Goal: Task Accomplishment & Management: Manage account settings

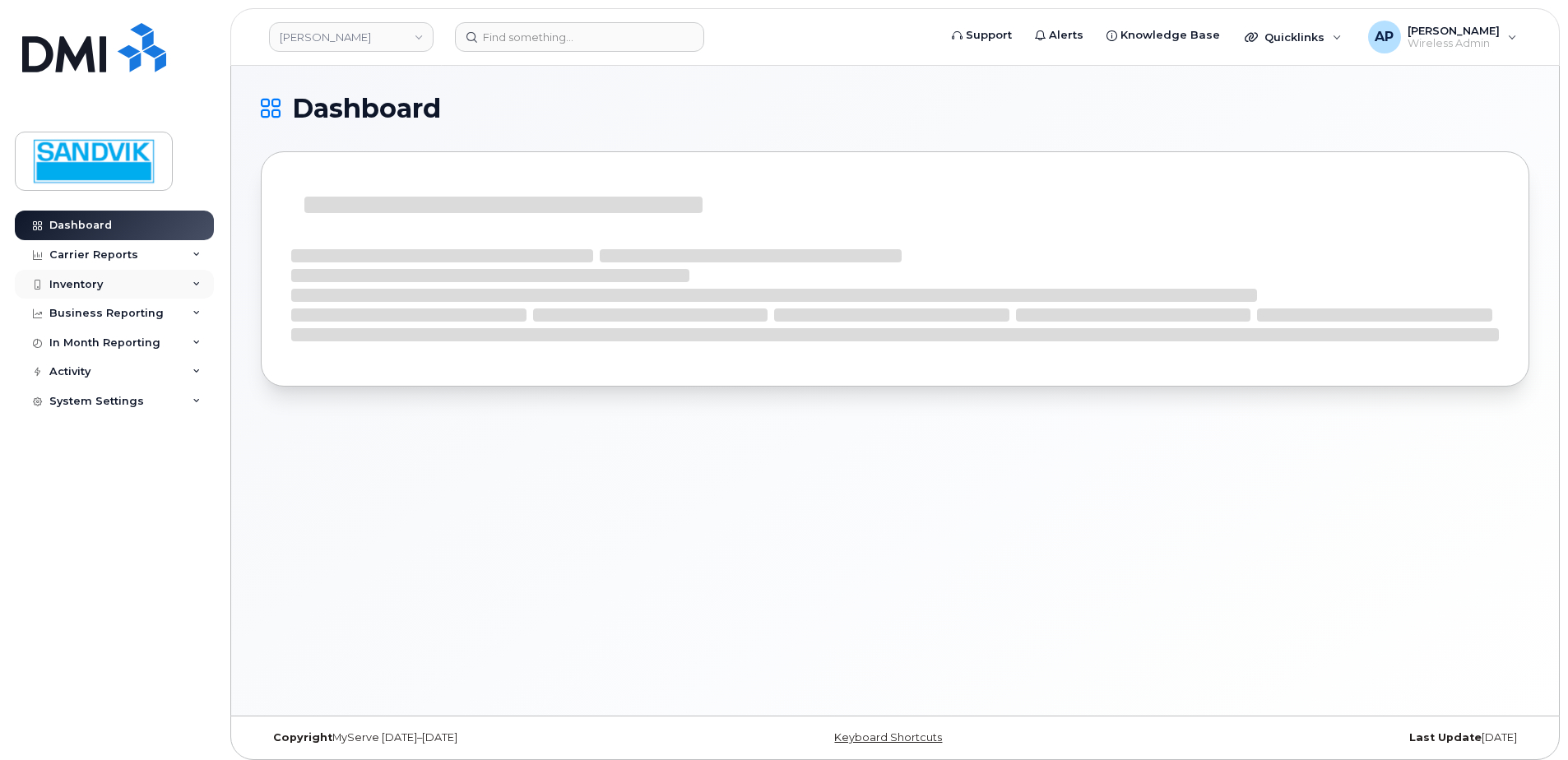
click at [65, 285] on div "Inventory" at bounding box center [76, 284] width 54 height 13
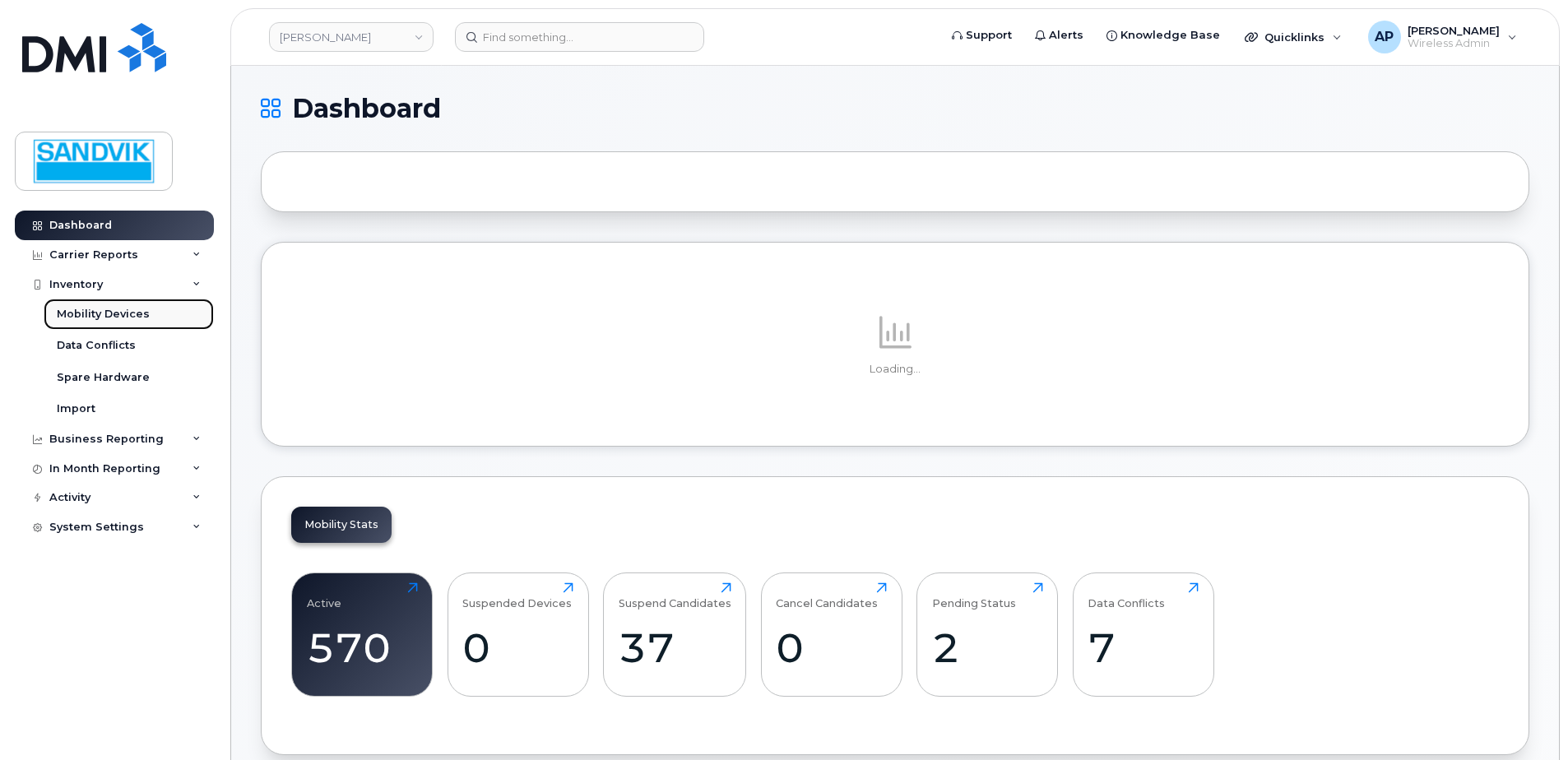
click at [117, 310] on div "Mobility Devices" at bounding box center [104, 314] width 93 height 15
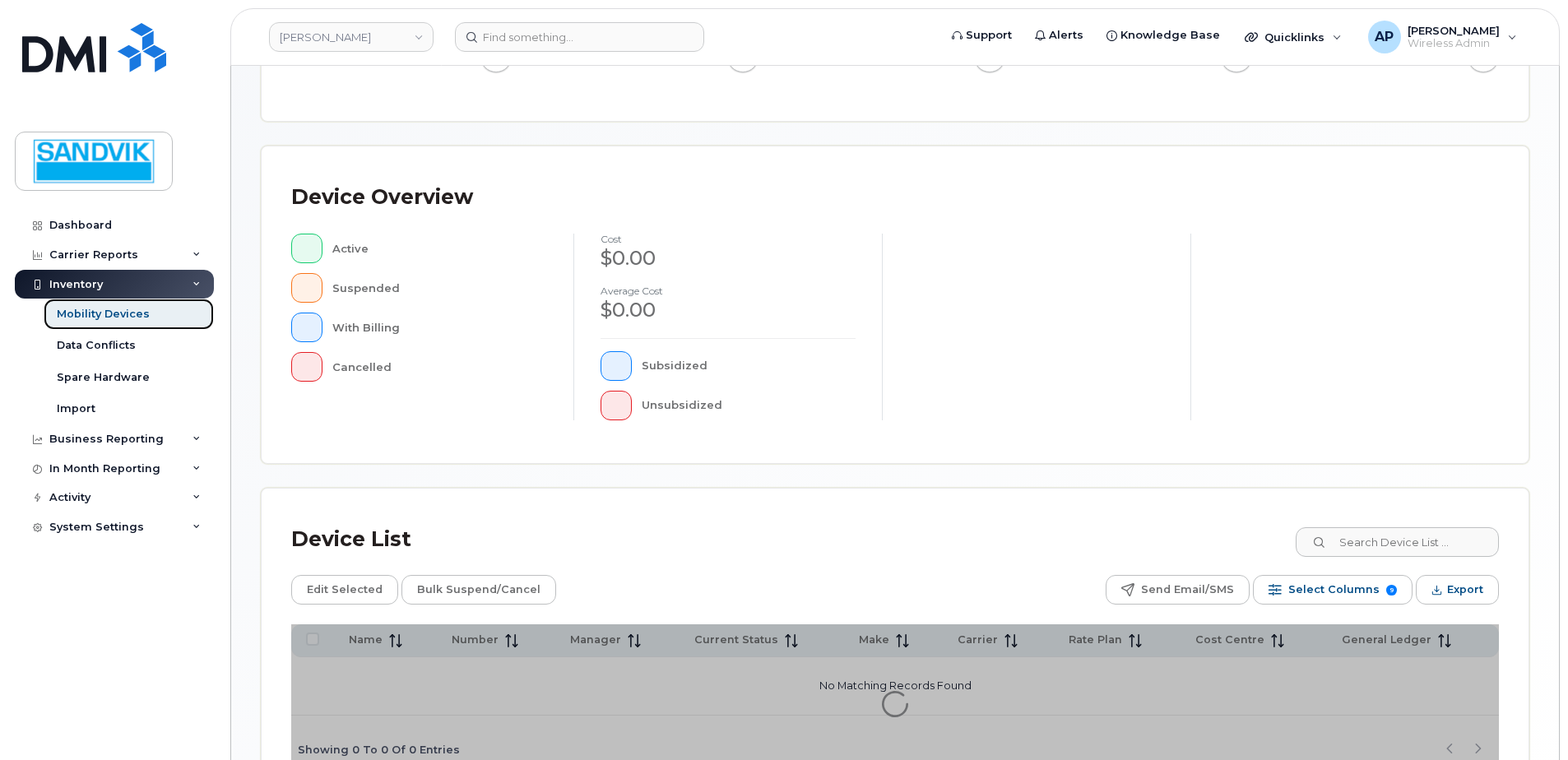
scroll to position [329, 0]
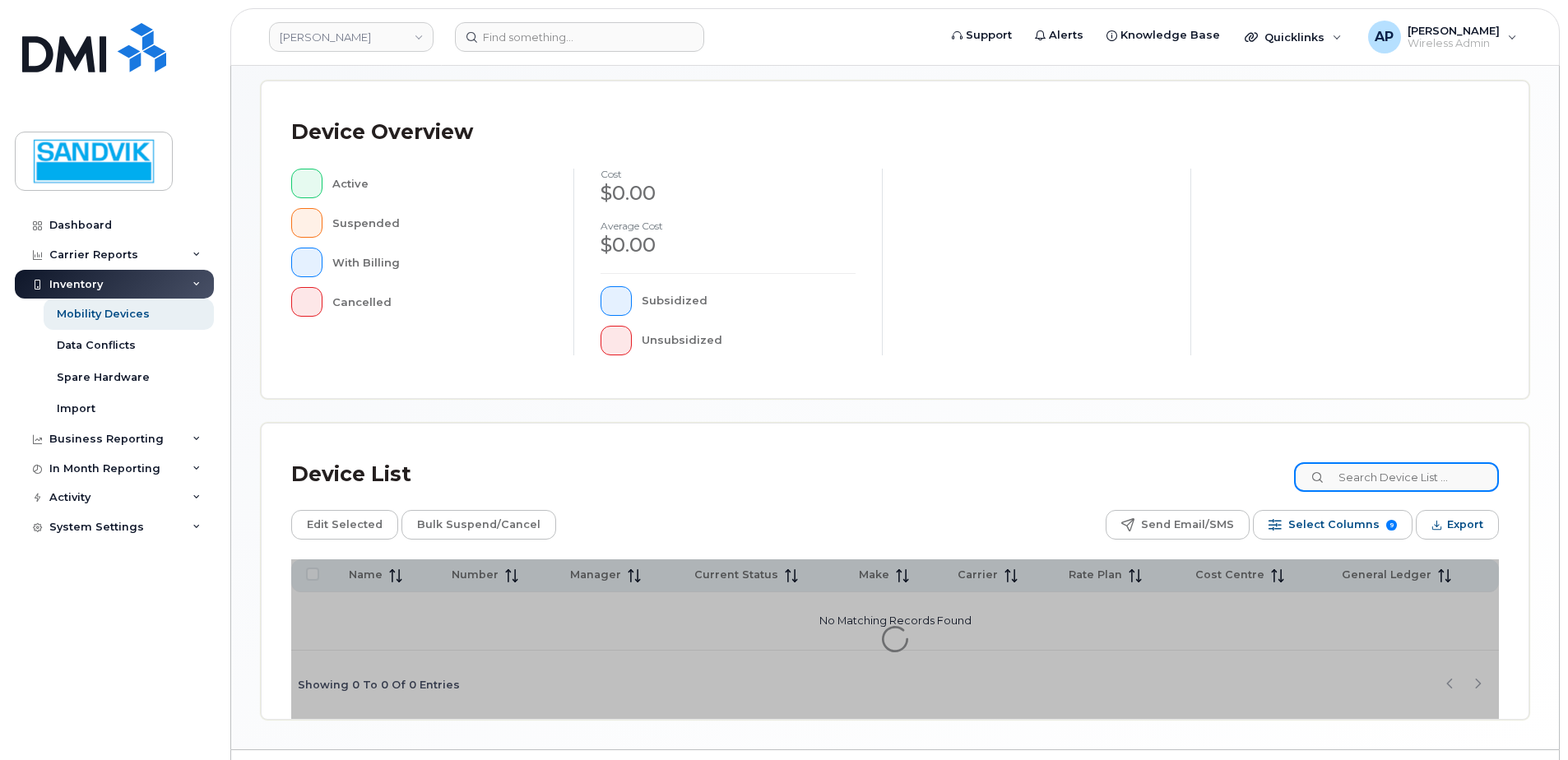
click at [1376, 479] on input at bounding box center [1395, 477] width 205 height 29
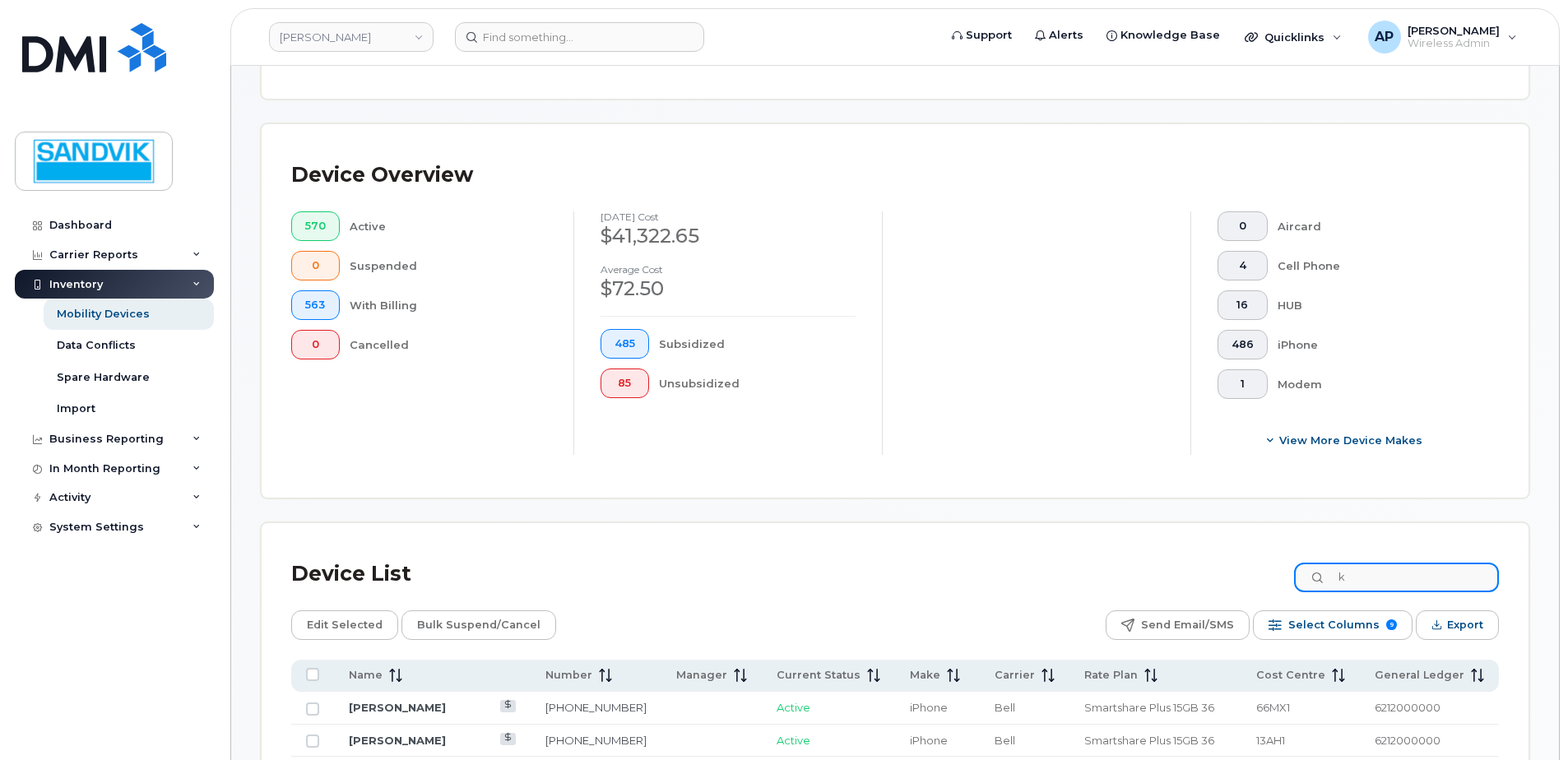
scroll to position [372, 0]
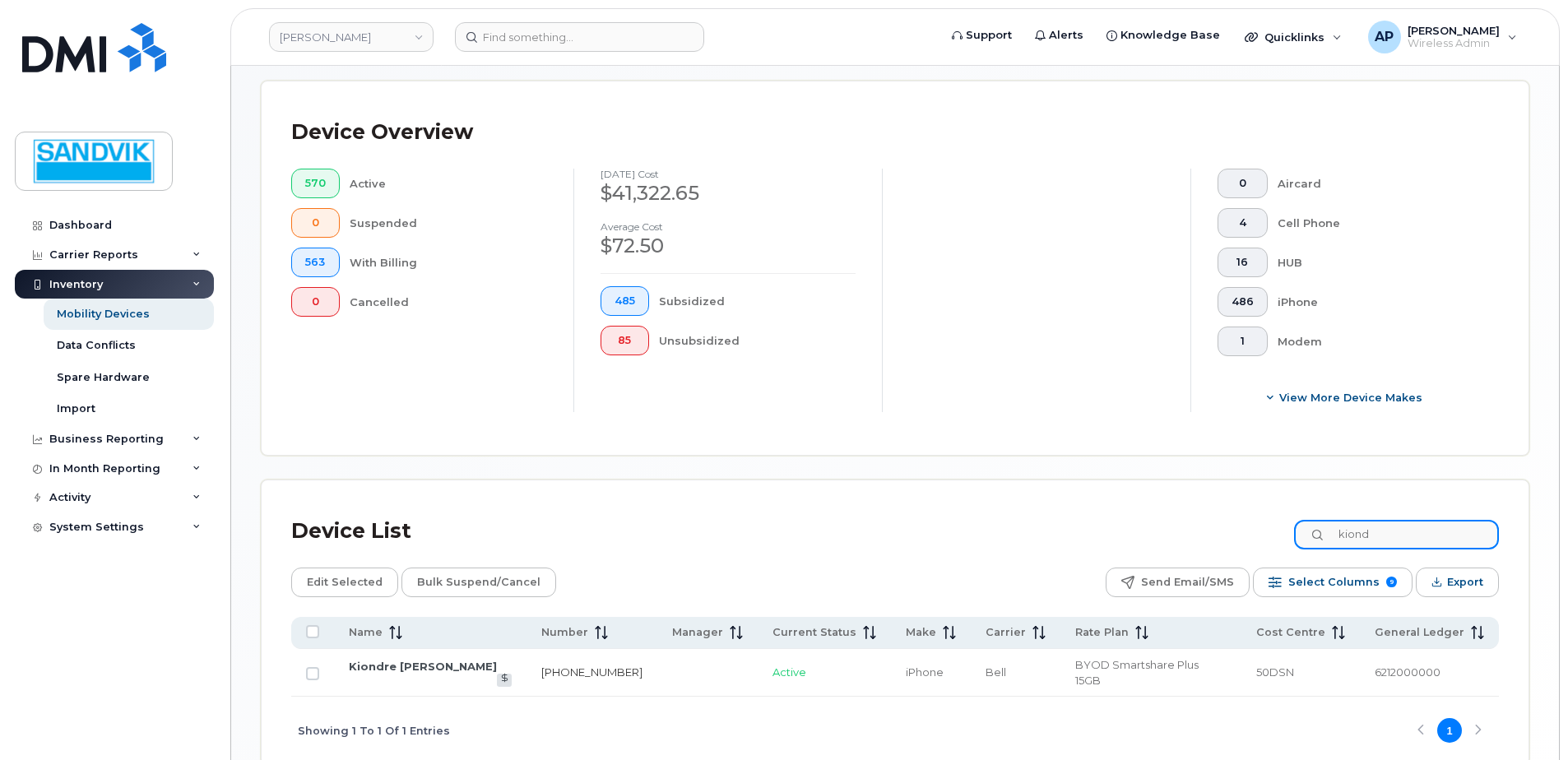
type input "kiond"
click at [541, 665] on link "778-233-9008" at bounding box center [591, 671] width 101 height 13
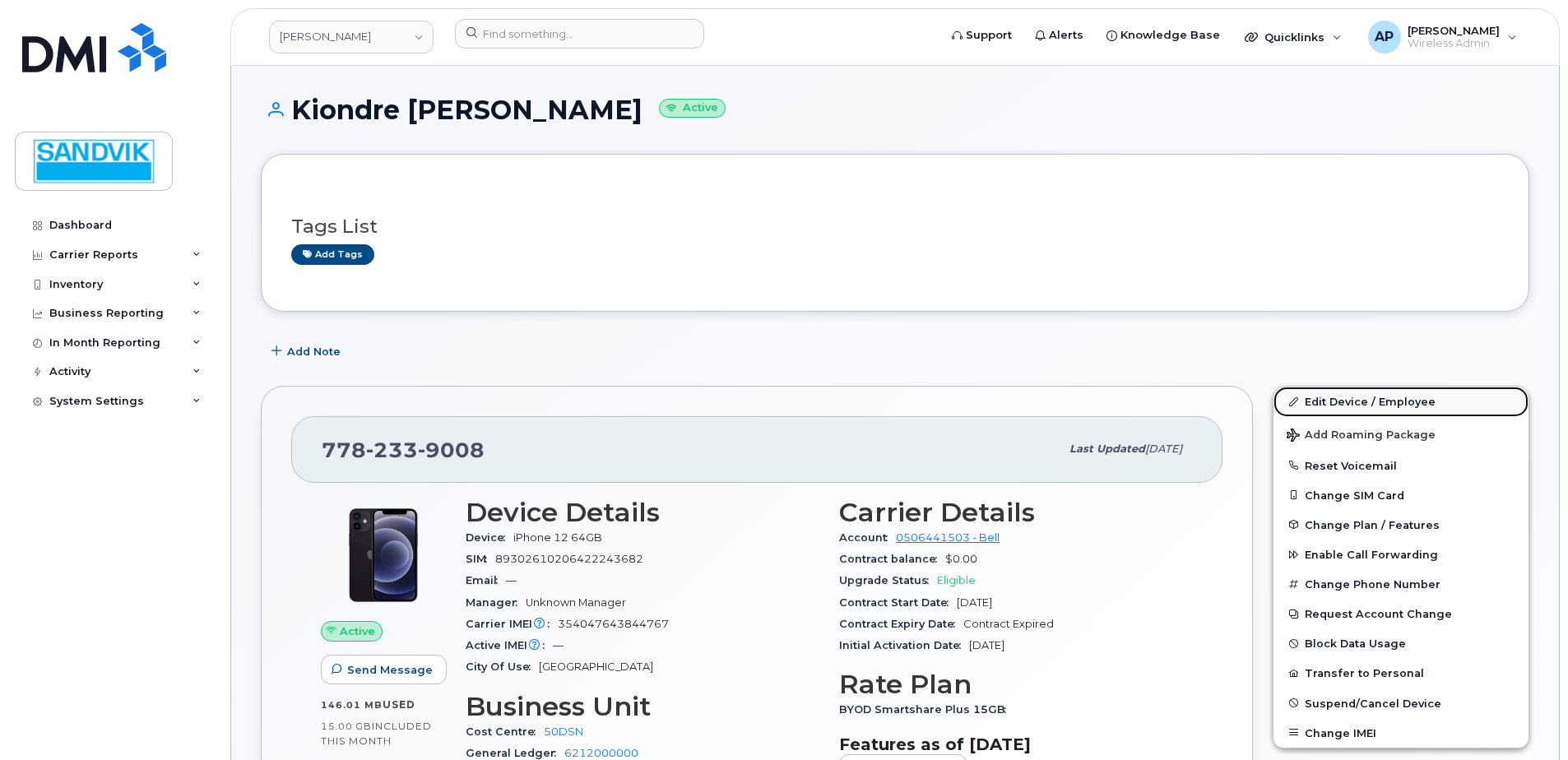
click at [1319, 396] on link "Edit Device / Employee" at bounding box center [1400, 401] width 255 height 29
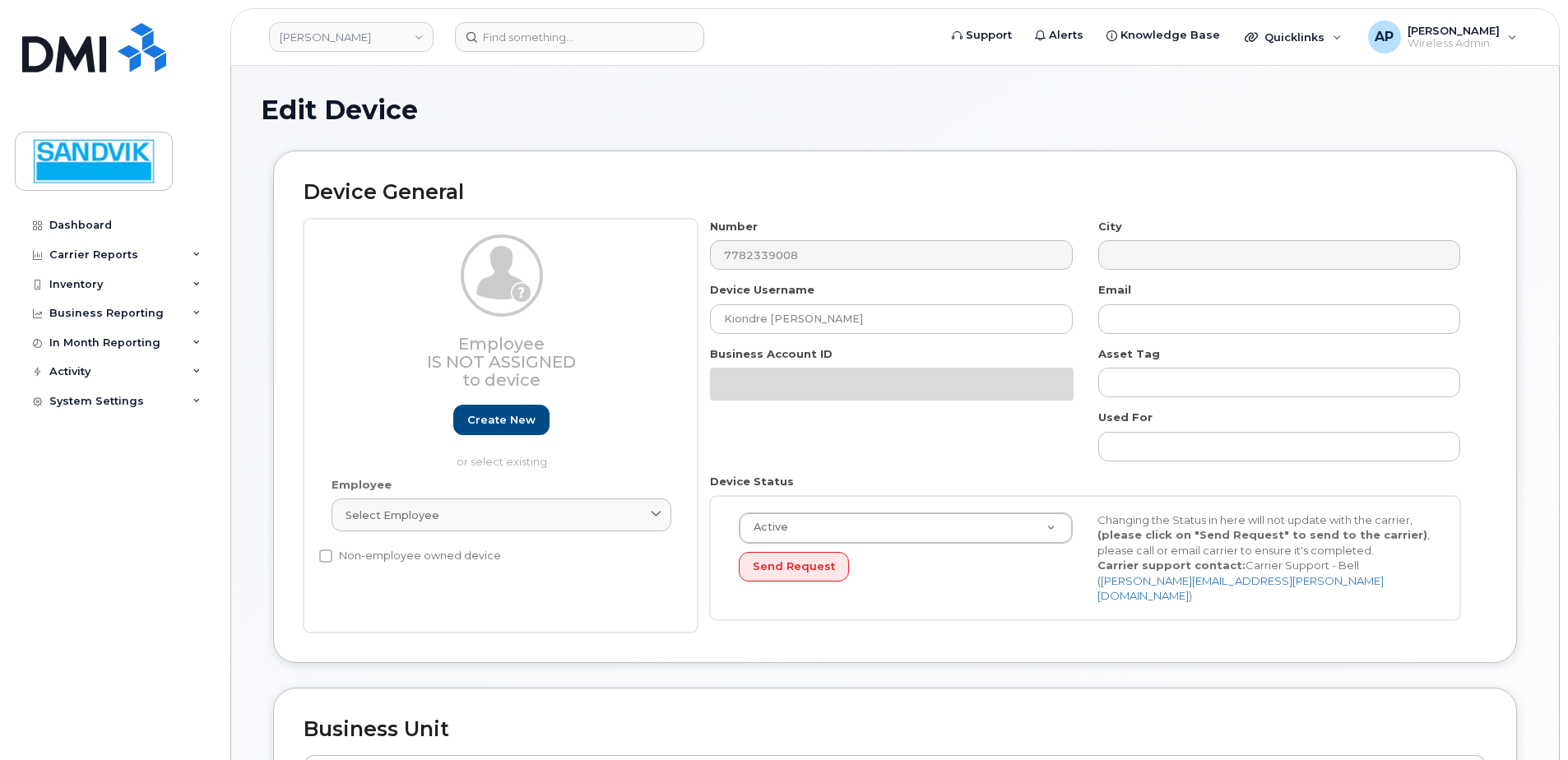
select select "582100"
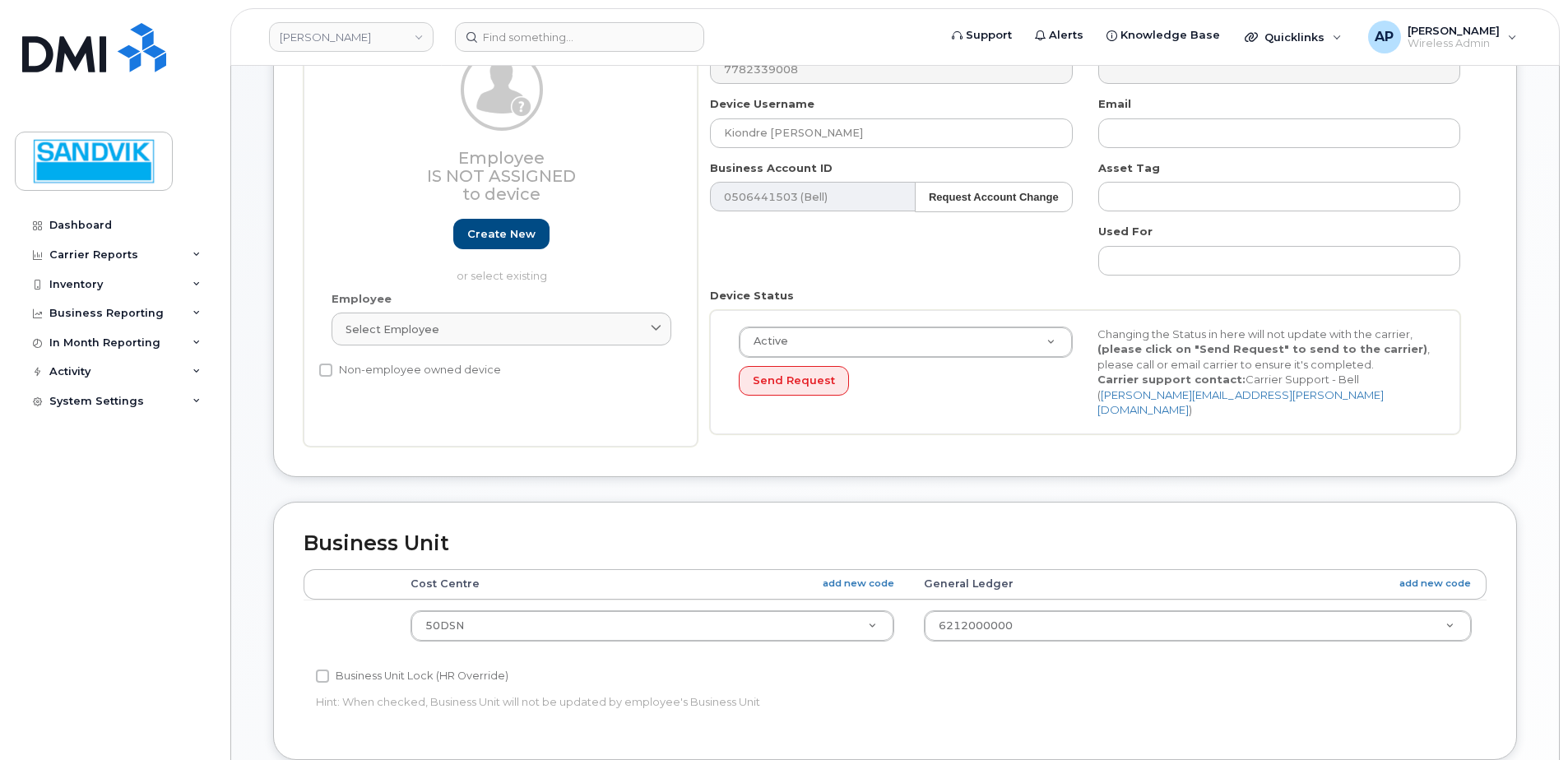
scroll to position [247, 0]
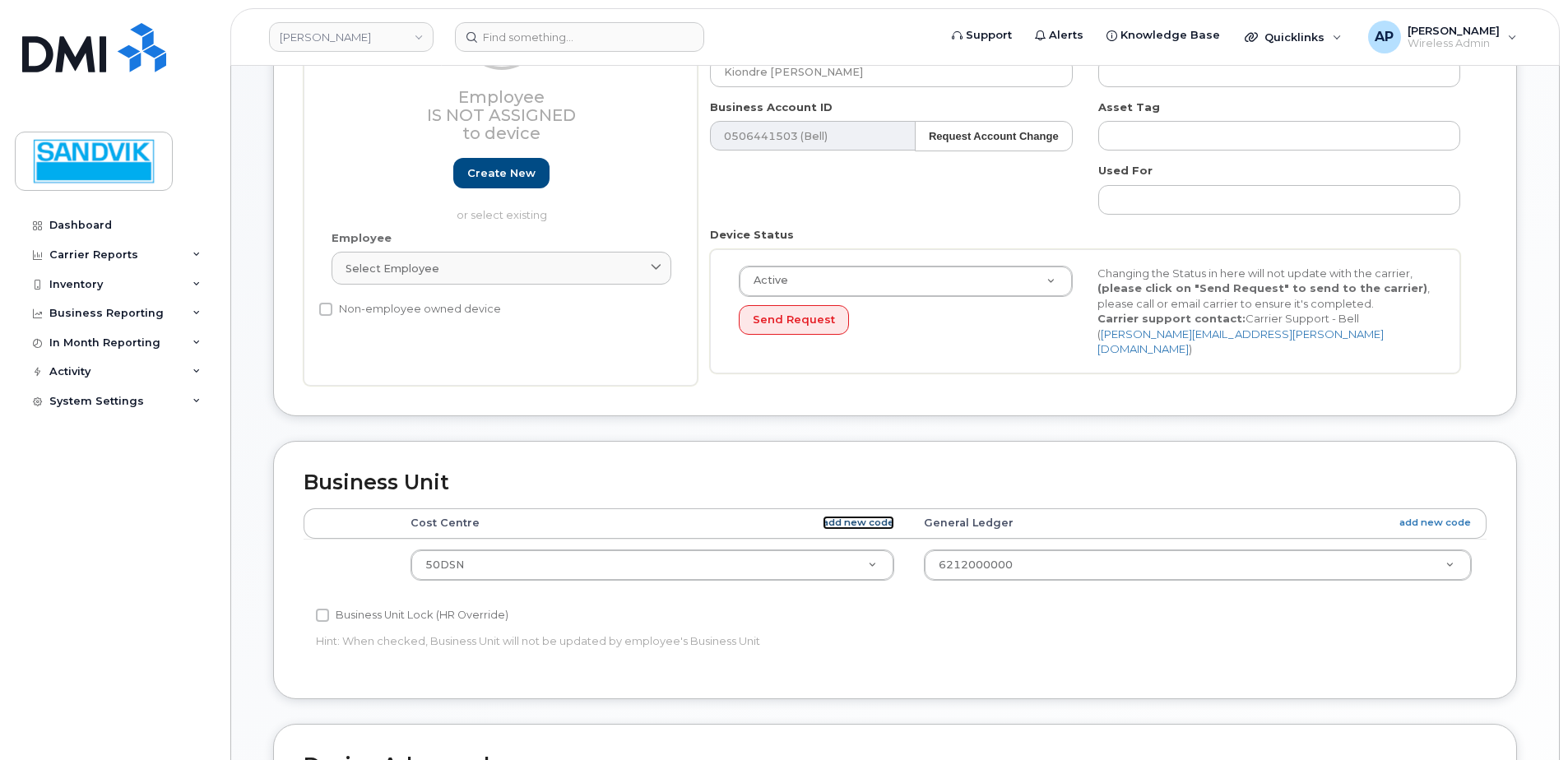
click at [850, 516] on link "add new code" at bounding box center [858, 523] width 72 height 14
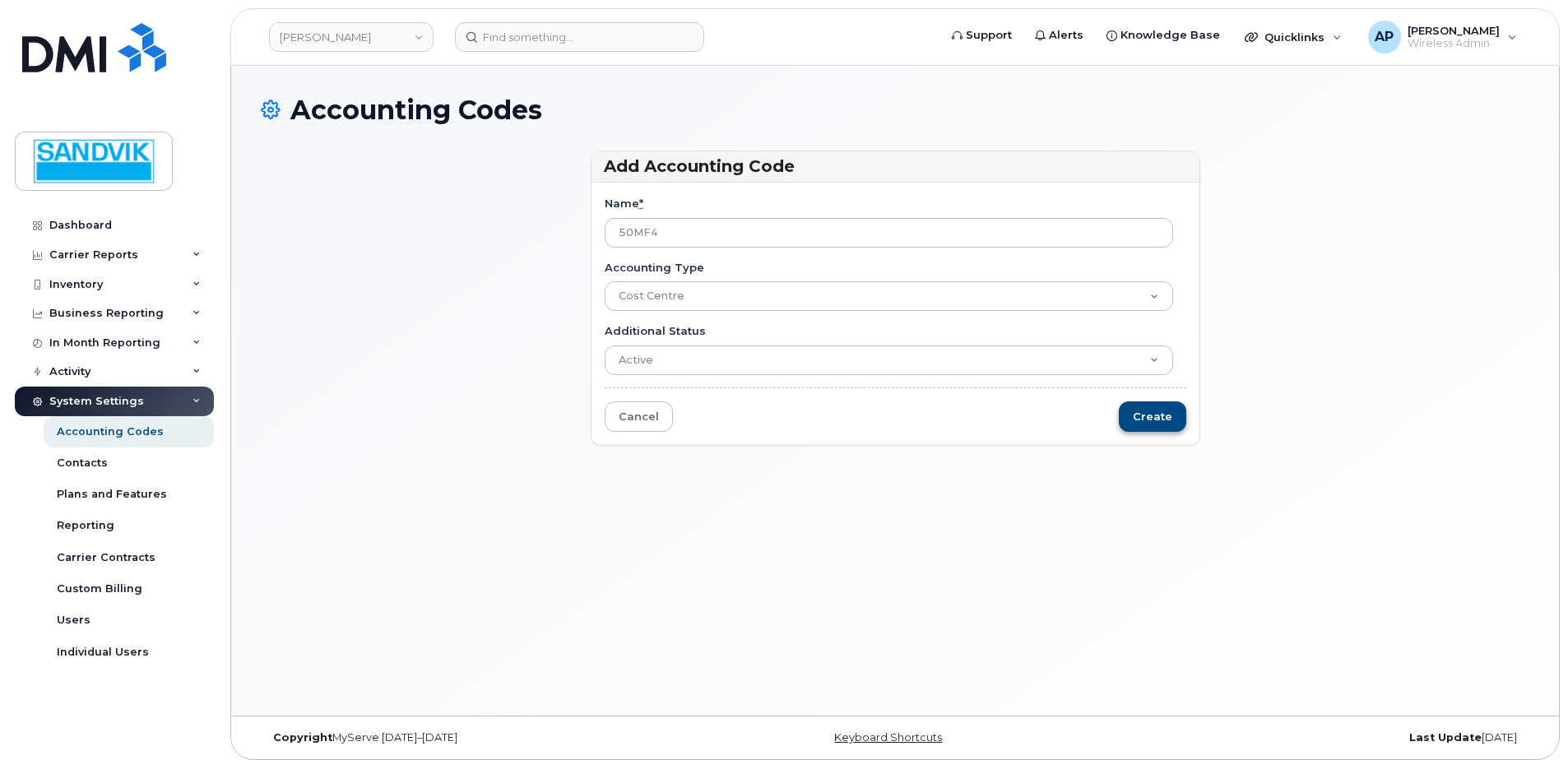
type input "50MF4"
click at [1165, 422] on input "Create" at bounding box center [1152, 416] width 67 height 30
type input "Saving..."
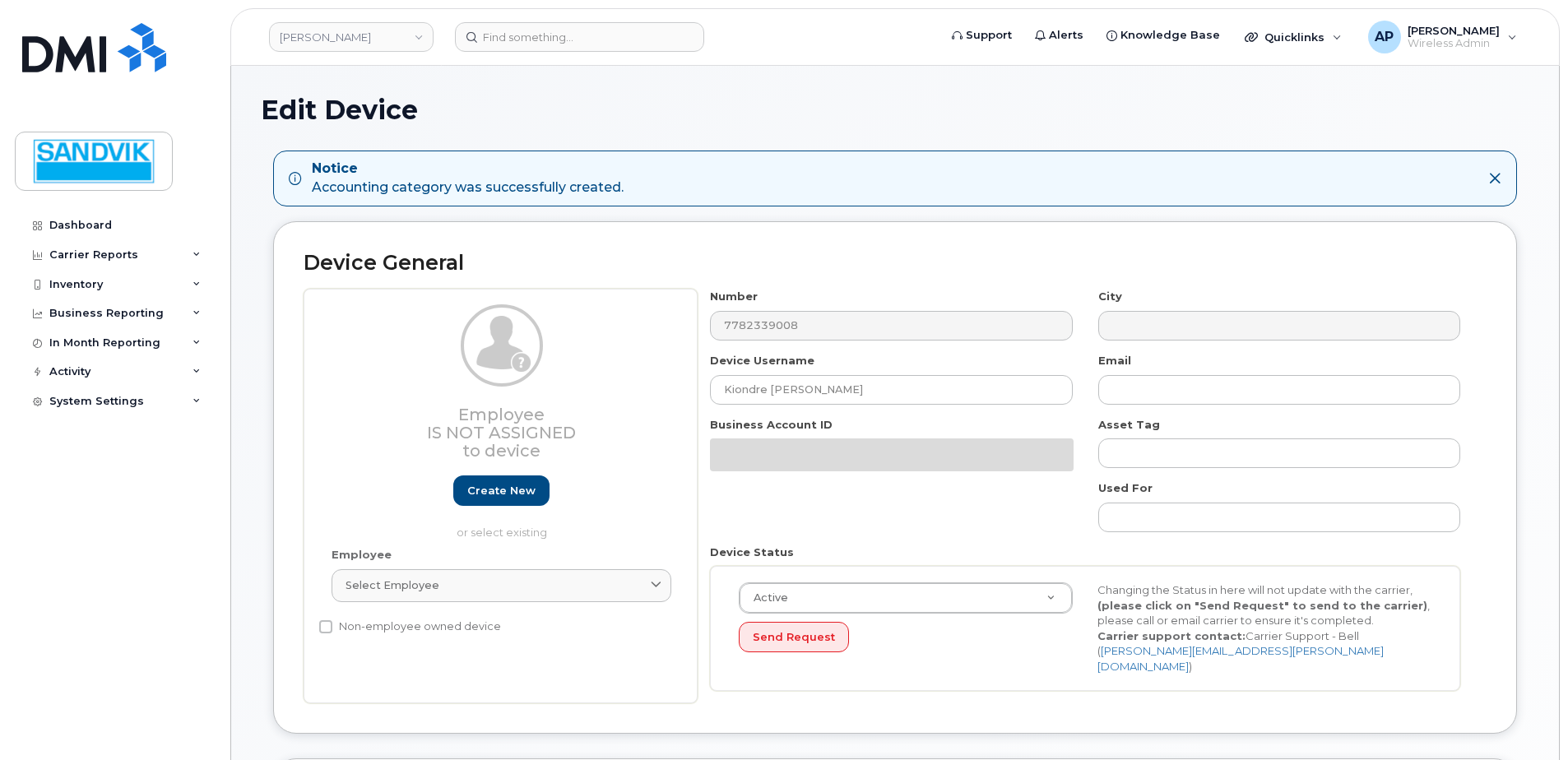
select select "582100"
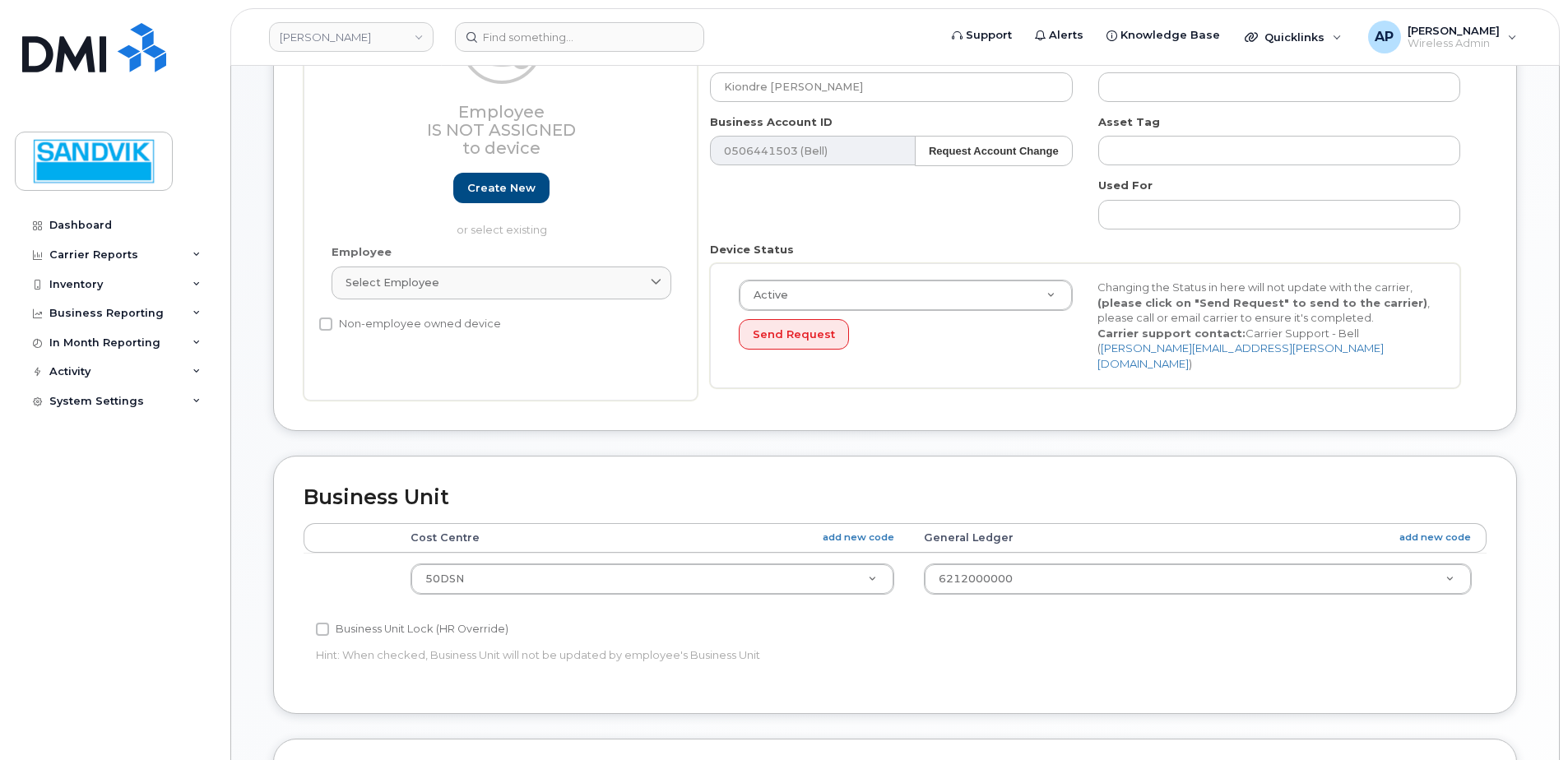
scroll to position [329, 0]
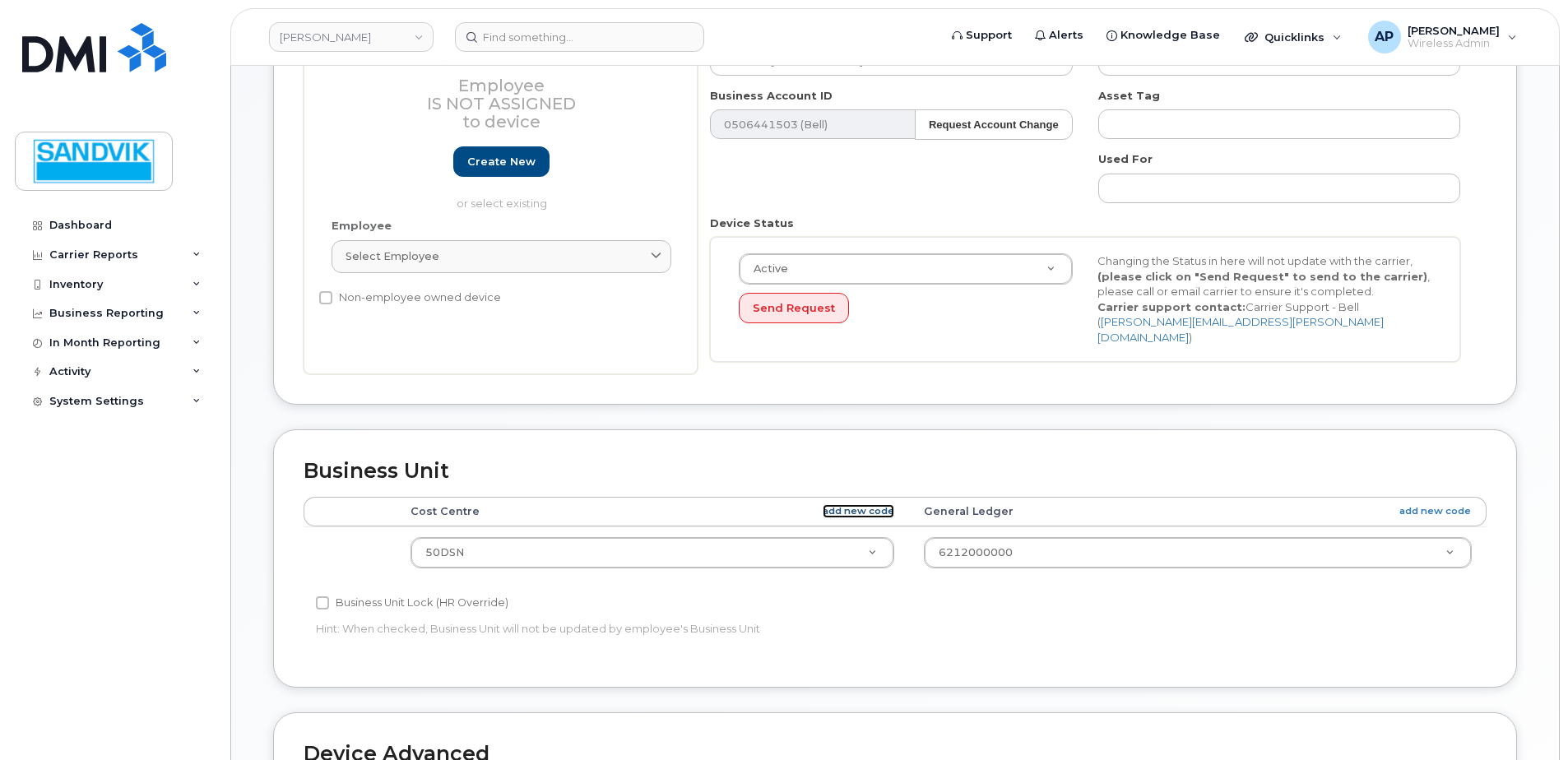
click at [867, 504] on link "add new code" at bounding box center [858, 511] width 72 height 14
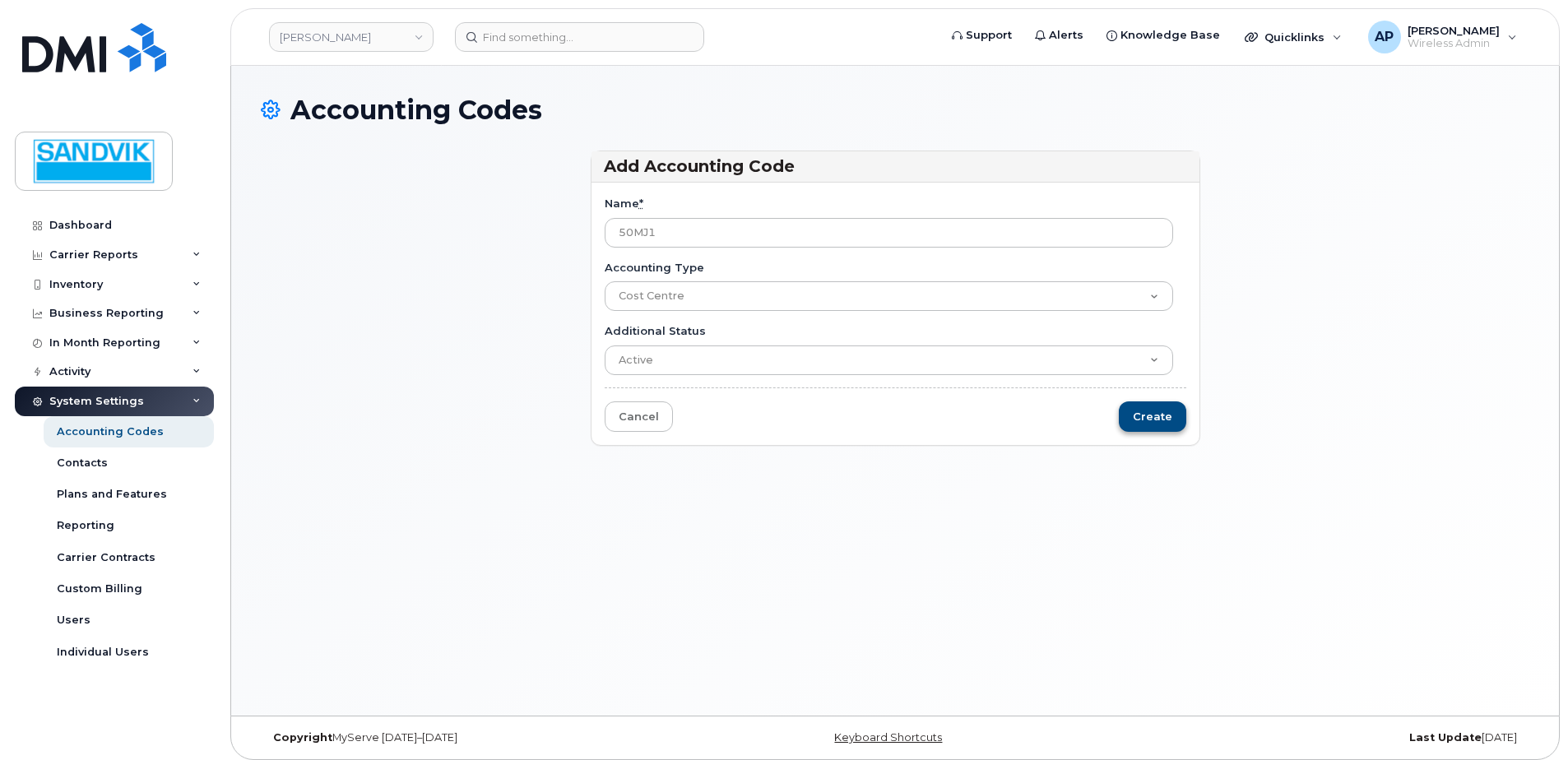
type input "50MJ1"
click at [1148, 424] on input "Create" at bounding box center [1152, 416] width 67 height 30
type input "Saving..."
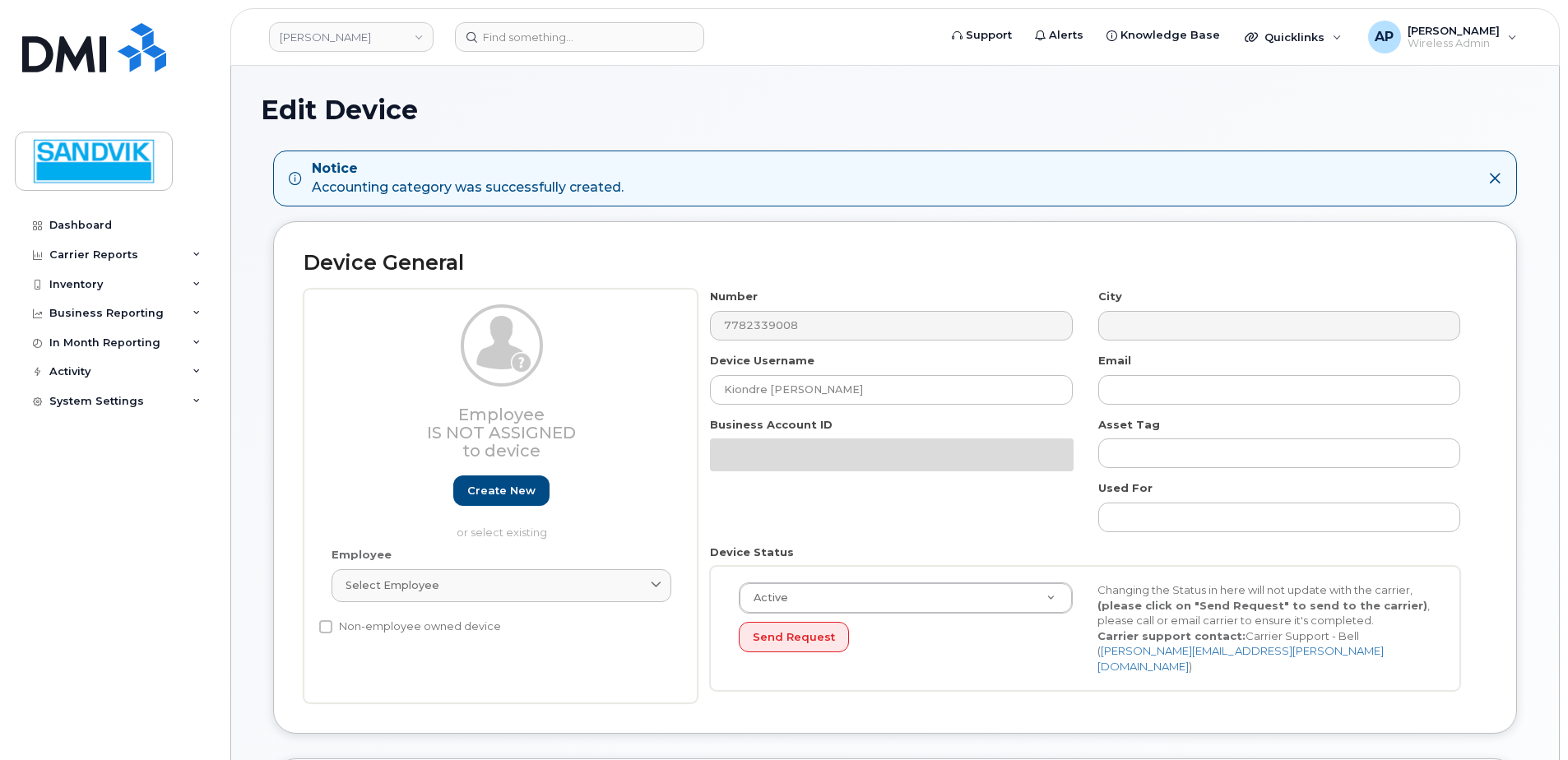
select select "582100"
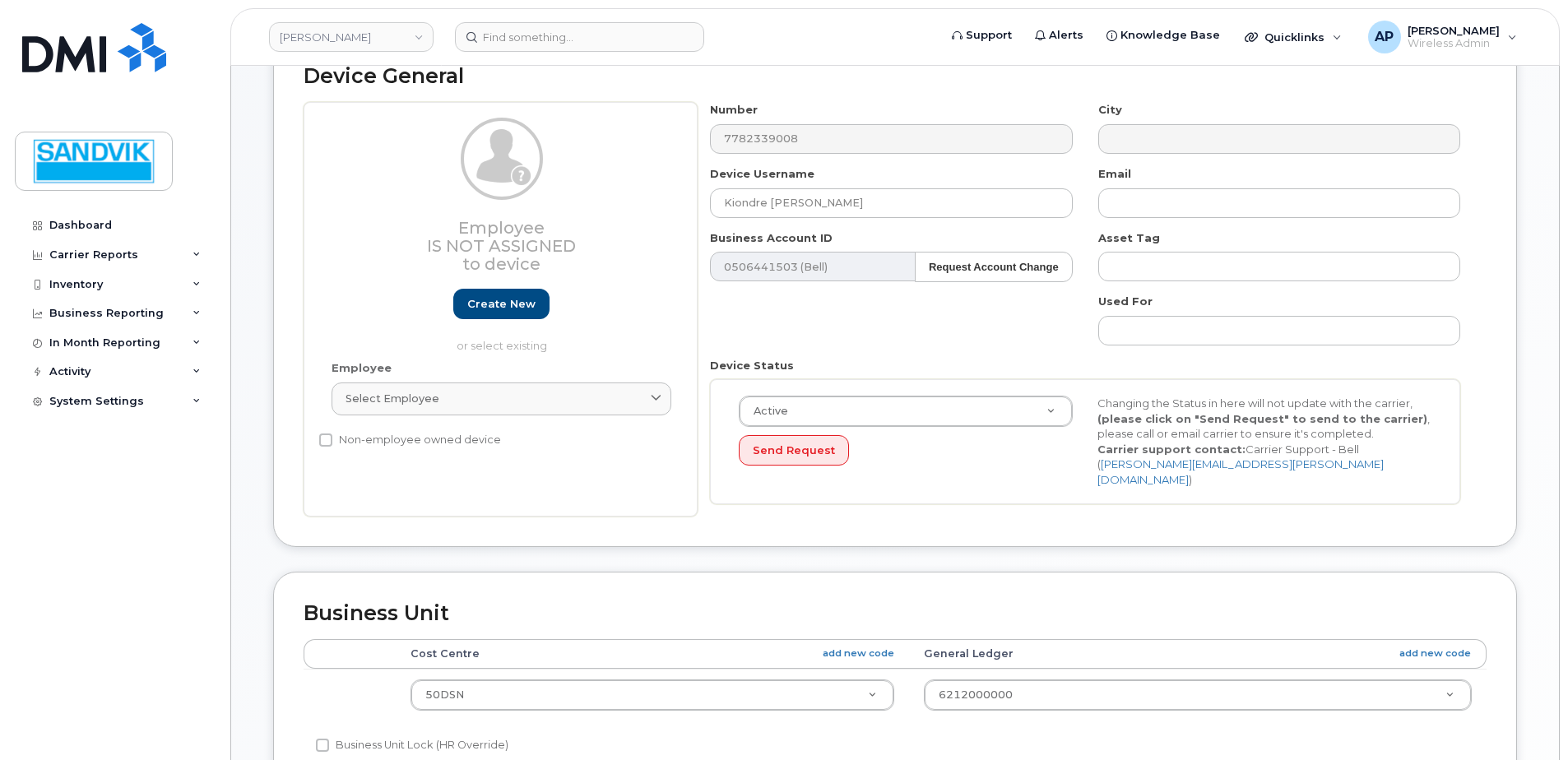
scroll to position [247, 0]
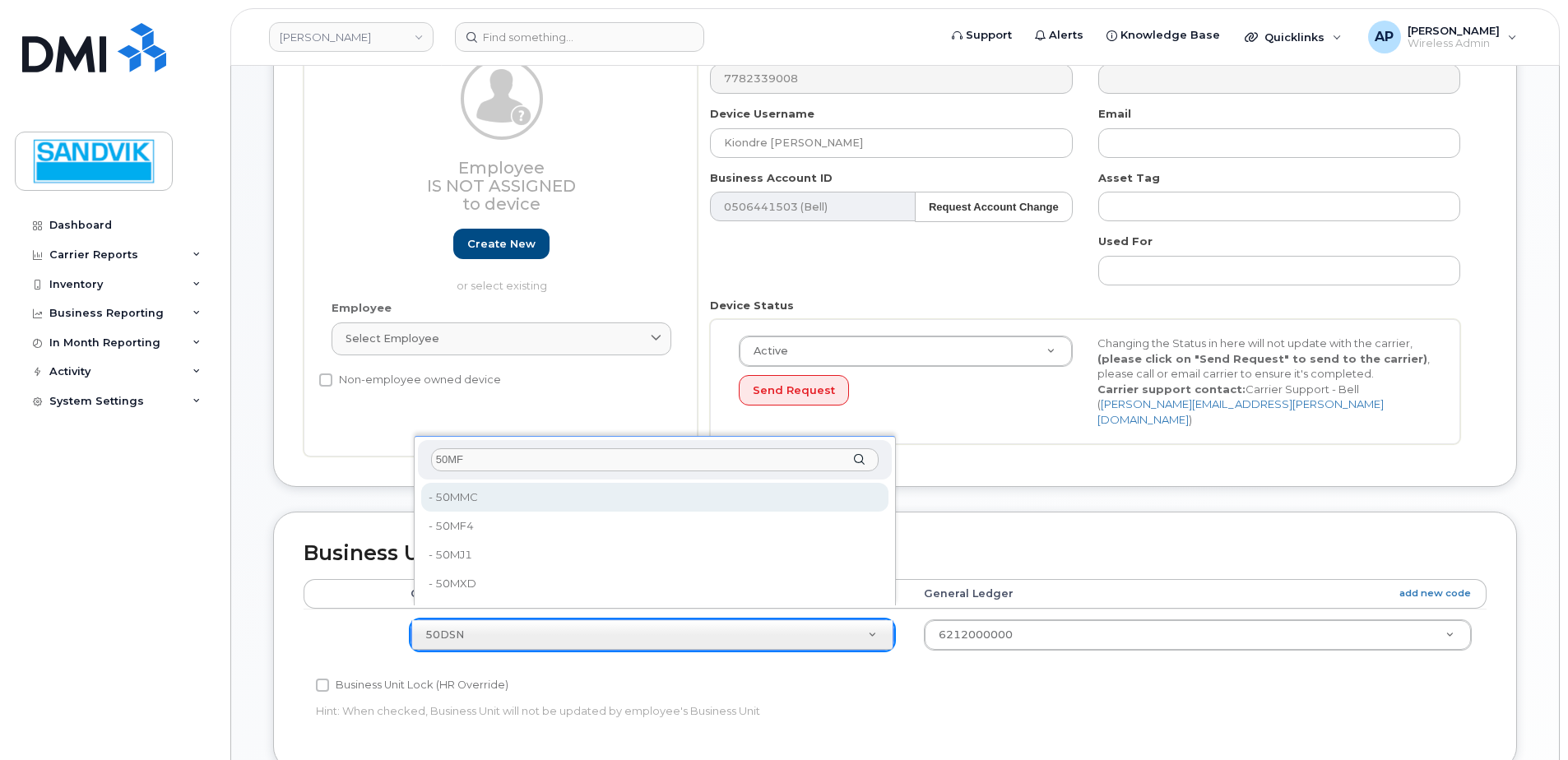
type input "50MF4"
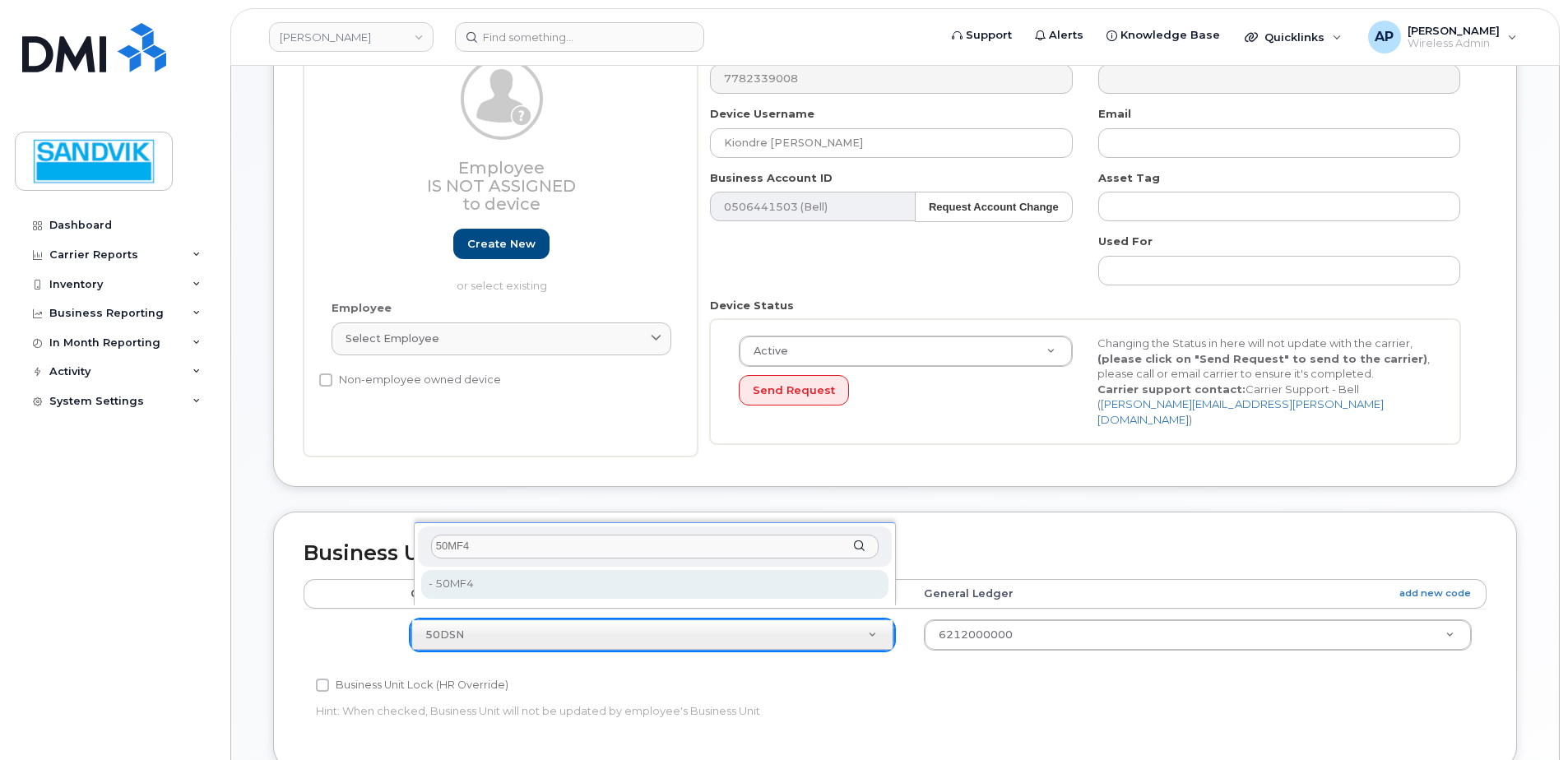
type input "36122139"
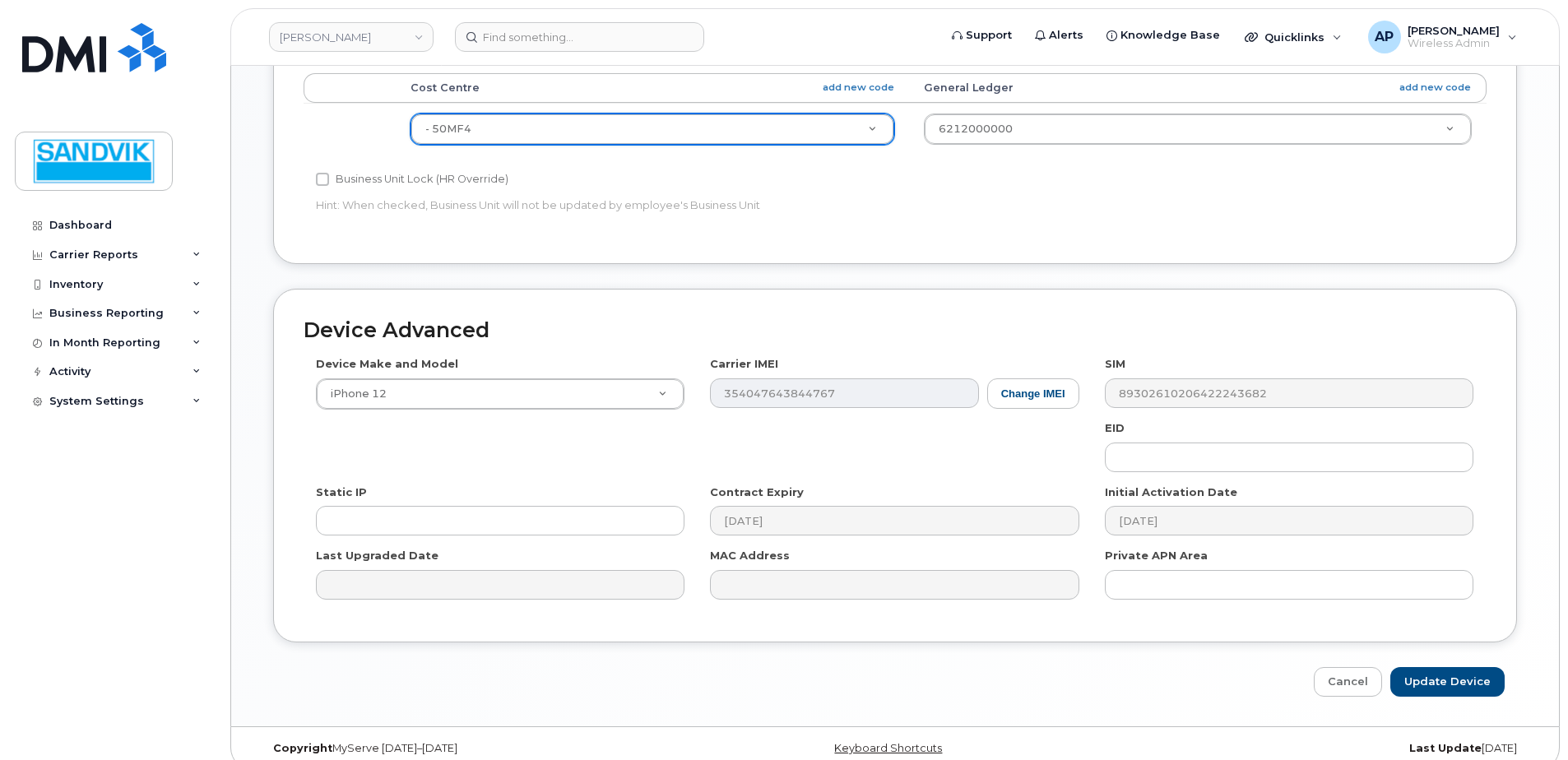
scroll to position [757, 0]
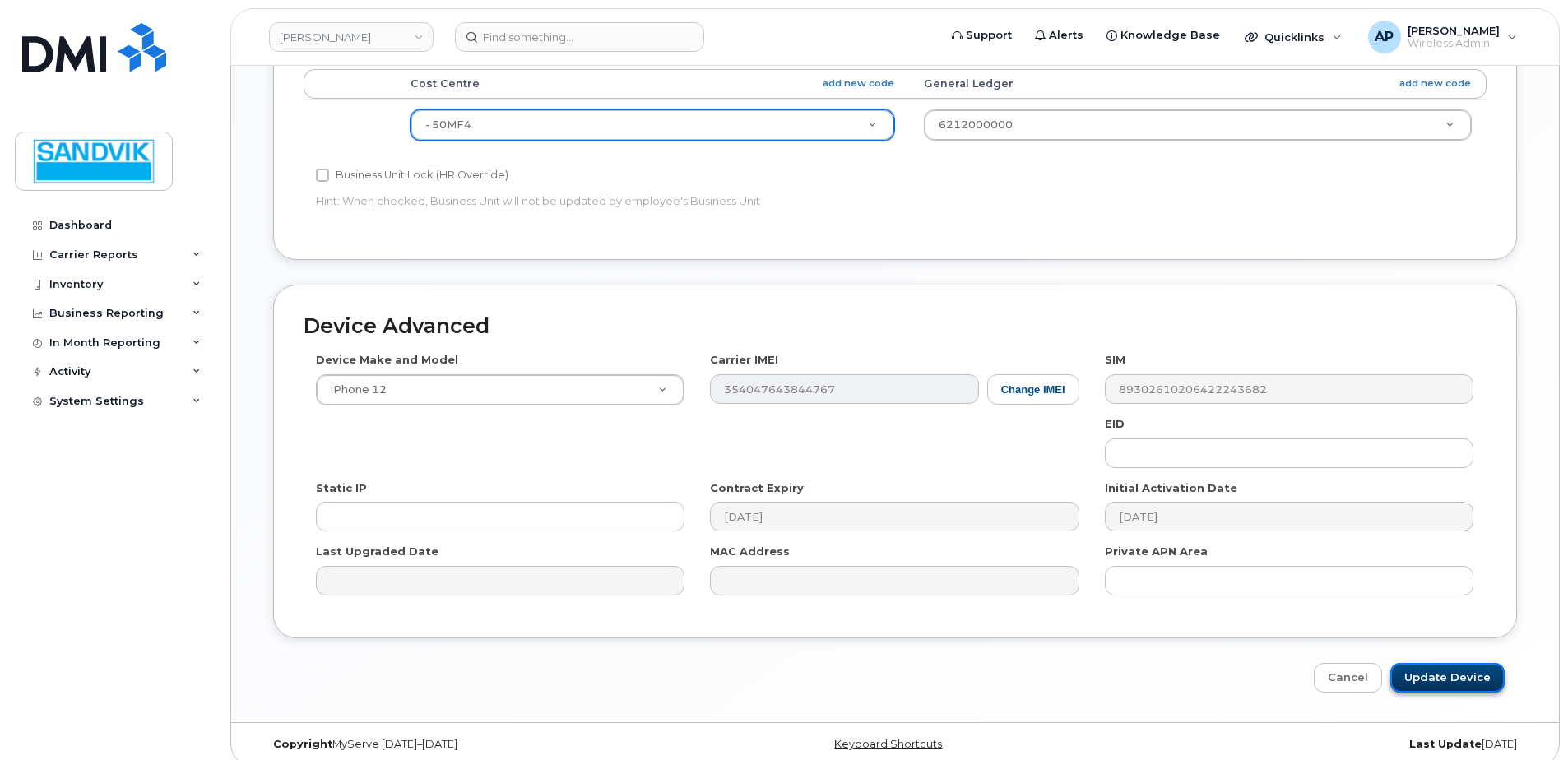
click at [1414, 663] on input "Update Device" at bounding box center [1447, 677] width 114 height 30
type input "Saving..."
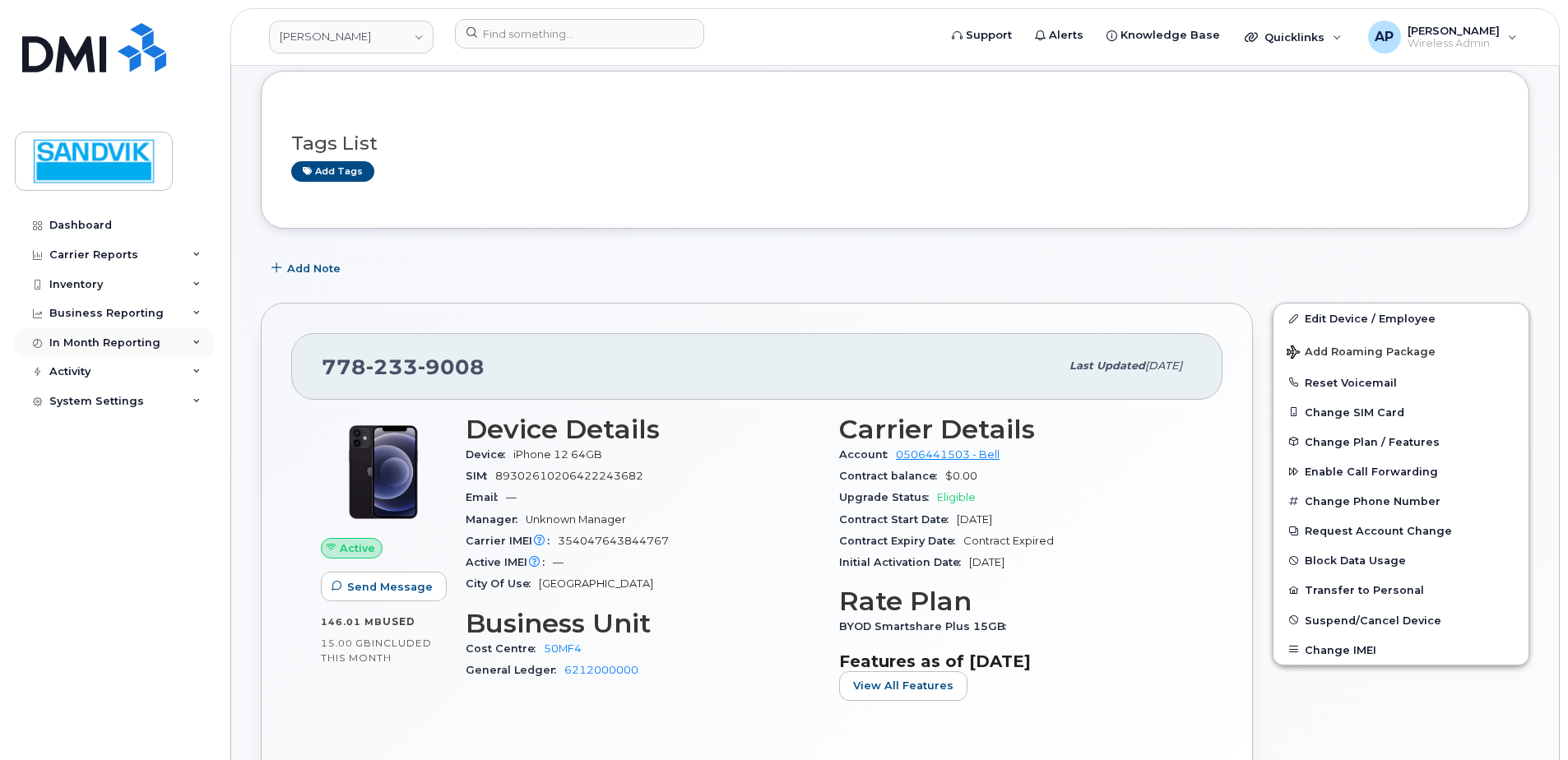
scroll to position [82, 0]
click at [84, 274] on div "Inventory" at bounding box center [114, 285] width 199 height 29
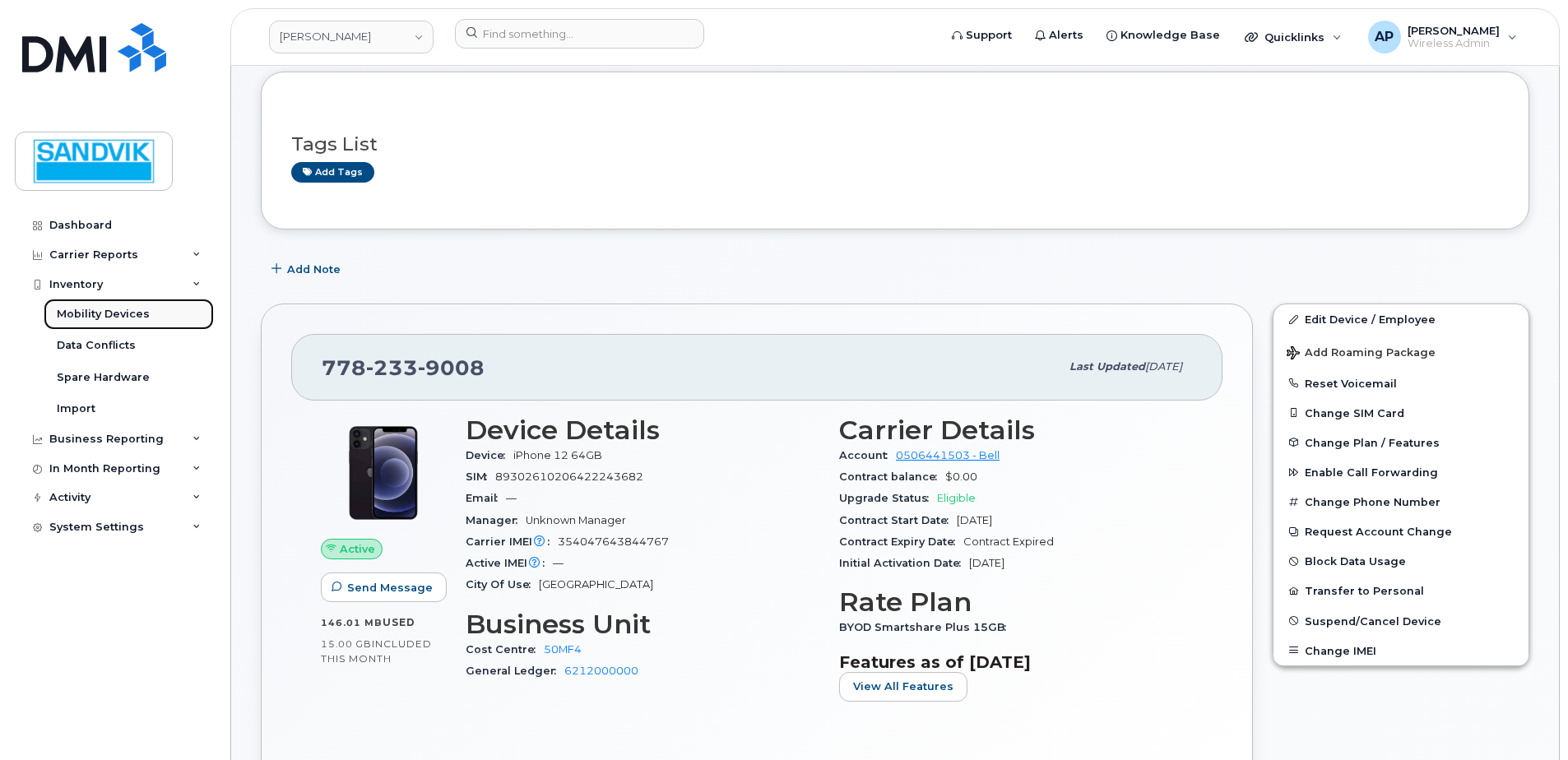
click at [126, 311] on div "Mobility Devices" at bounding box center [104, 314] width 93 height 15
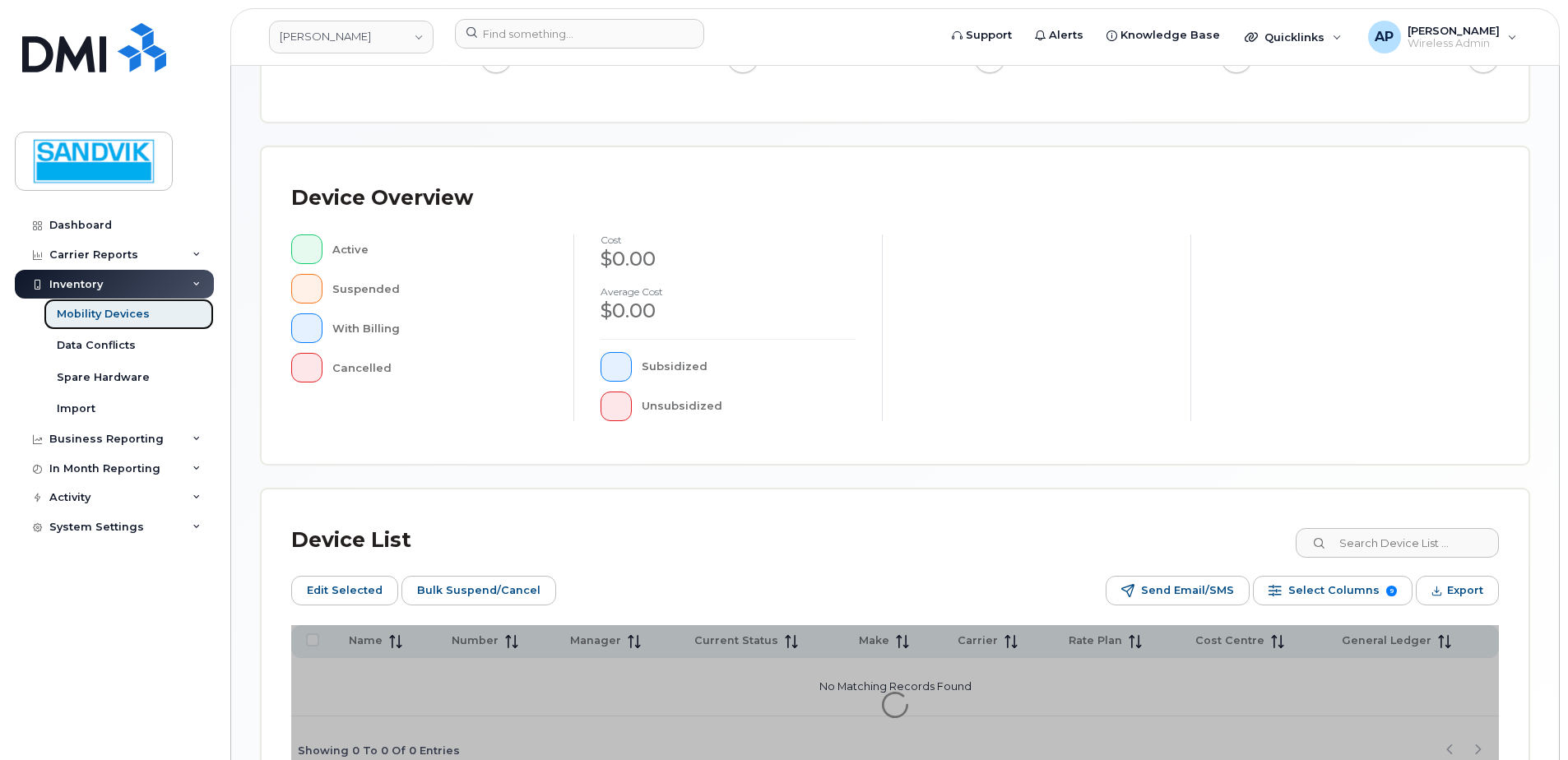
scroll to position [329, 0]
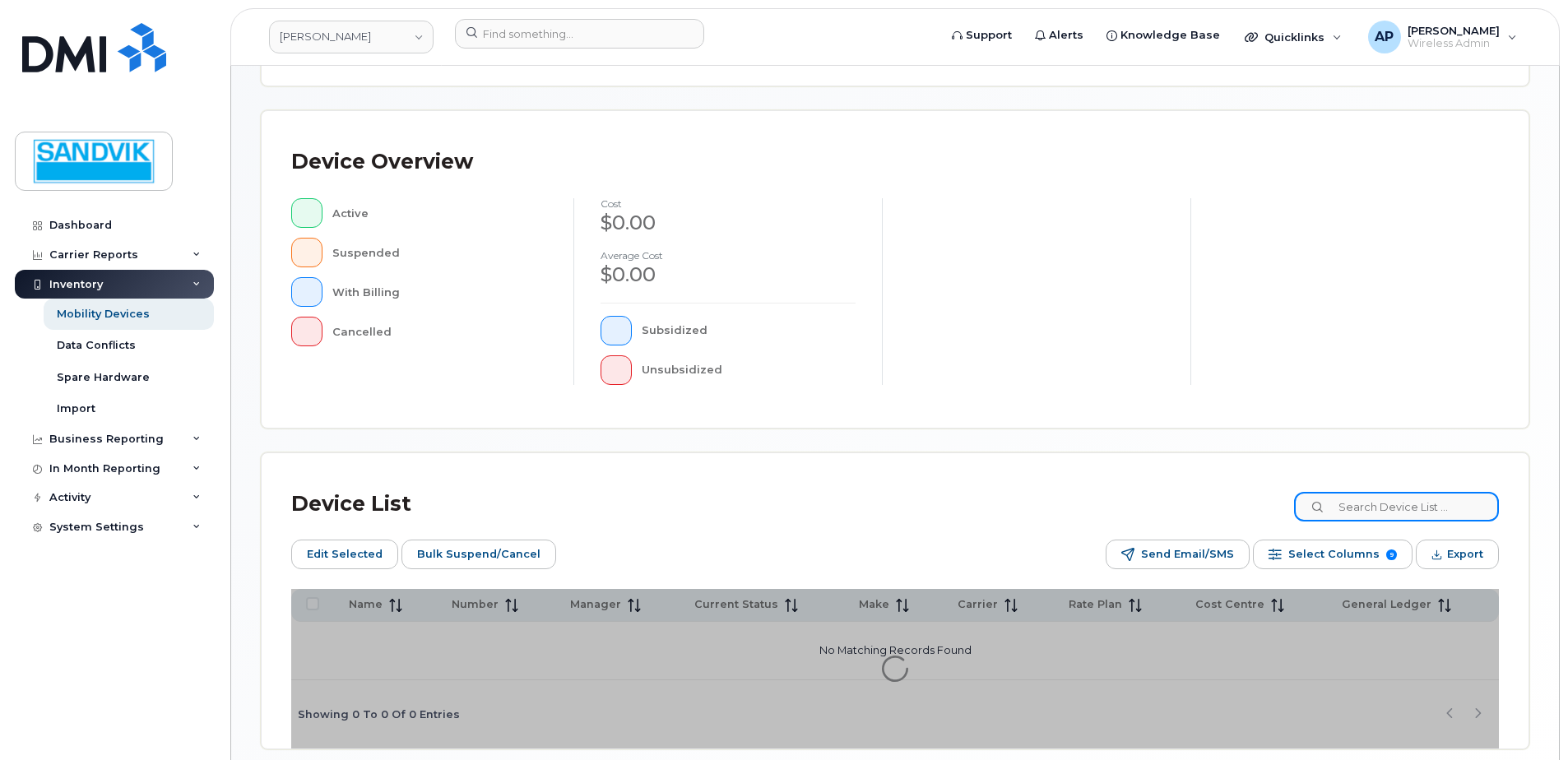
click at [1342, 518] on input at bounding box center [1395, 506] width 205 height 29
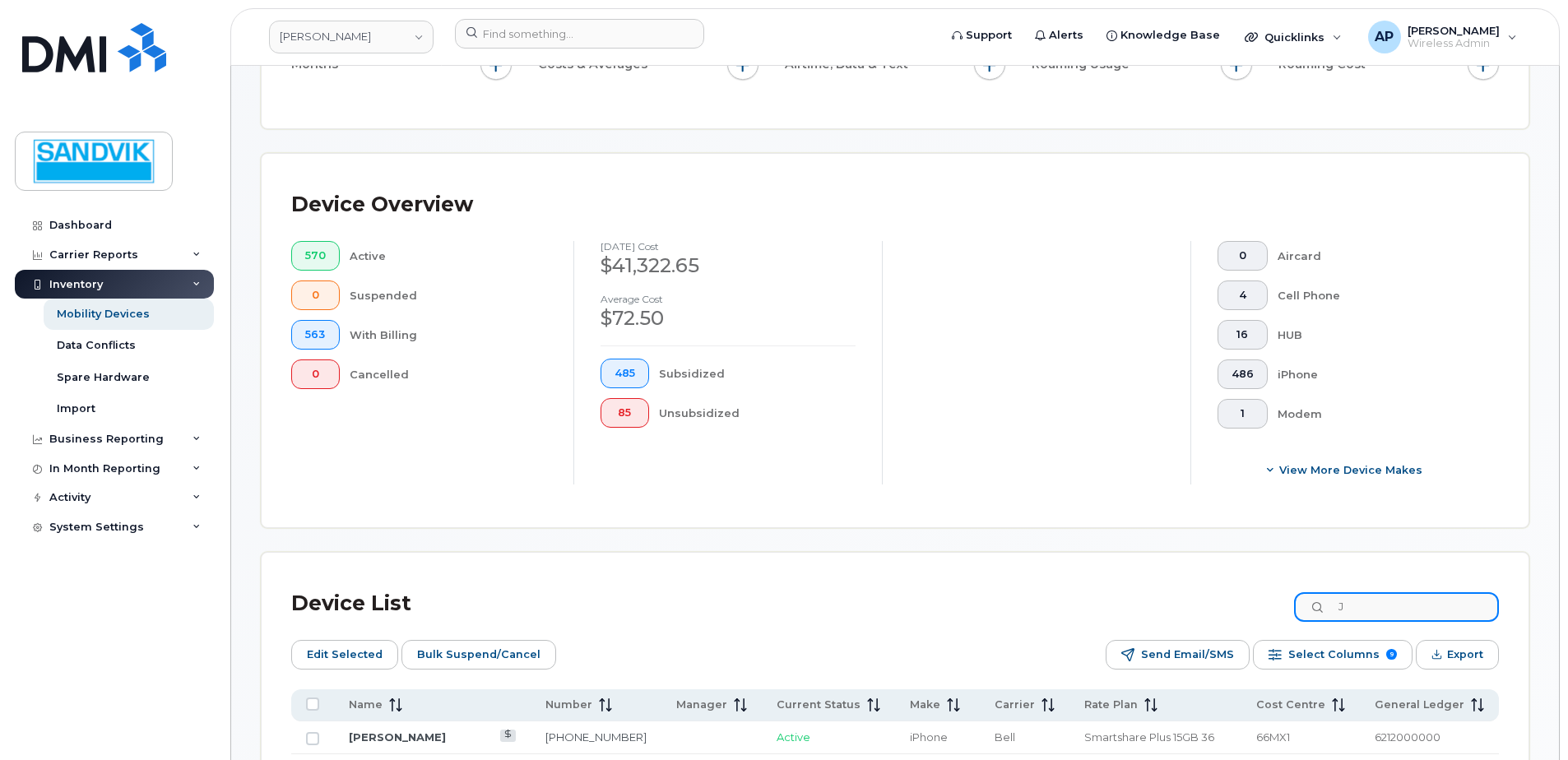
scroll to position [373, 0]
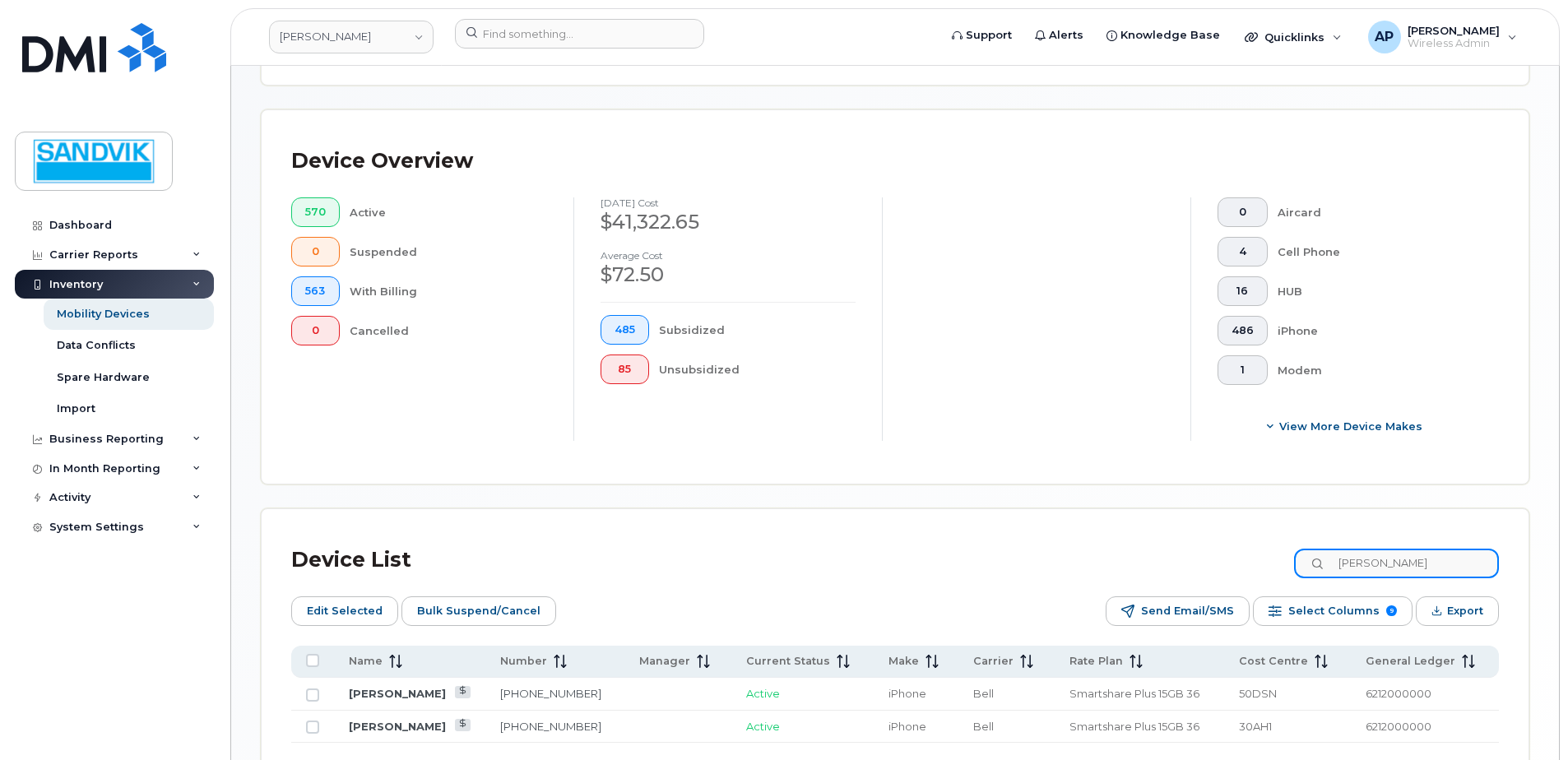
type input "JAMES"
click at [583, 694] on link "236-380-0335" at bounding box center [550, 693] width 101 height 13
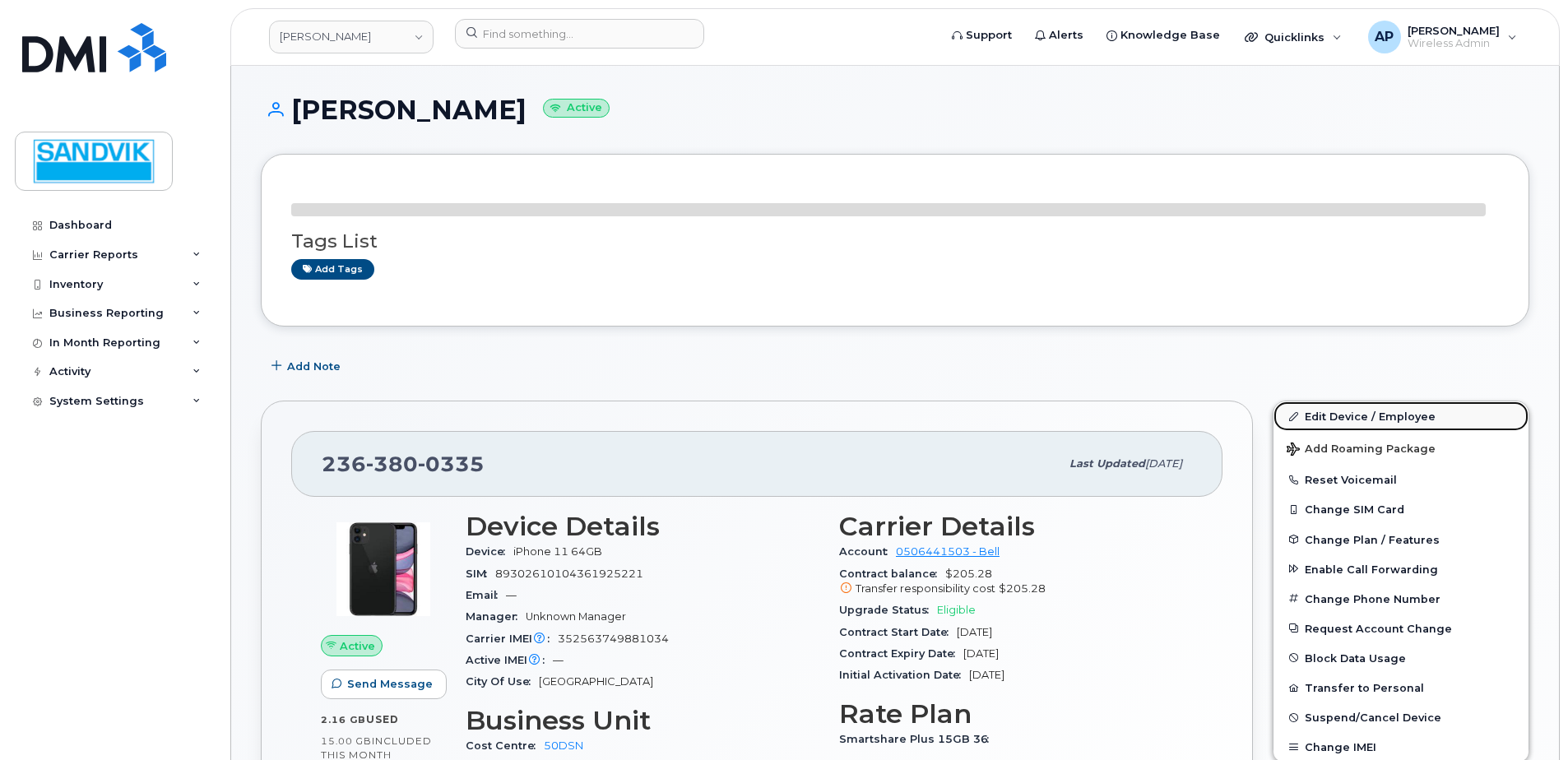
click at [1314, 414] on link "Edit Device / Employee" at bounding box center [1400, 416] width 255 height 29
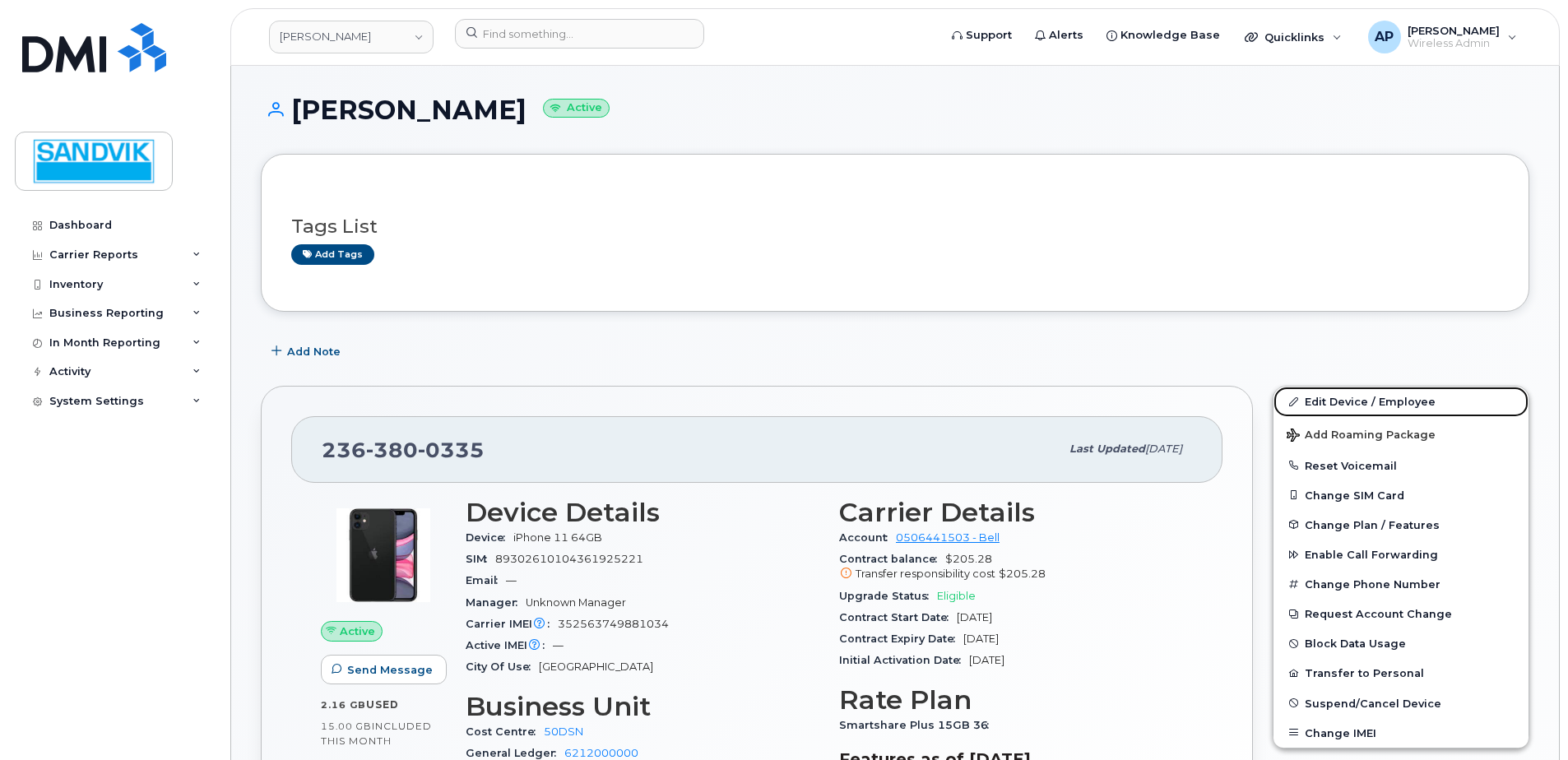
scroll to position [57, 0]
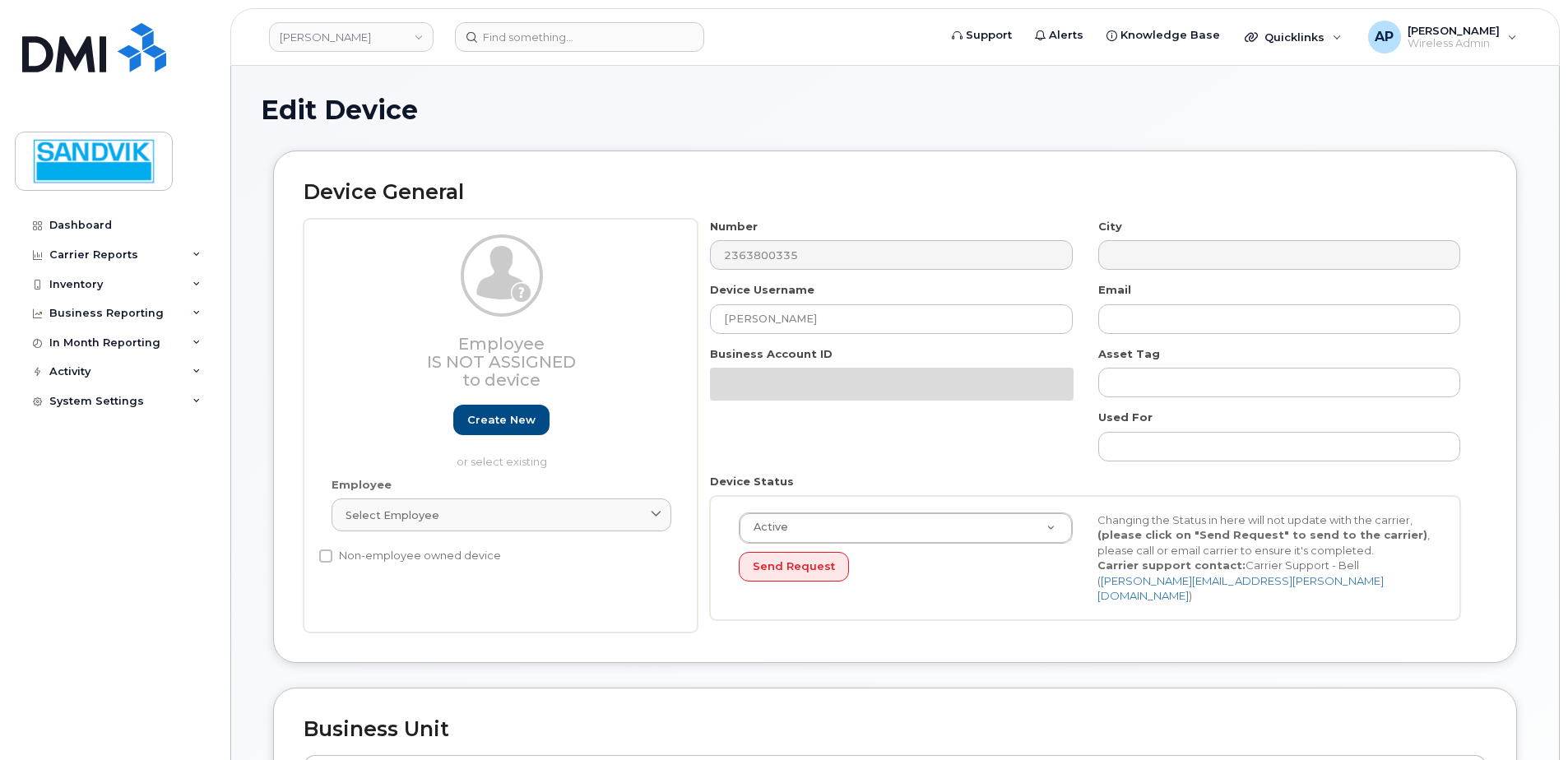
select select "582100"
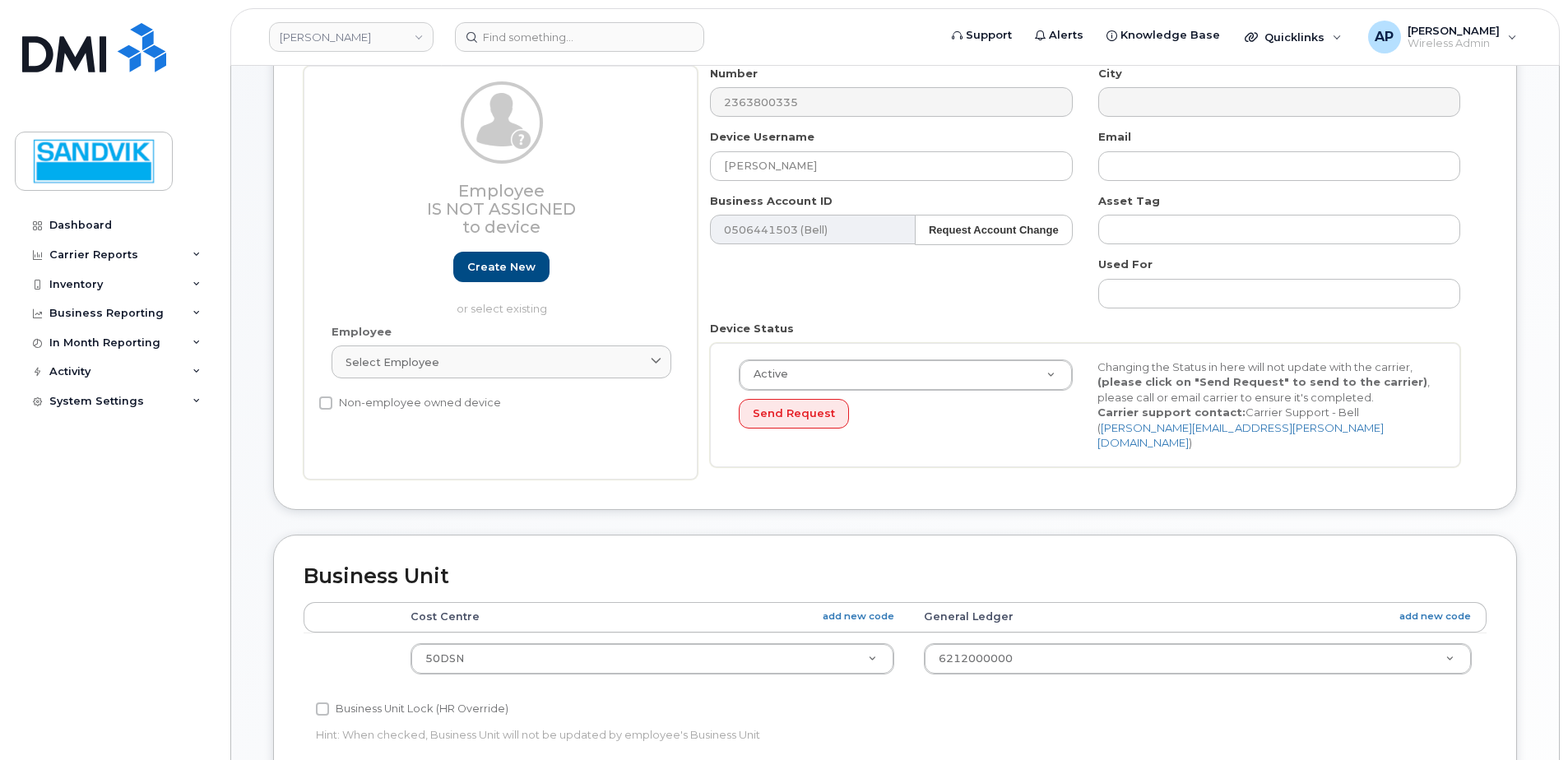
scroll to position [165, 0]
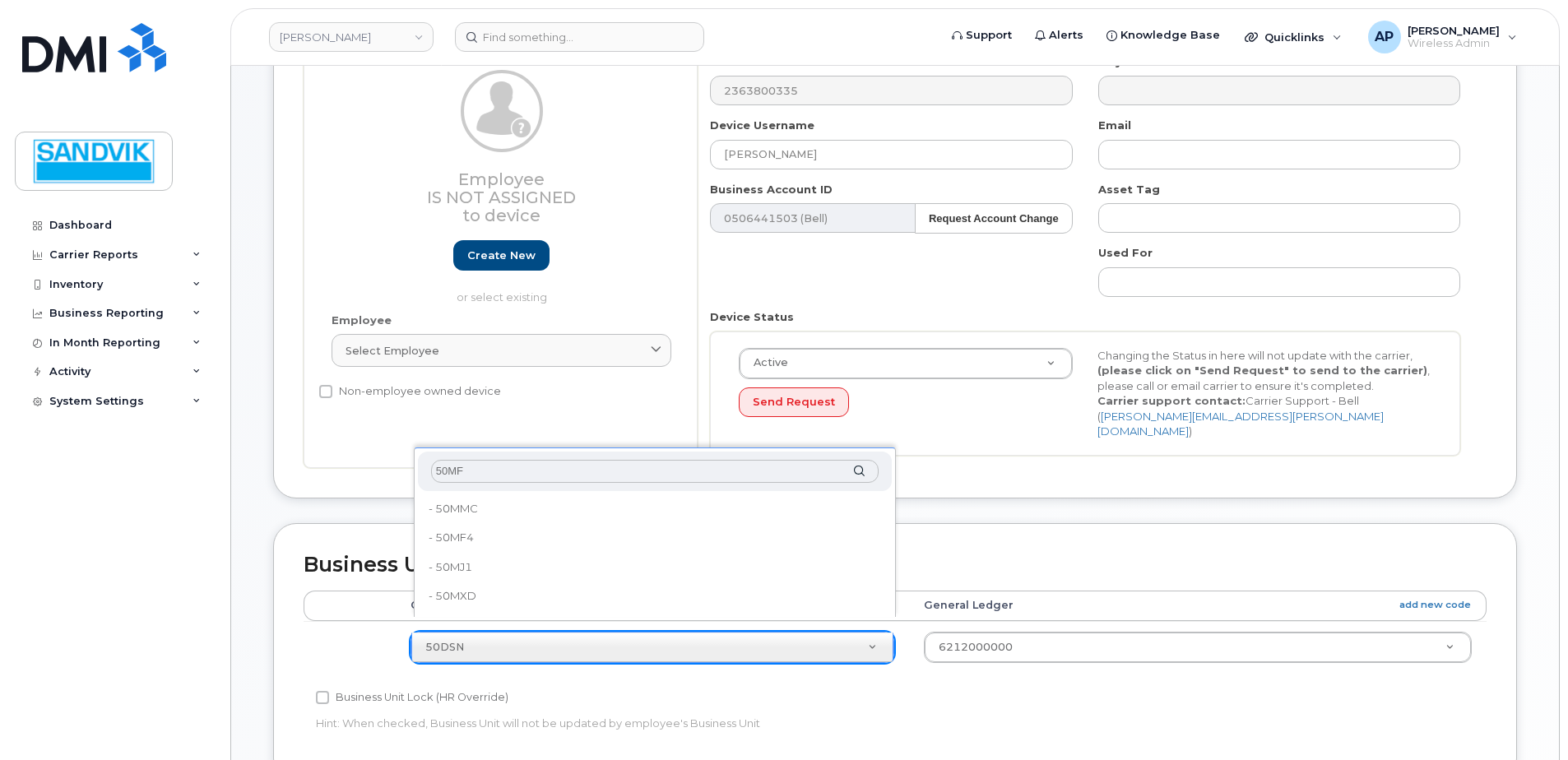
type input "50MF4"
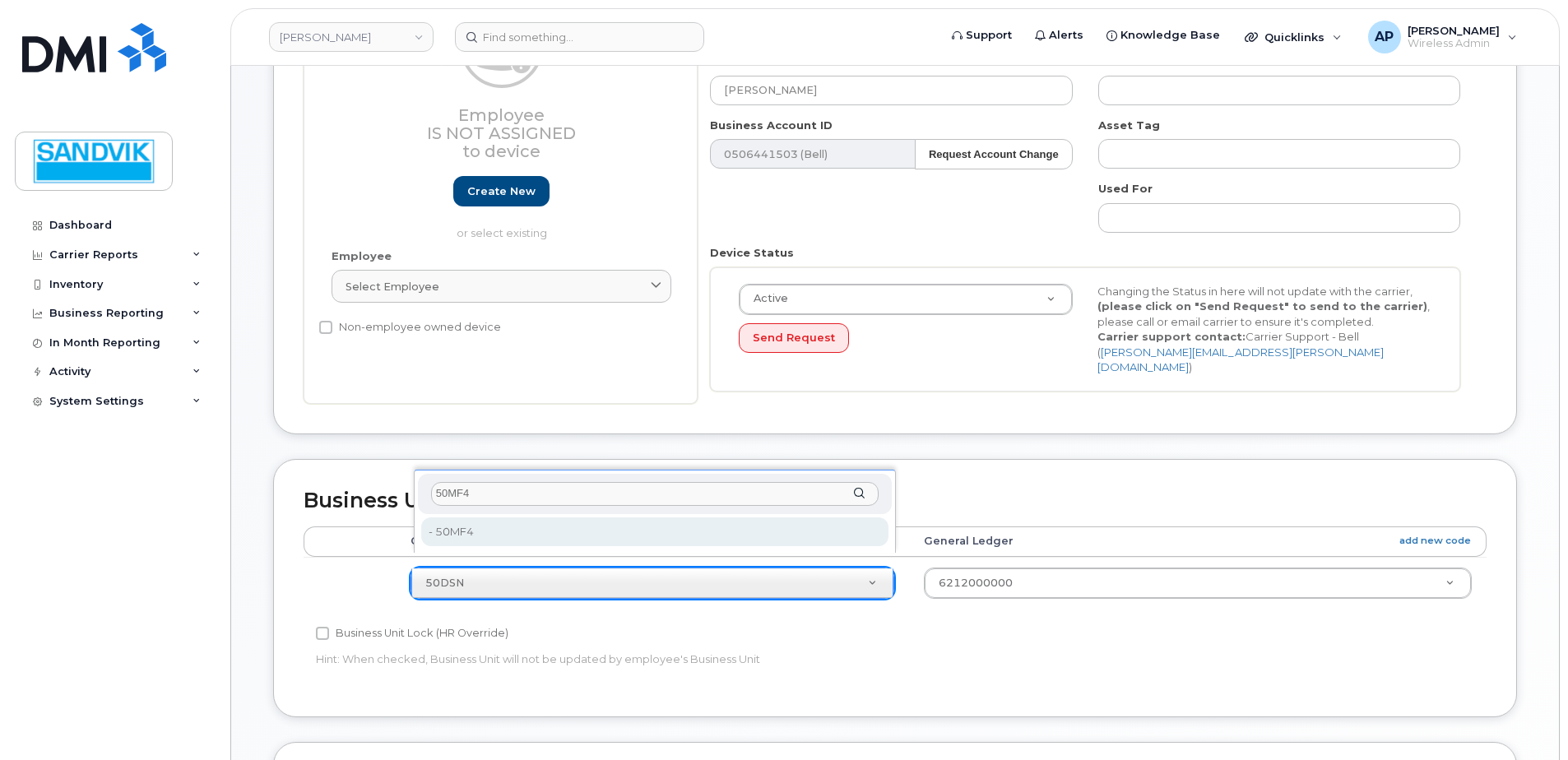
scroll to position [247, 0]
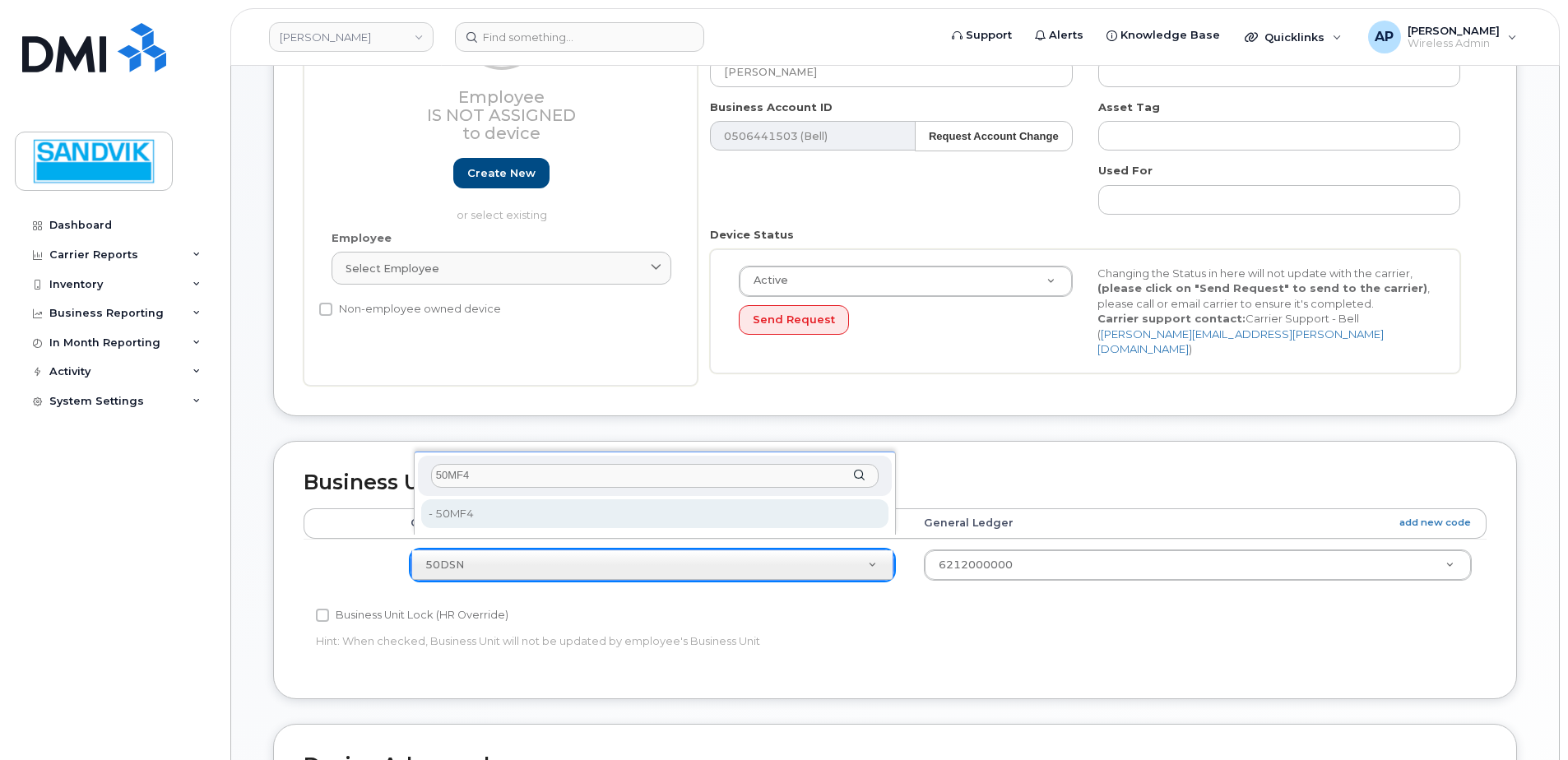
click at [546, 482] on input "50MF4" at bounding box center [654, 476] width 447 height 24
type input "36122139"
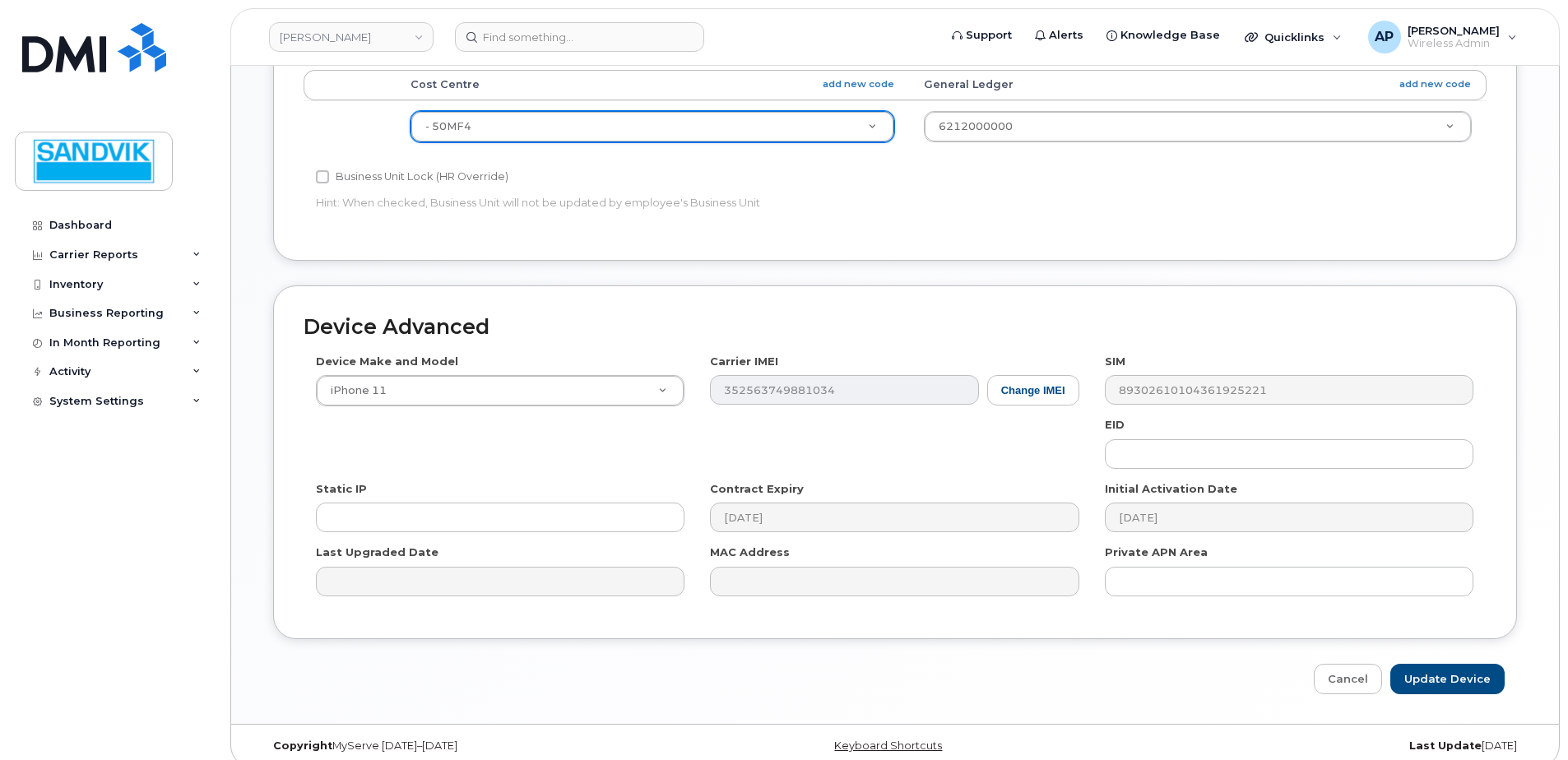
scroll to position [686, 0]
click at [1435, 670] on input "Update Device" at bounding box center [1447, 677] width 114 height 30
type input "Saving..."
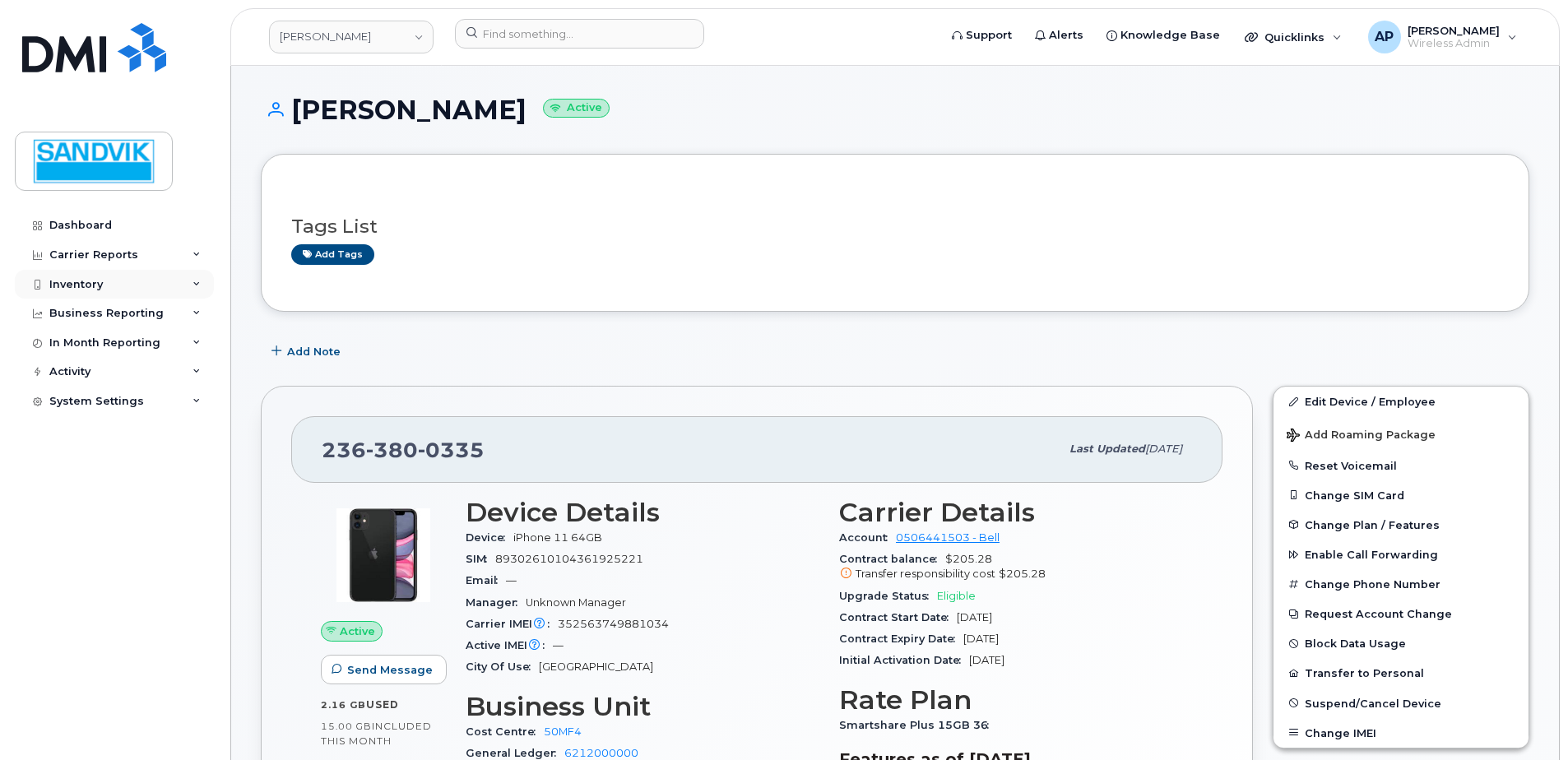
drag, startPoint x: 84, startPoint y: 280, endPoint x: 120, endPoint y: 279, distance: 36.0
click at [84, 280] on div "Inventory" at bounding box center [76, 284] width 54 height 13
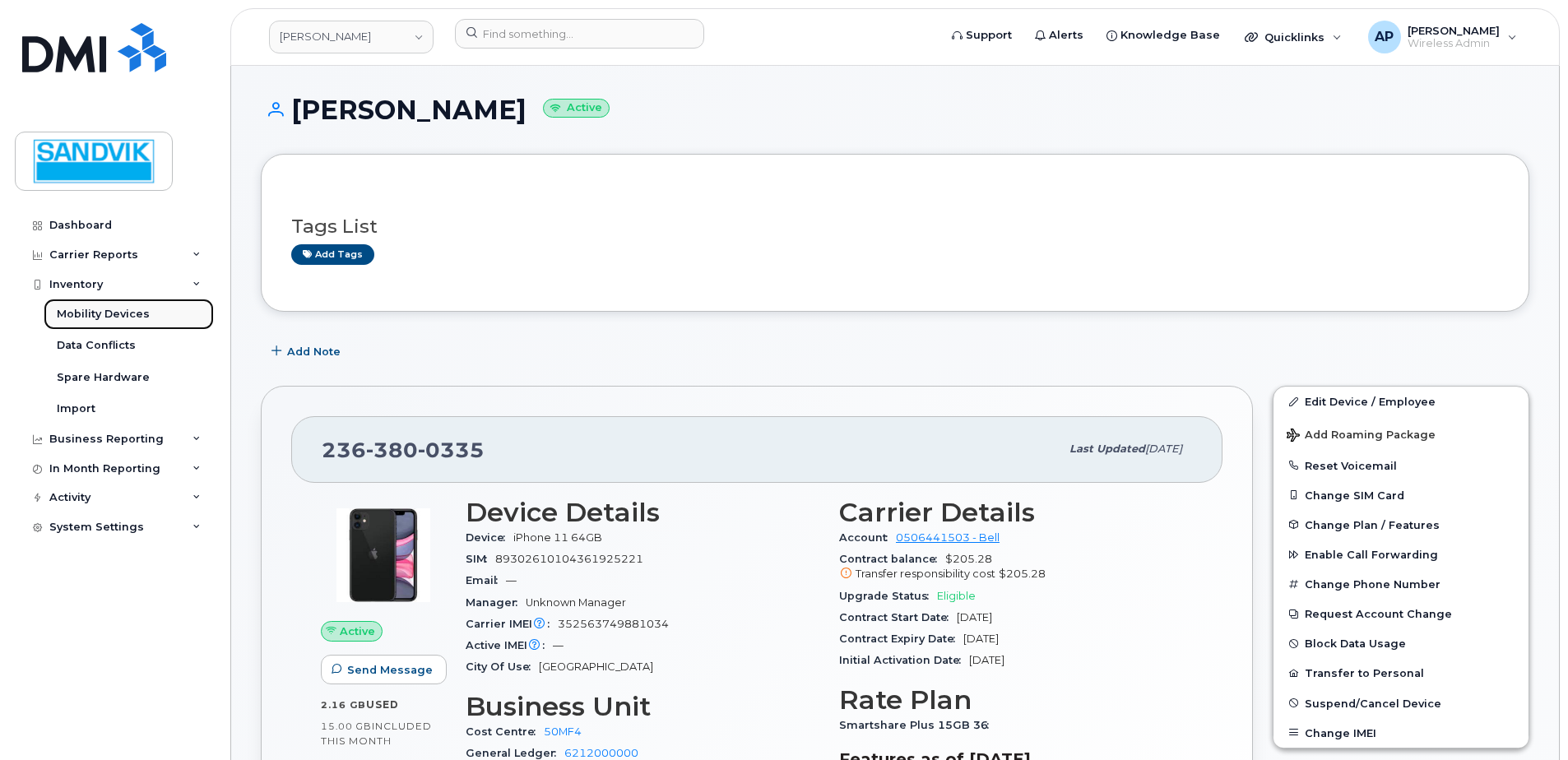
click at [123, 317] on div "Mobility Devices" at bounding box center [104, 314] width 93 height 15
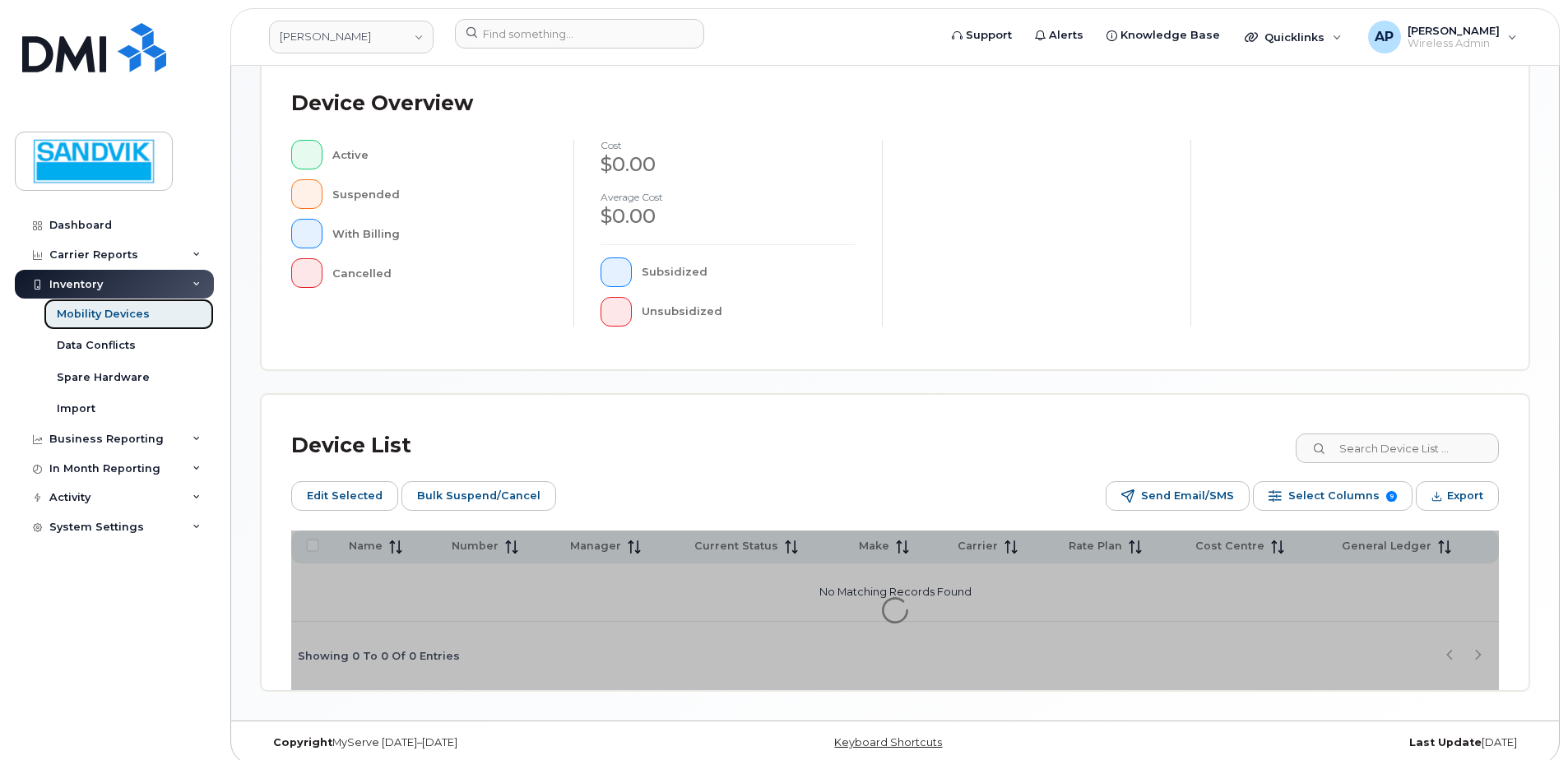
scroll to position [400, 0]
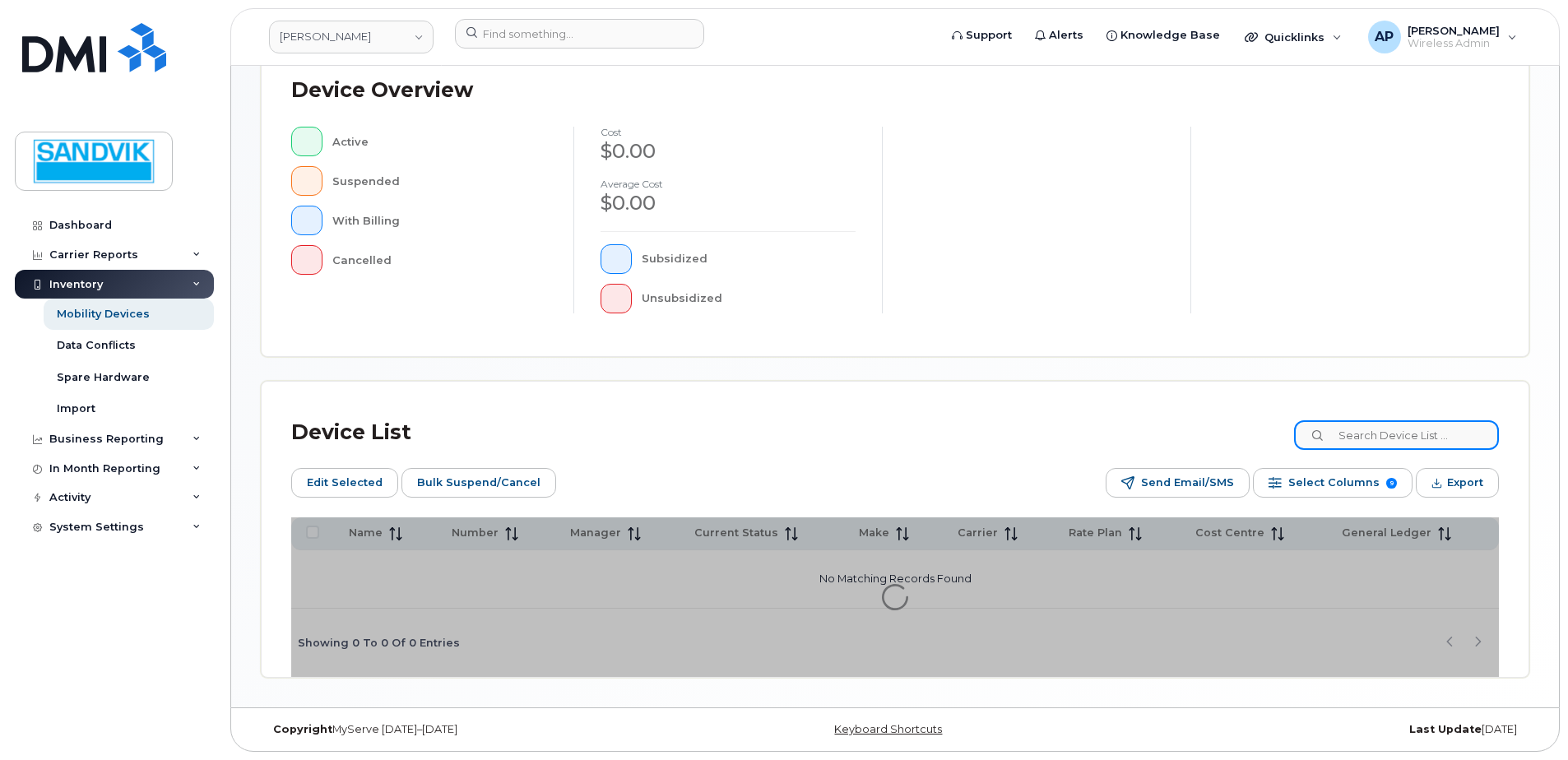
click at [1372, 435] on input at bounding box center [1395, 435] width 205 height 29
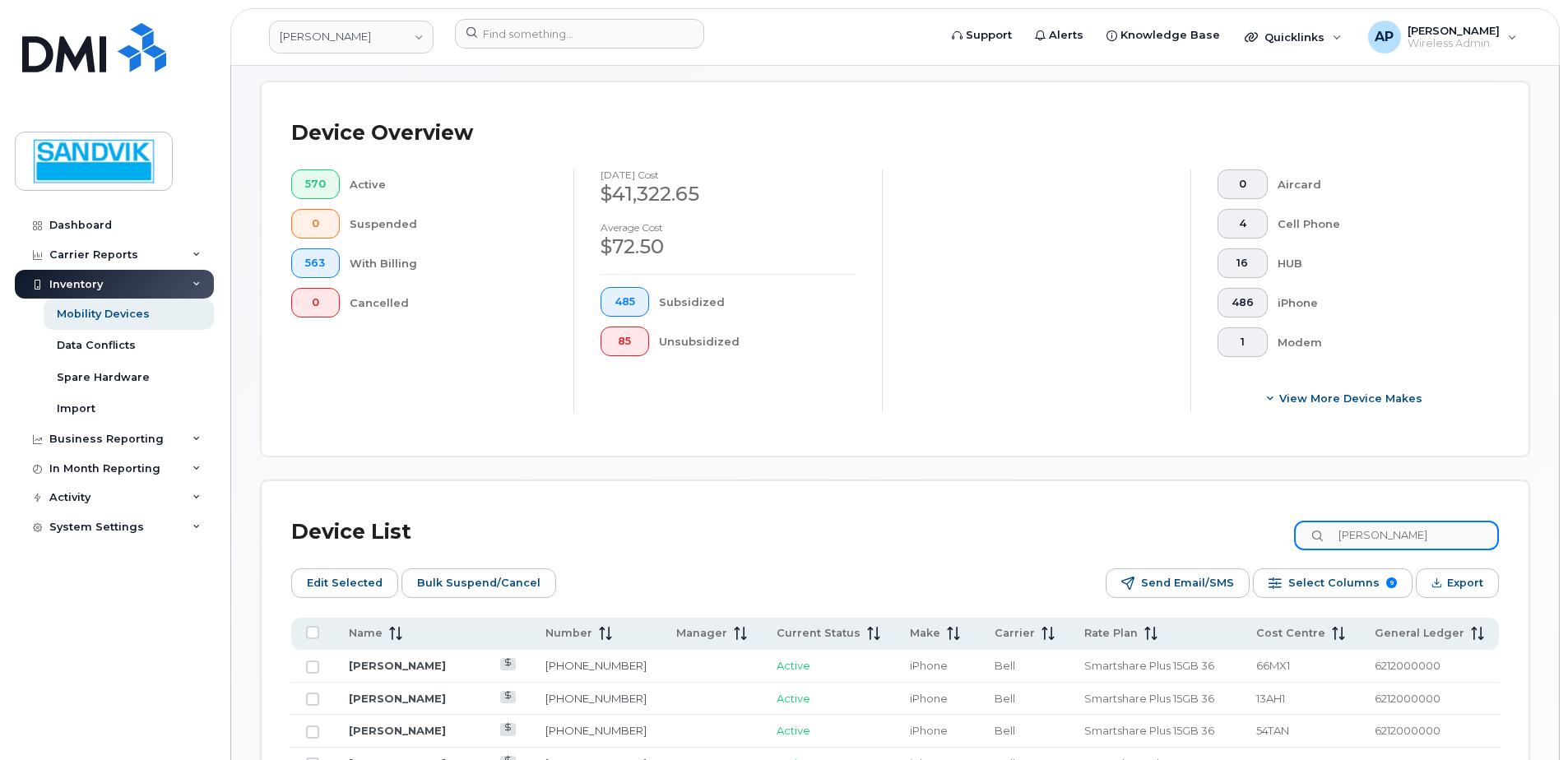
type input "BRAD"
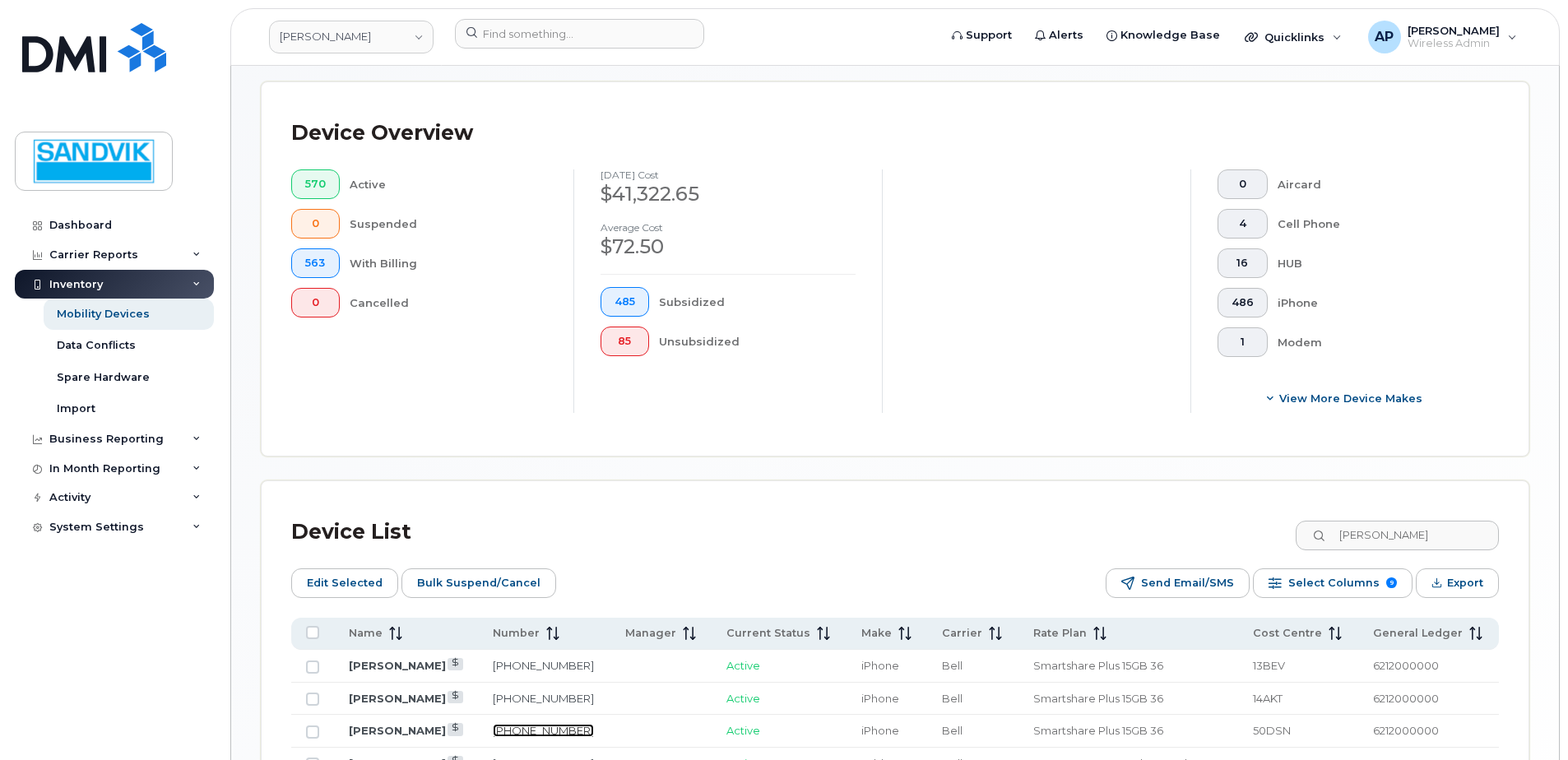
click at [549, 725] on link "705-698-4327" at bounding box center [543, 730] width 101 height 13
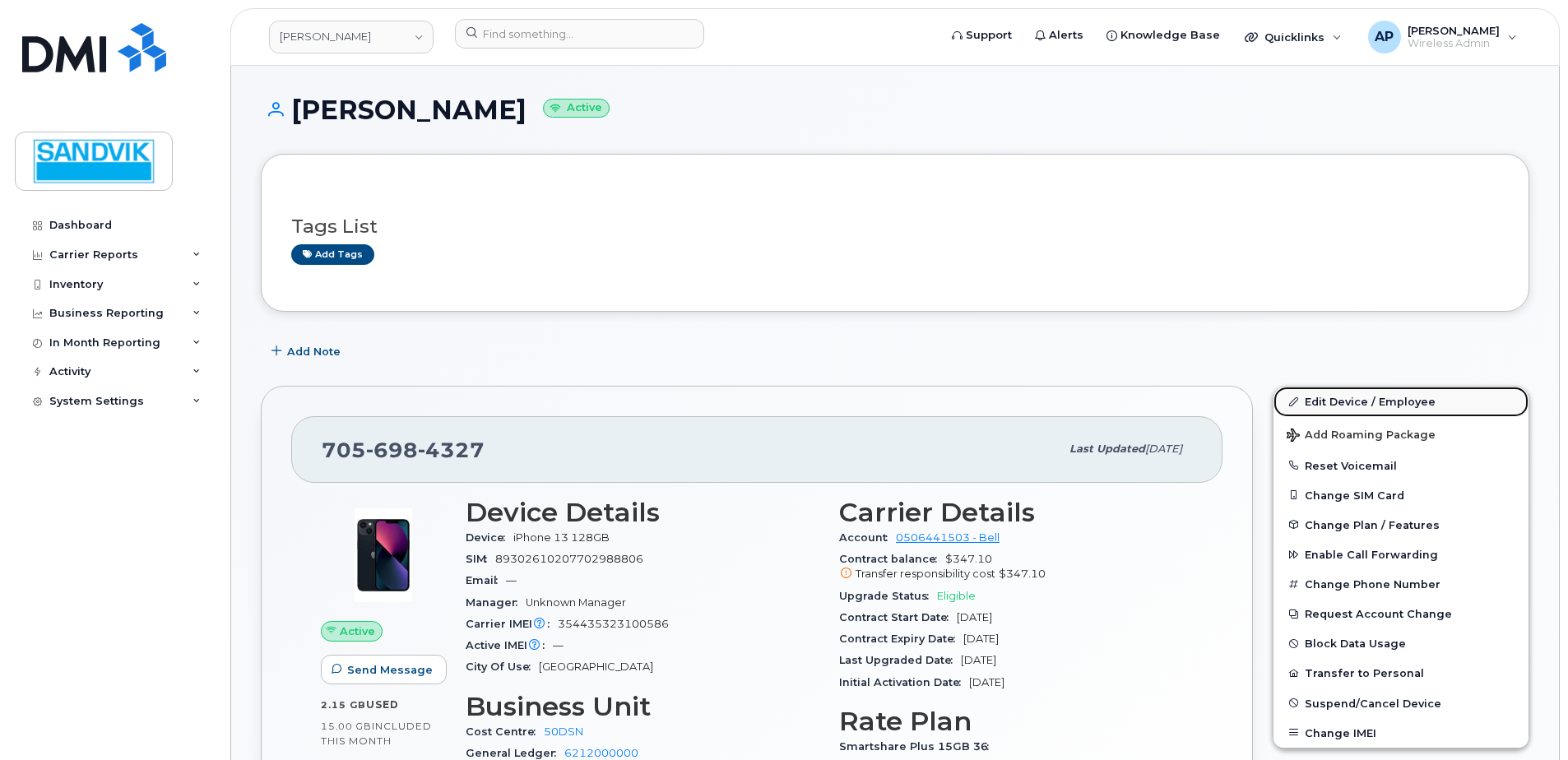
click at [1325, 402] on link "Edit Device / Employee" at bounding box center [1400, 401] width 255 height 29
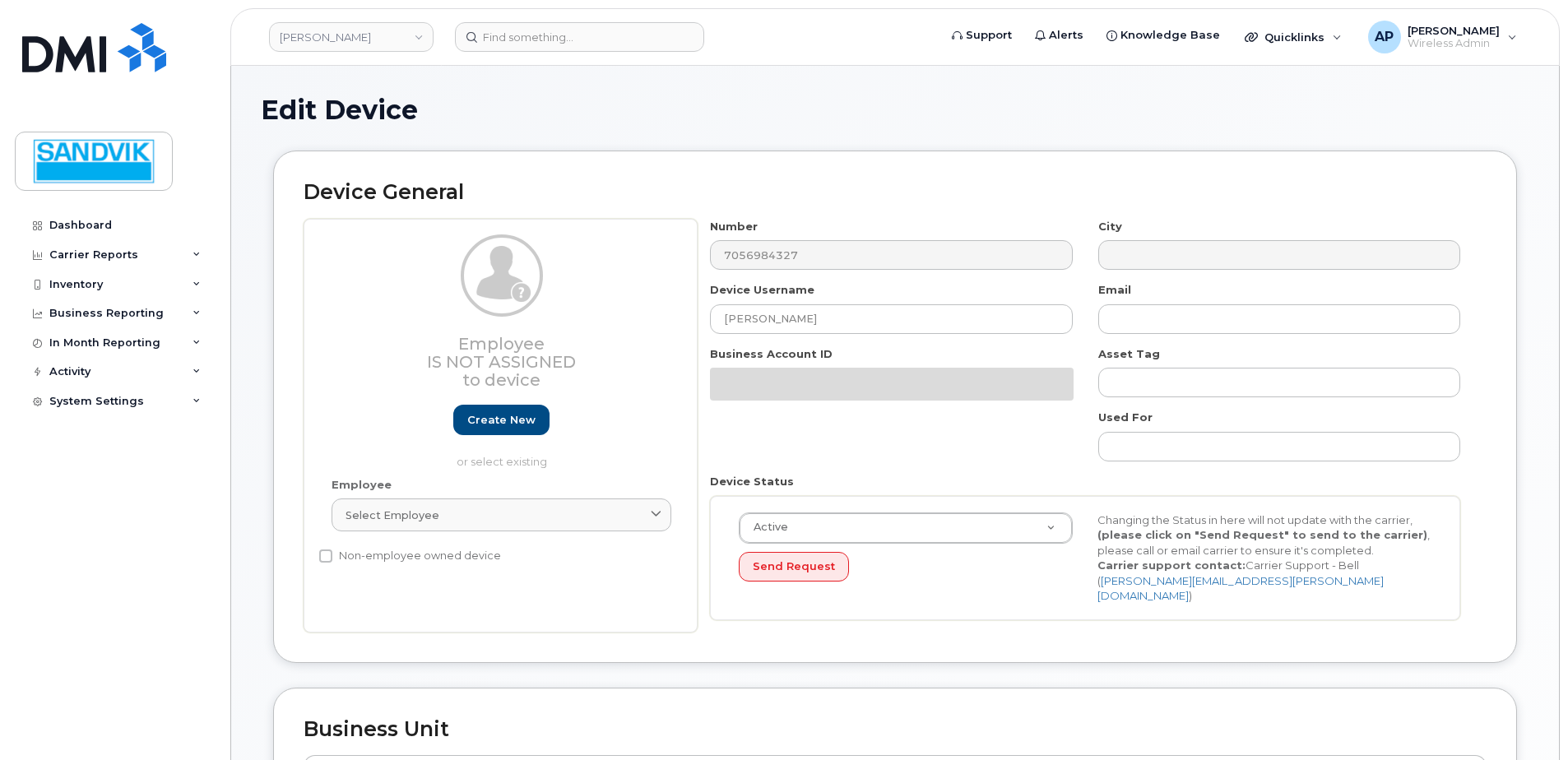
select select "582100"
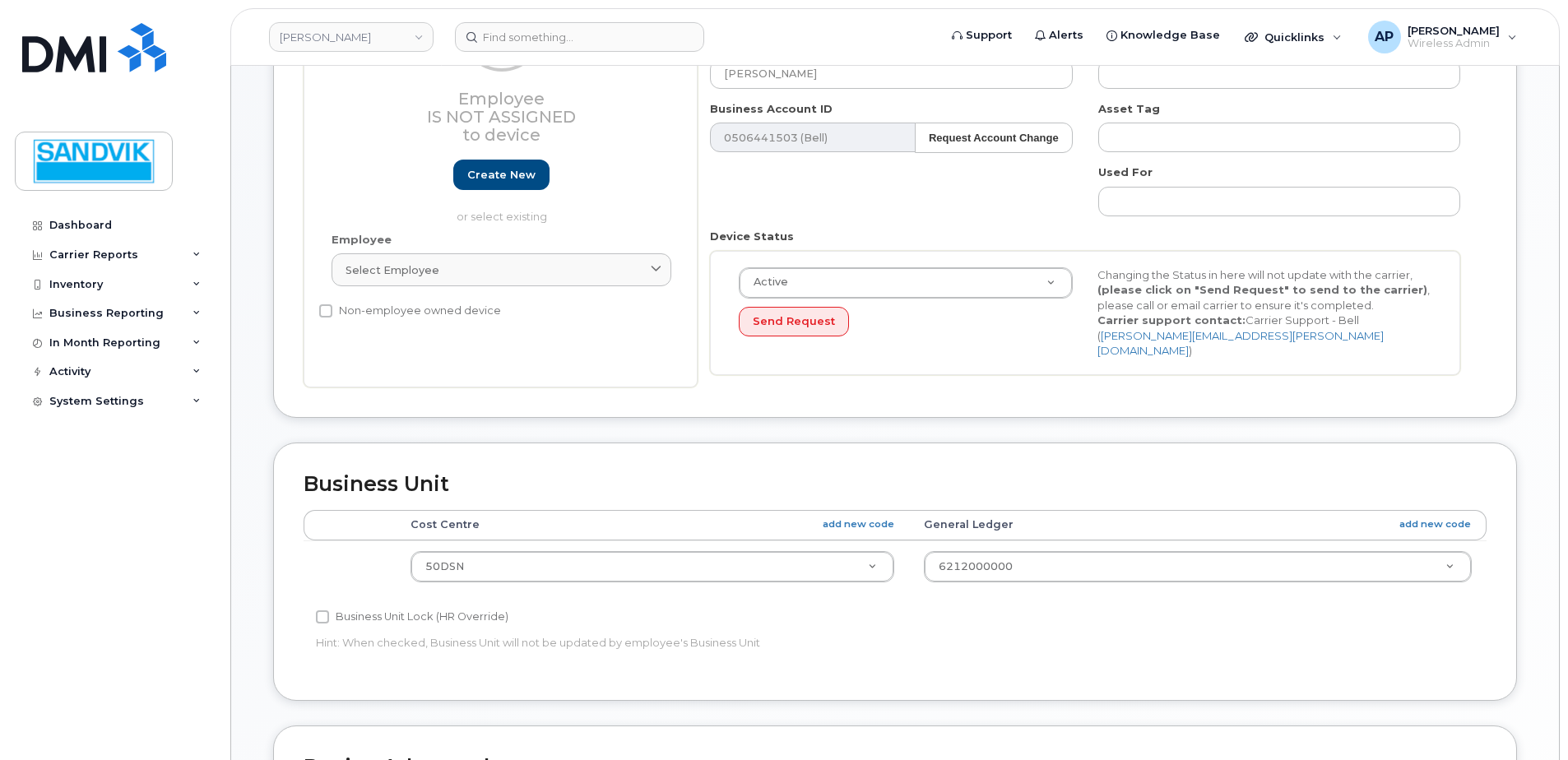
scroll to position [247, 0]
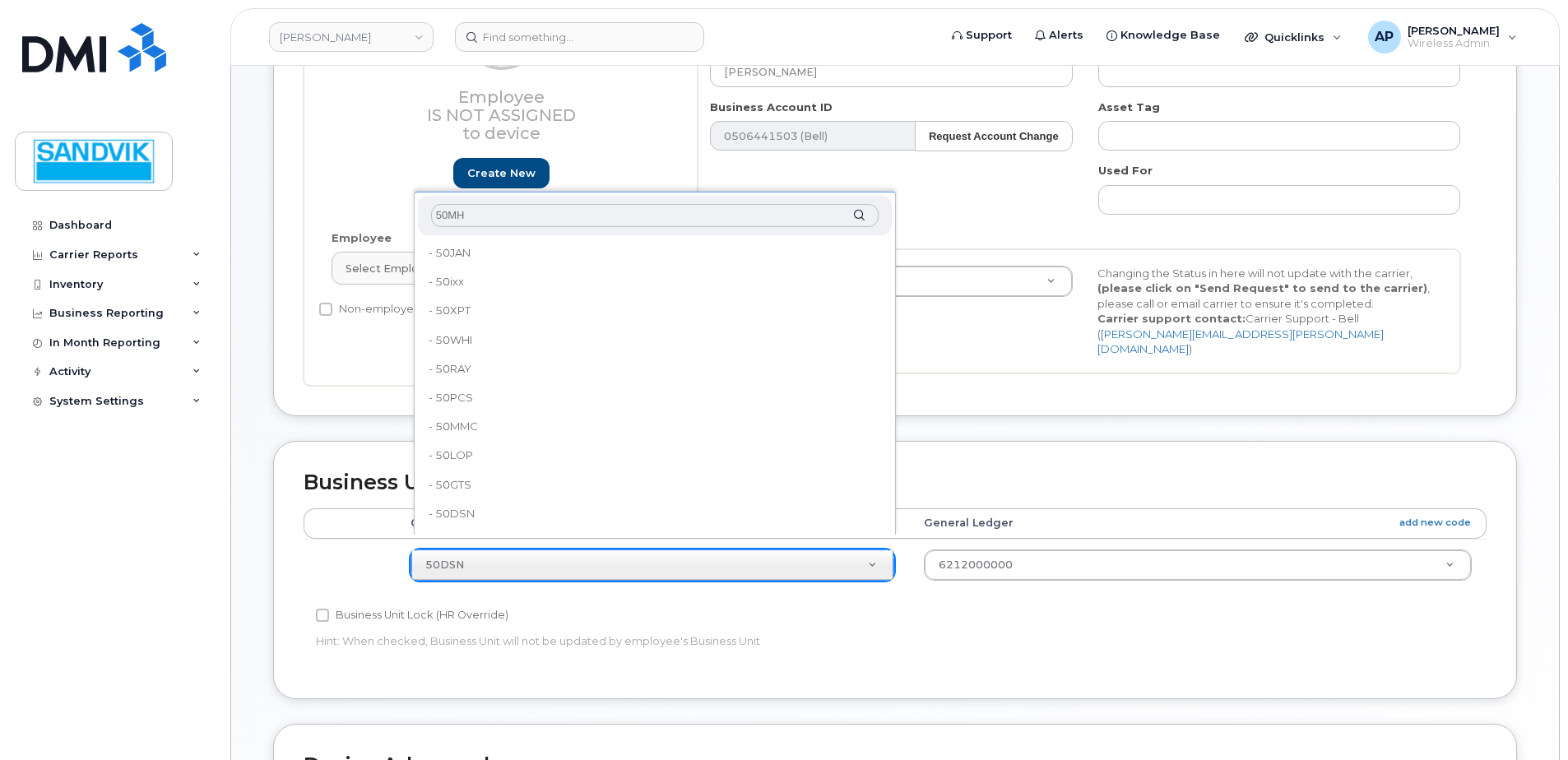
type input "50MH1"
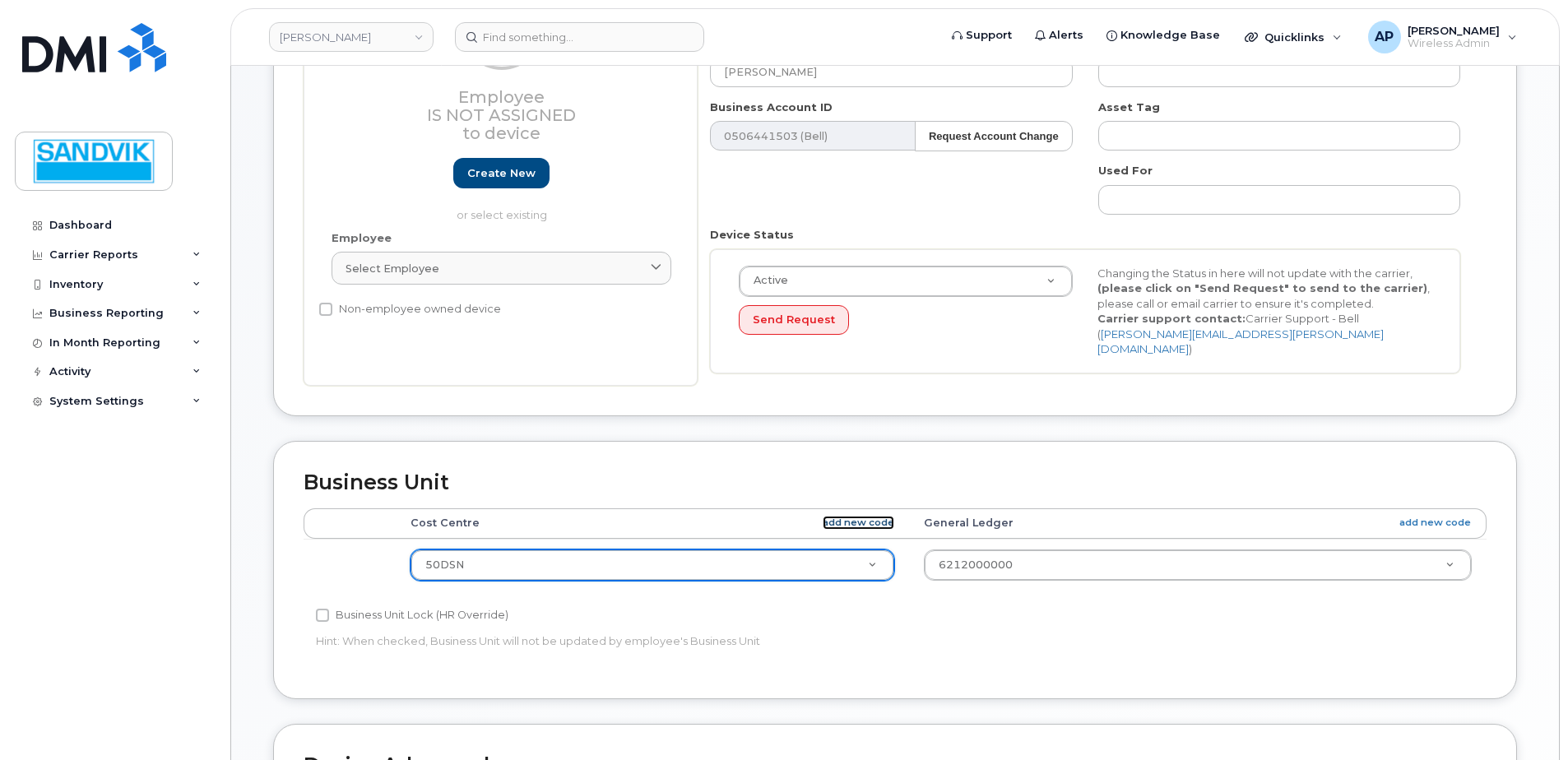
click at [859, 516] on link "add new code" at bounding box center [858, 523] width 72 height 14
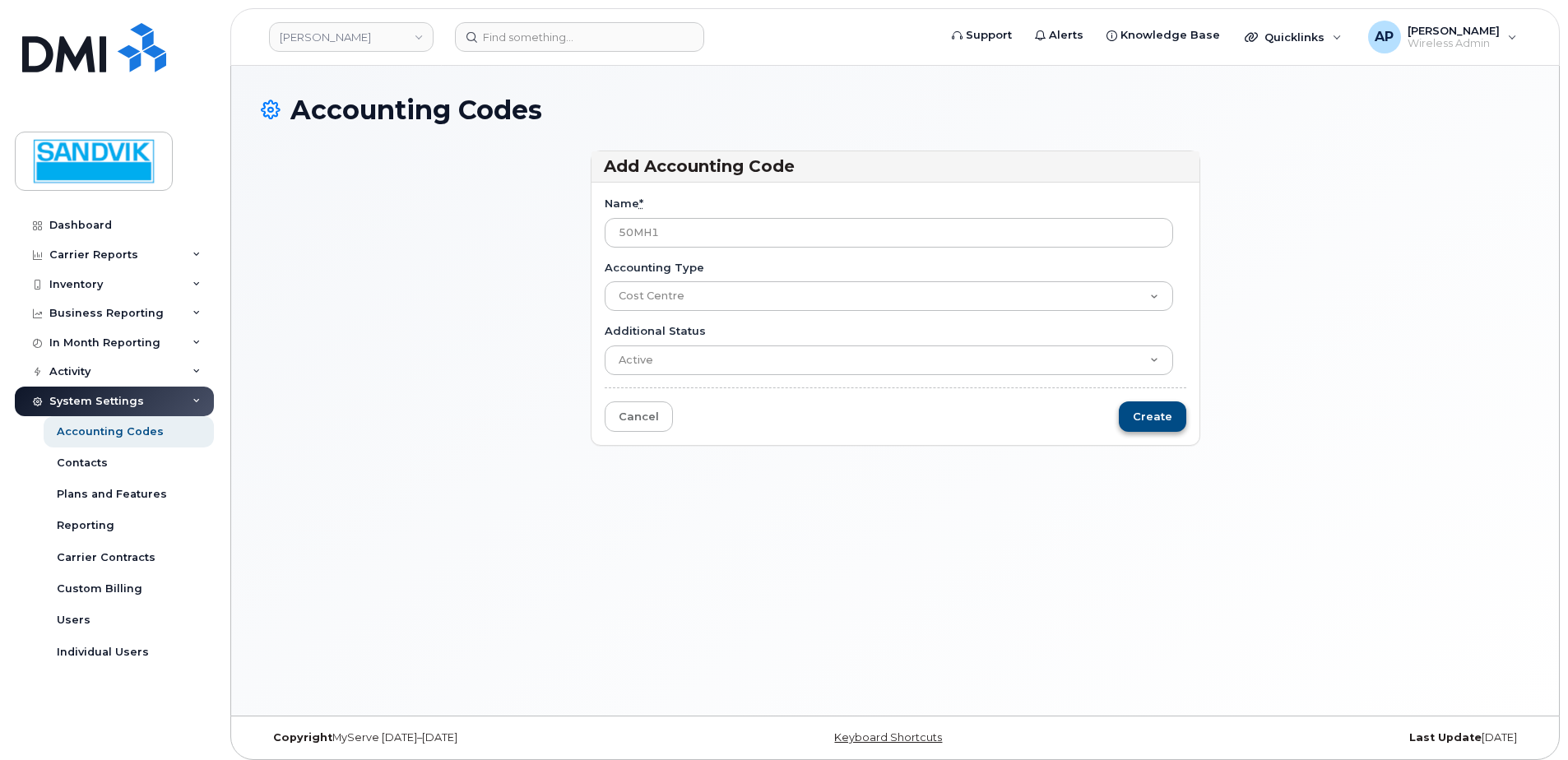
type input "50MH1"
click at [1160, 426] on input "Create" at bounding box center [1152, 416] width 67 height 30
type input "Saving..."
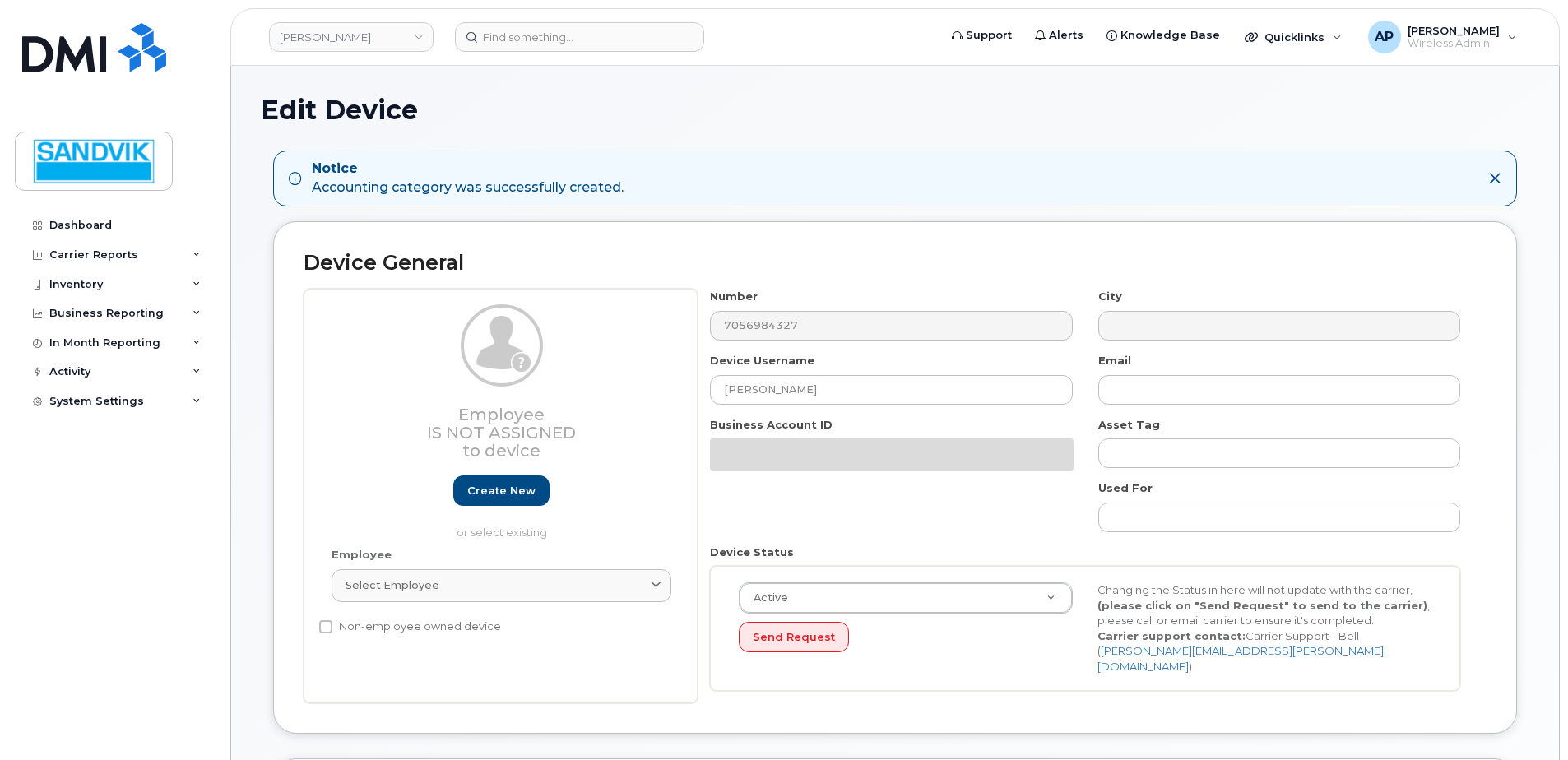
select select "582100"
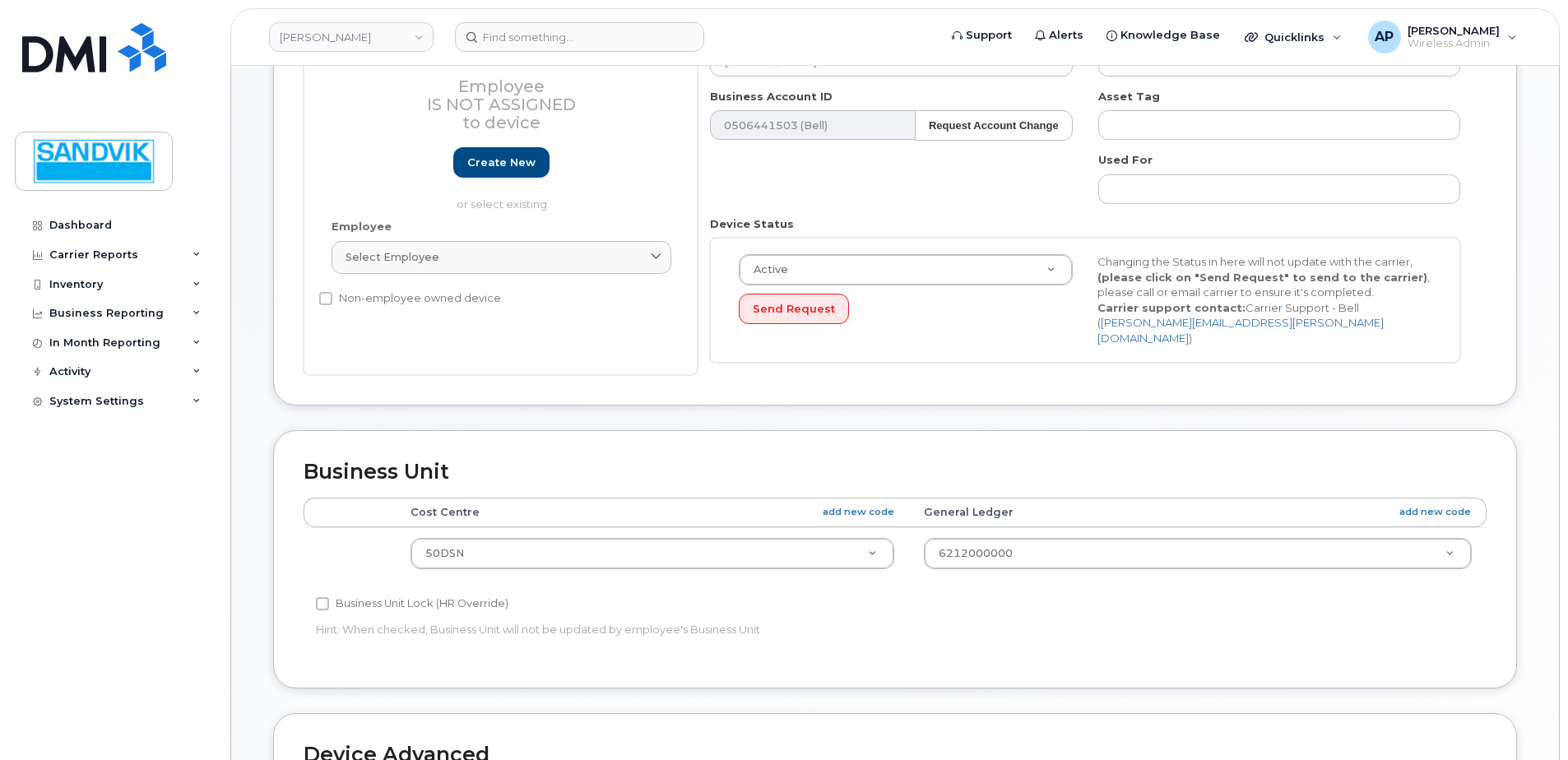
scroll to position [329, 0]
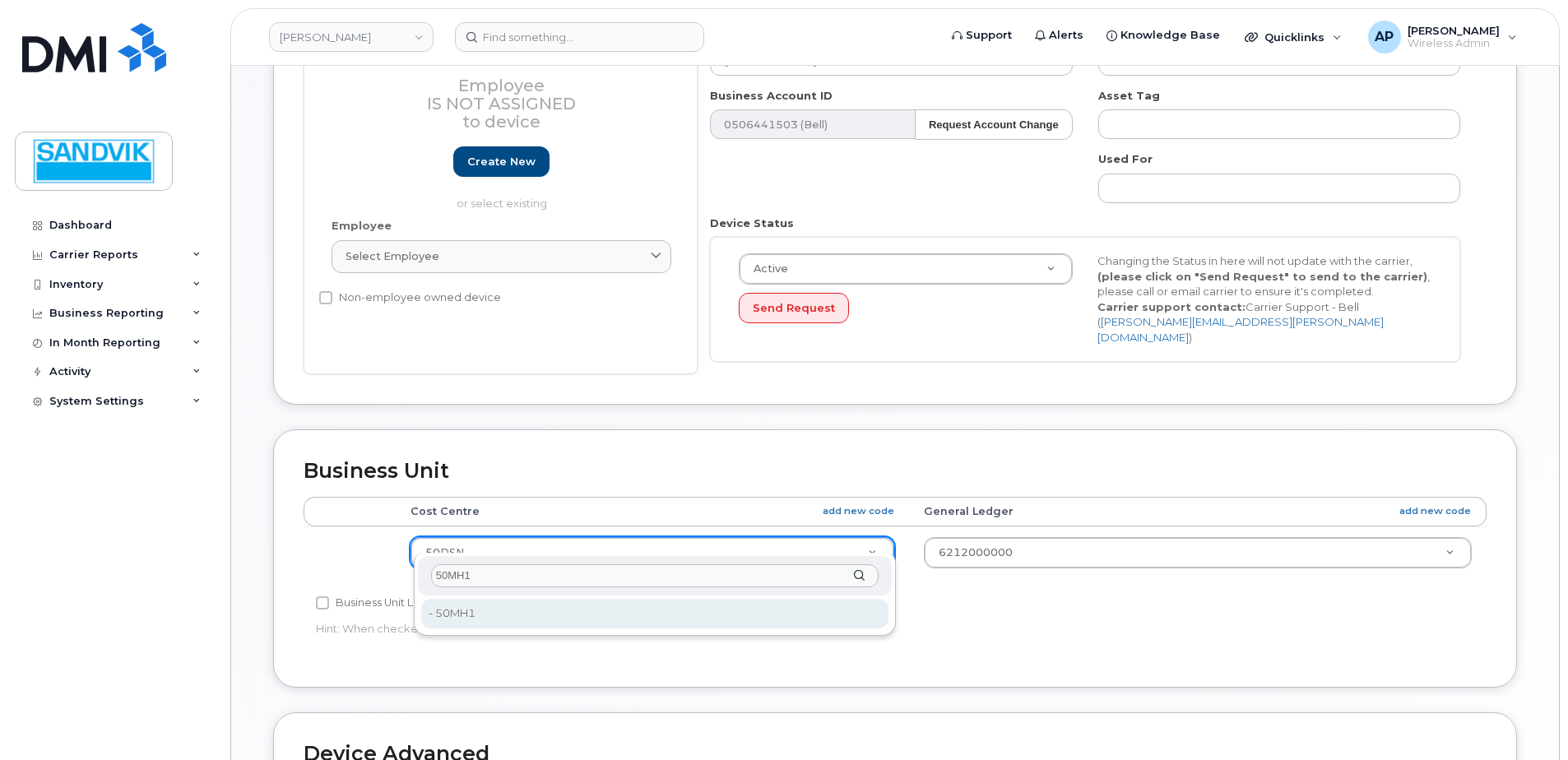
type input "50MH1"
type input "36122141"
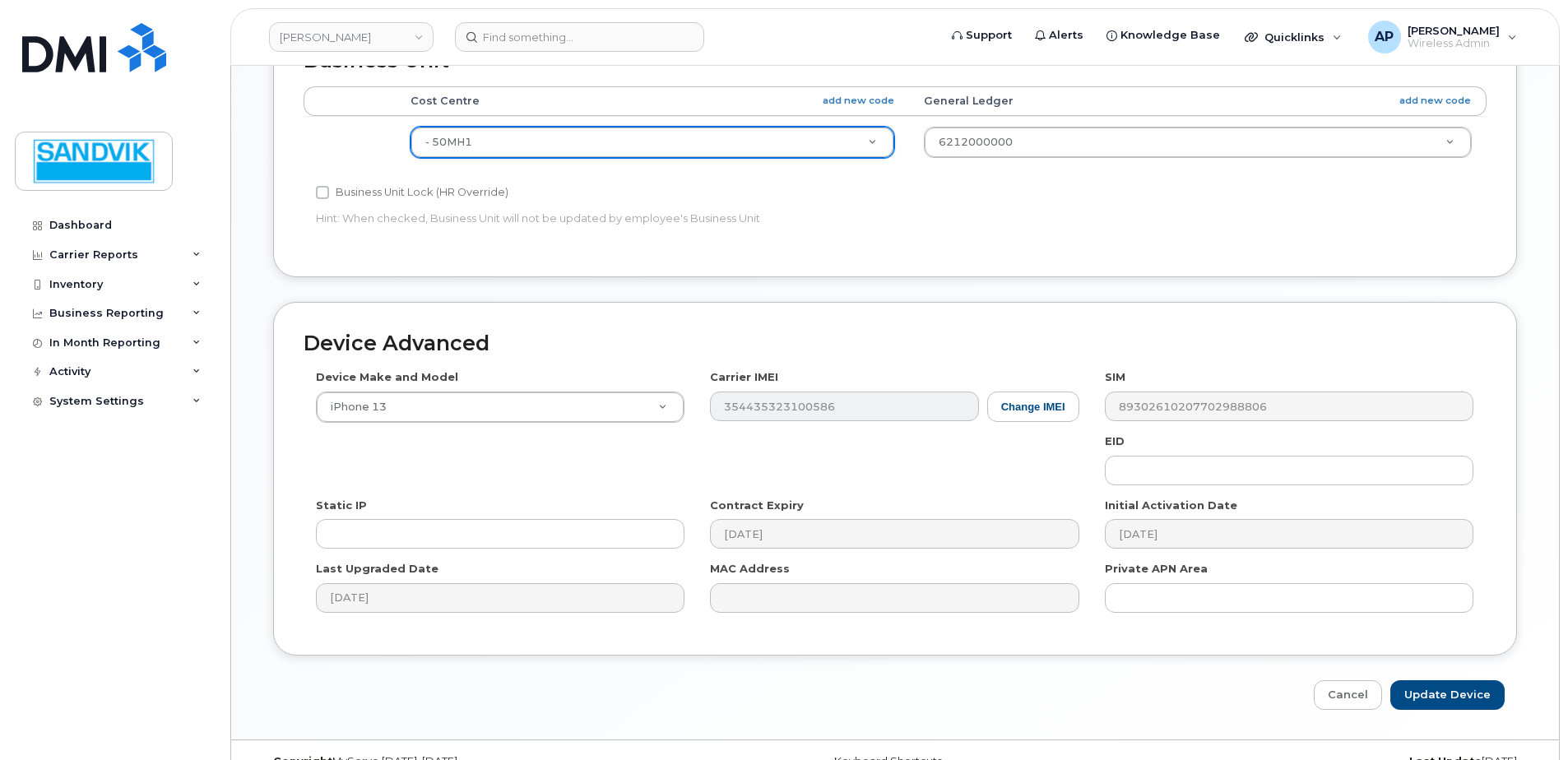
scroll to position [740, 0]
click at [1448, 679] on input "Update Device" at bounding box center [1447, 694] width 114 height 30
type input "Saving..."
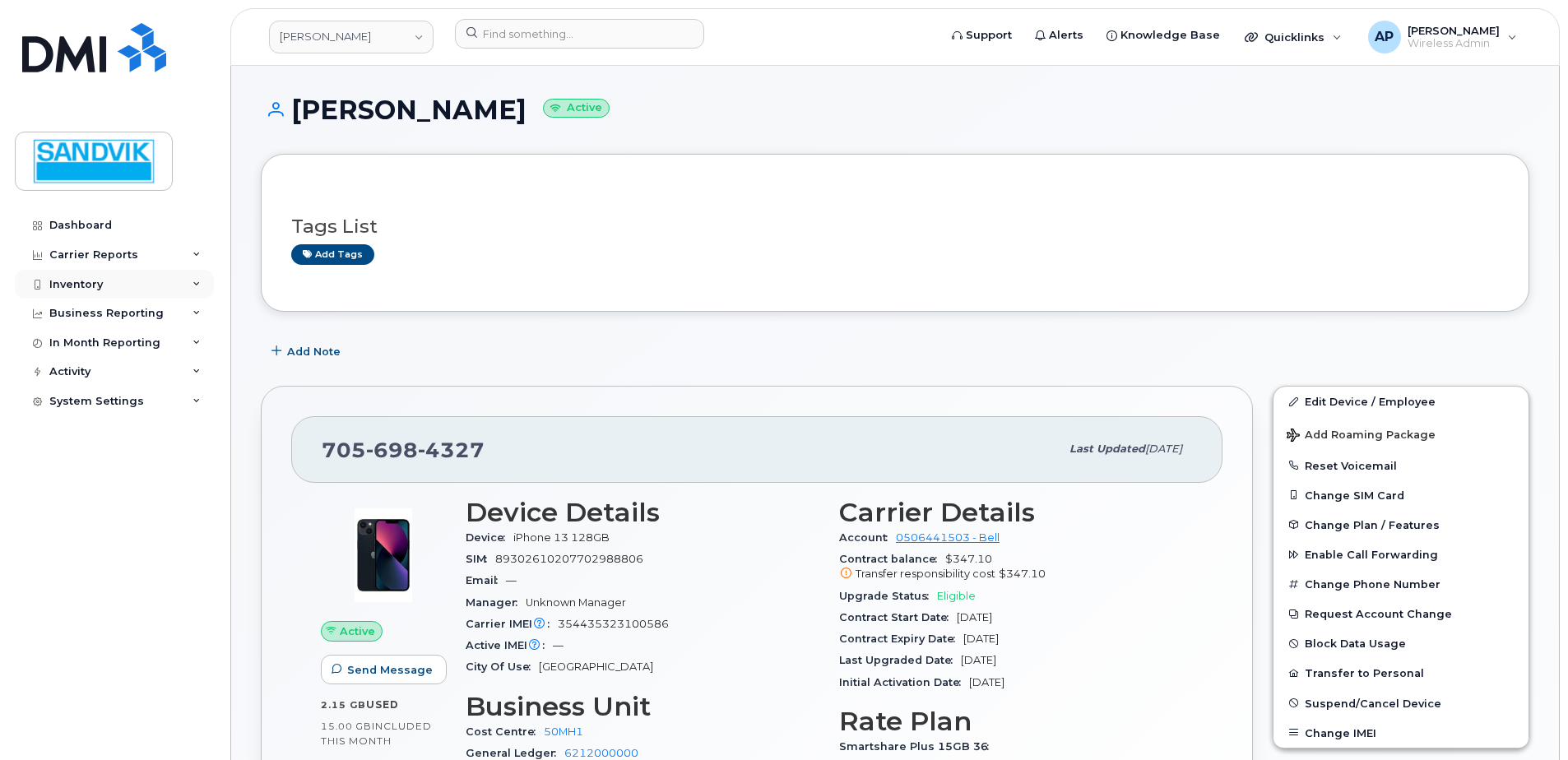
click at [85, 286] on div "Inventory" at bounding box center [76, 284] width 54 height 13
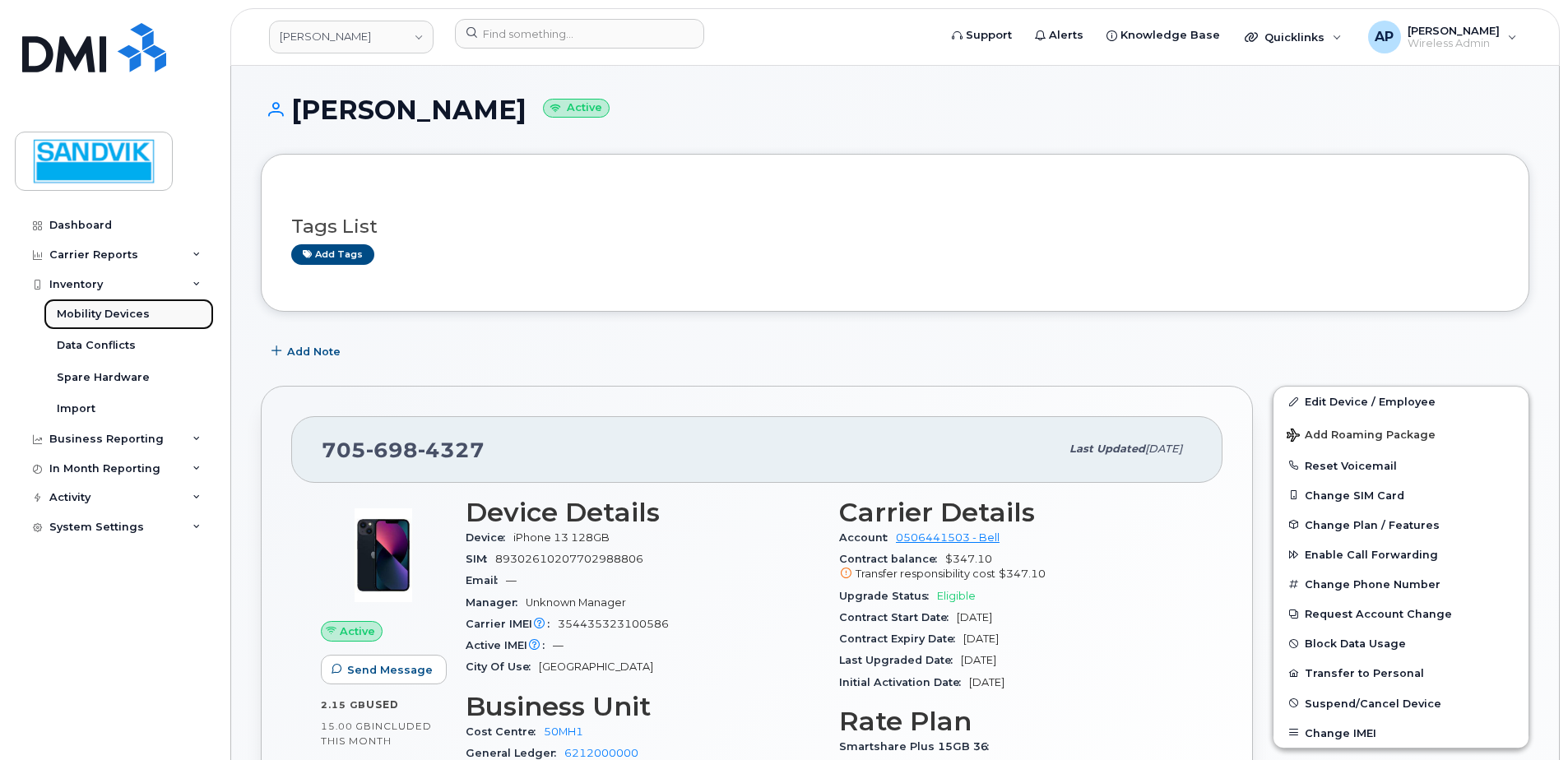
click at [91, 311] on div "Mobility Devices" at bounding box center [104, 314] width 93 height 15
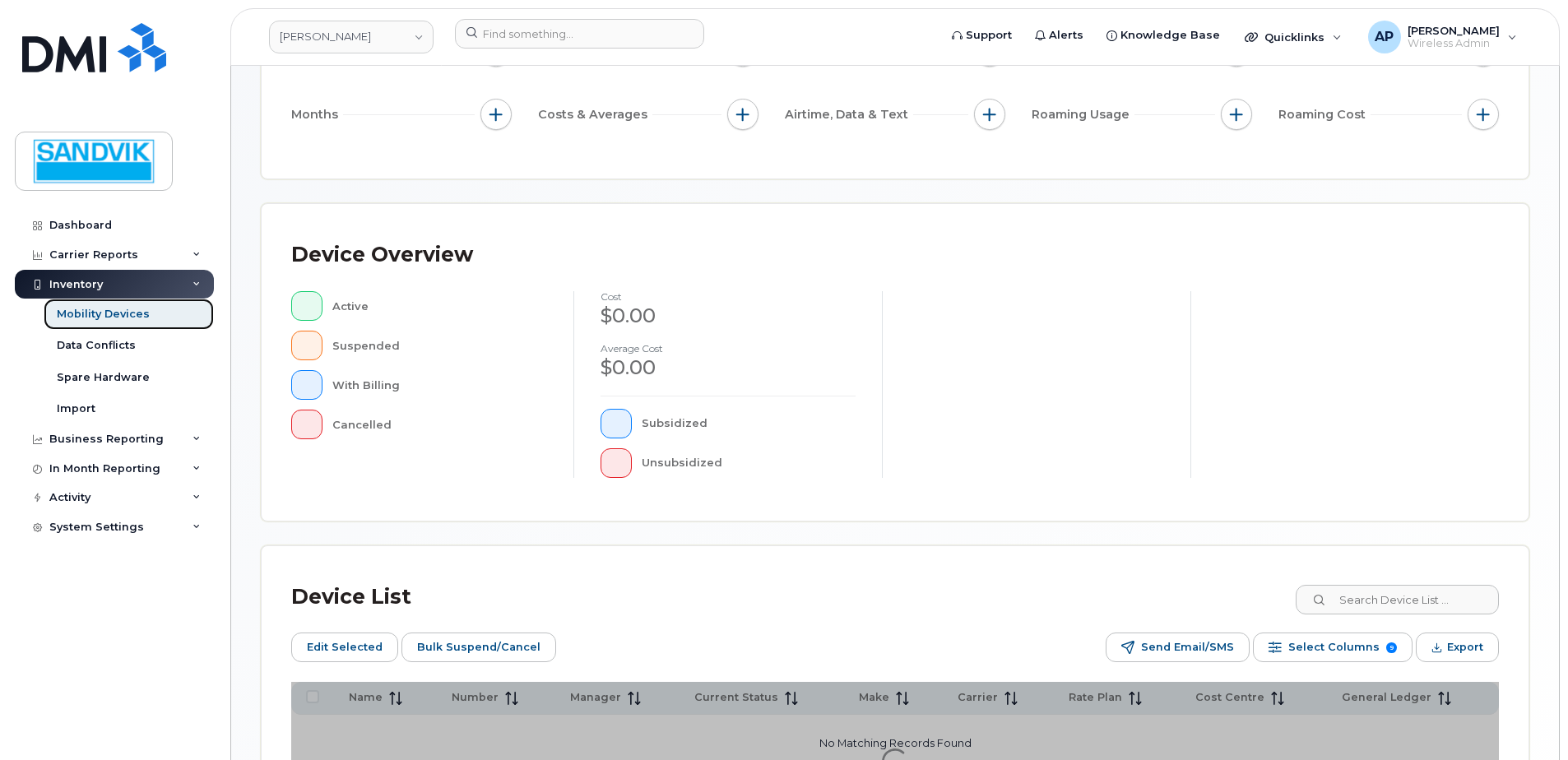
scroll to position [247, 0]
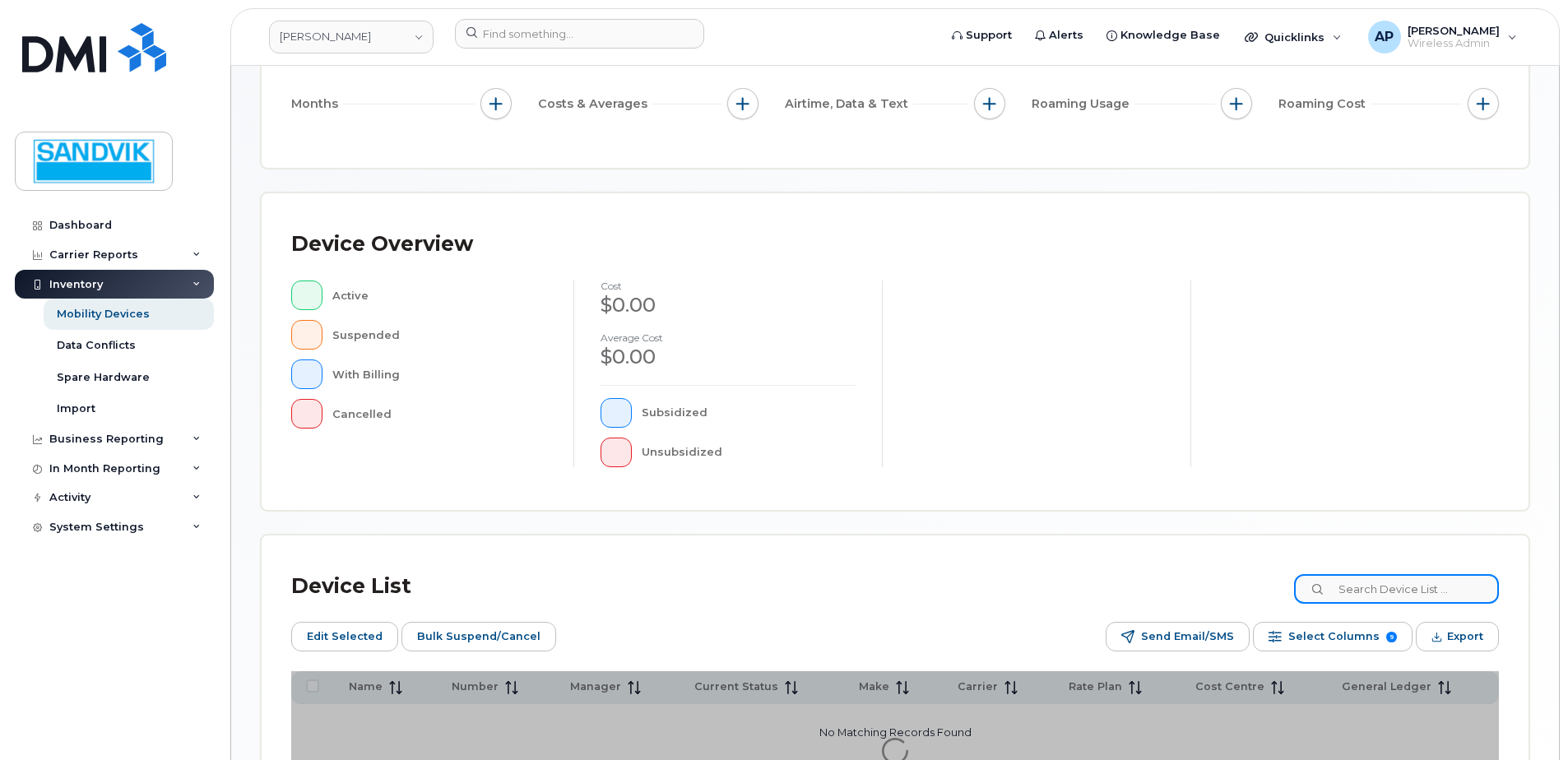
click at [1393, 597] on input at bounding box center [1395, 588] width 205 height 29
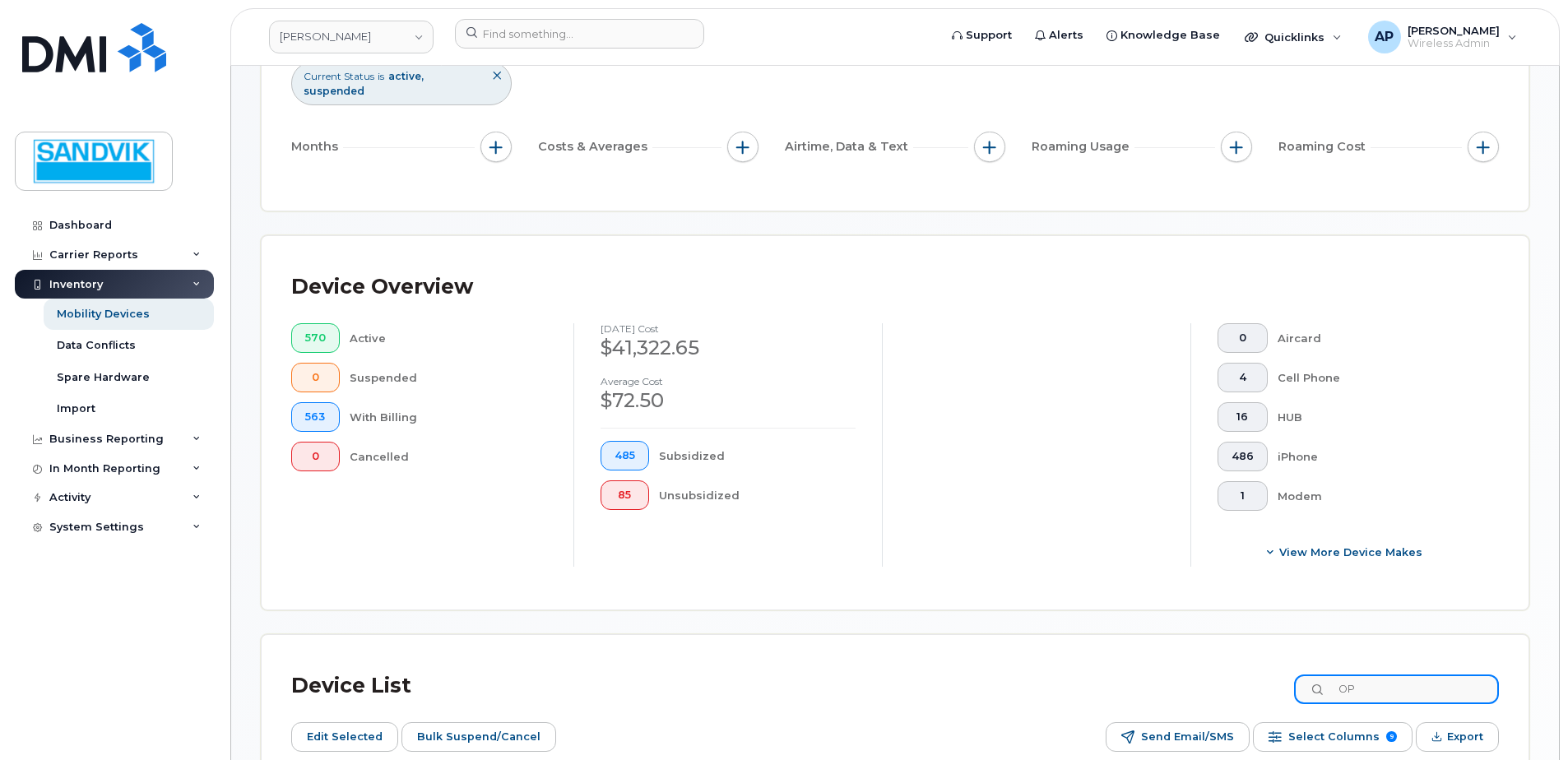
type input "O"
type input "PIERRE"
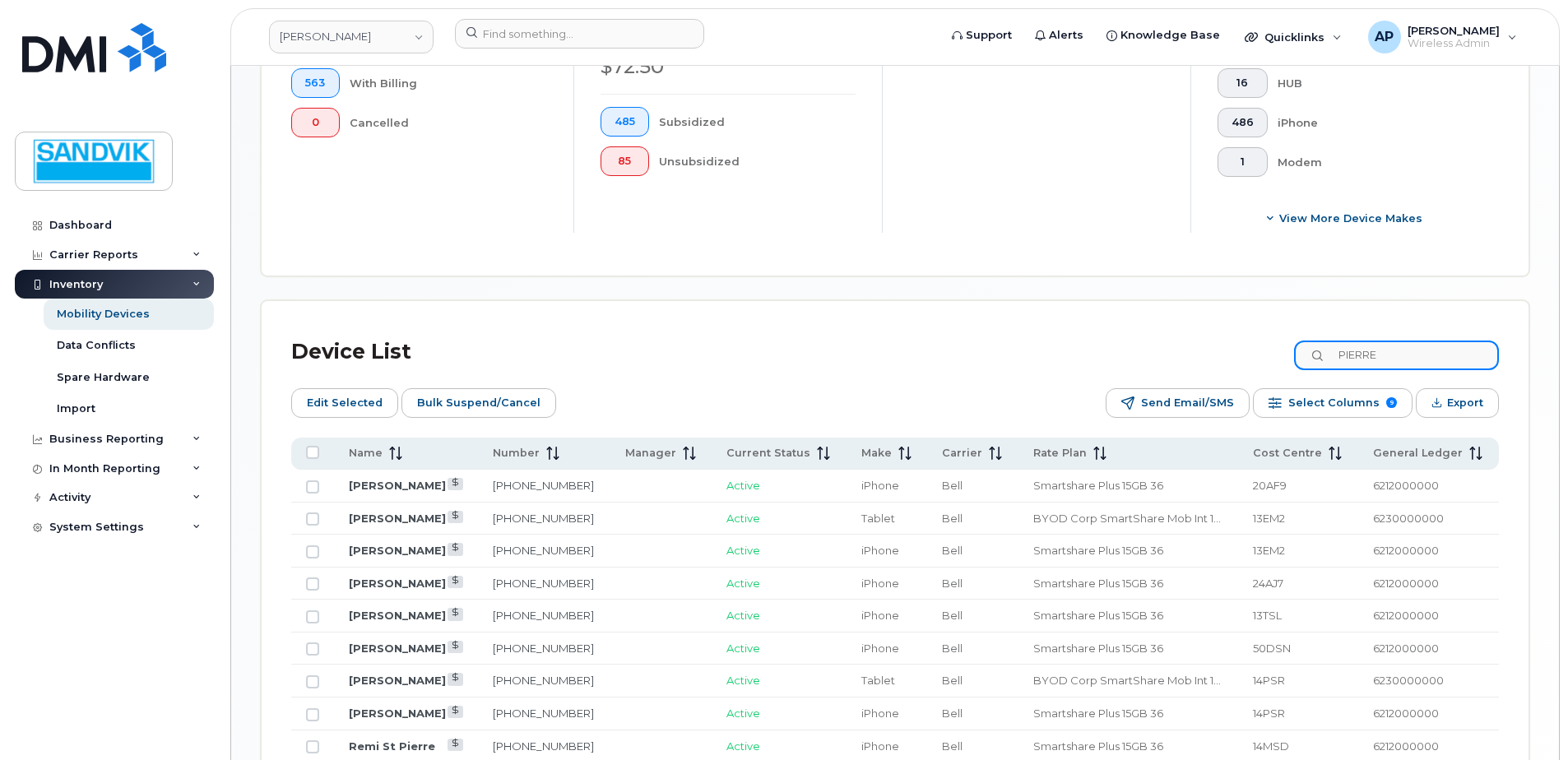
scroll to position [657, 0]
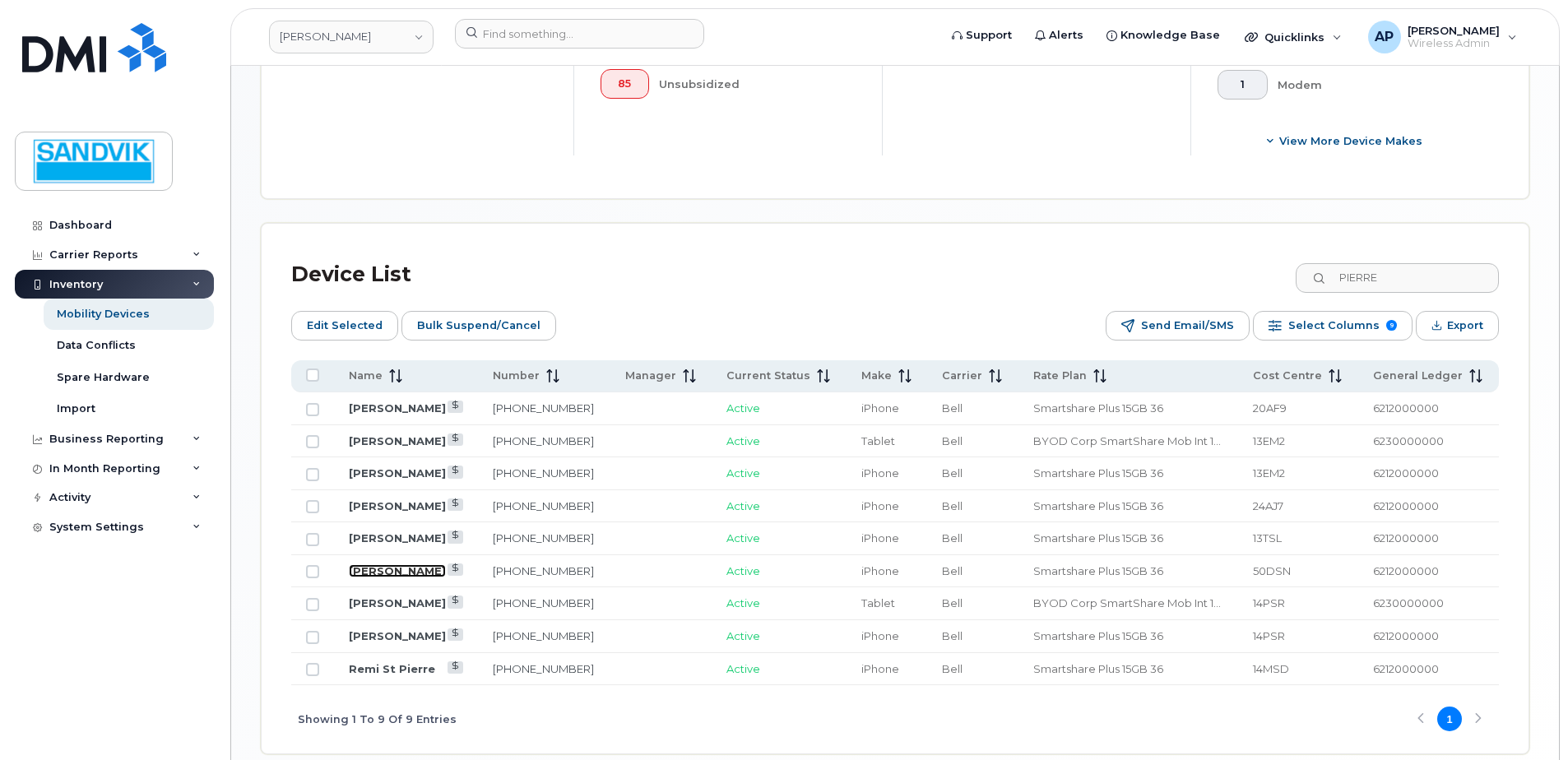
click at [377, 568] on link "[PERSON_NAME]" at bounding box center [397, 570] width 97 height 13
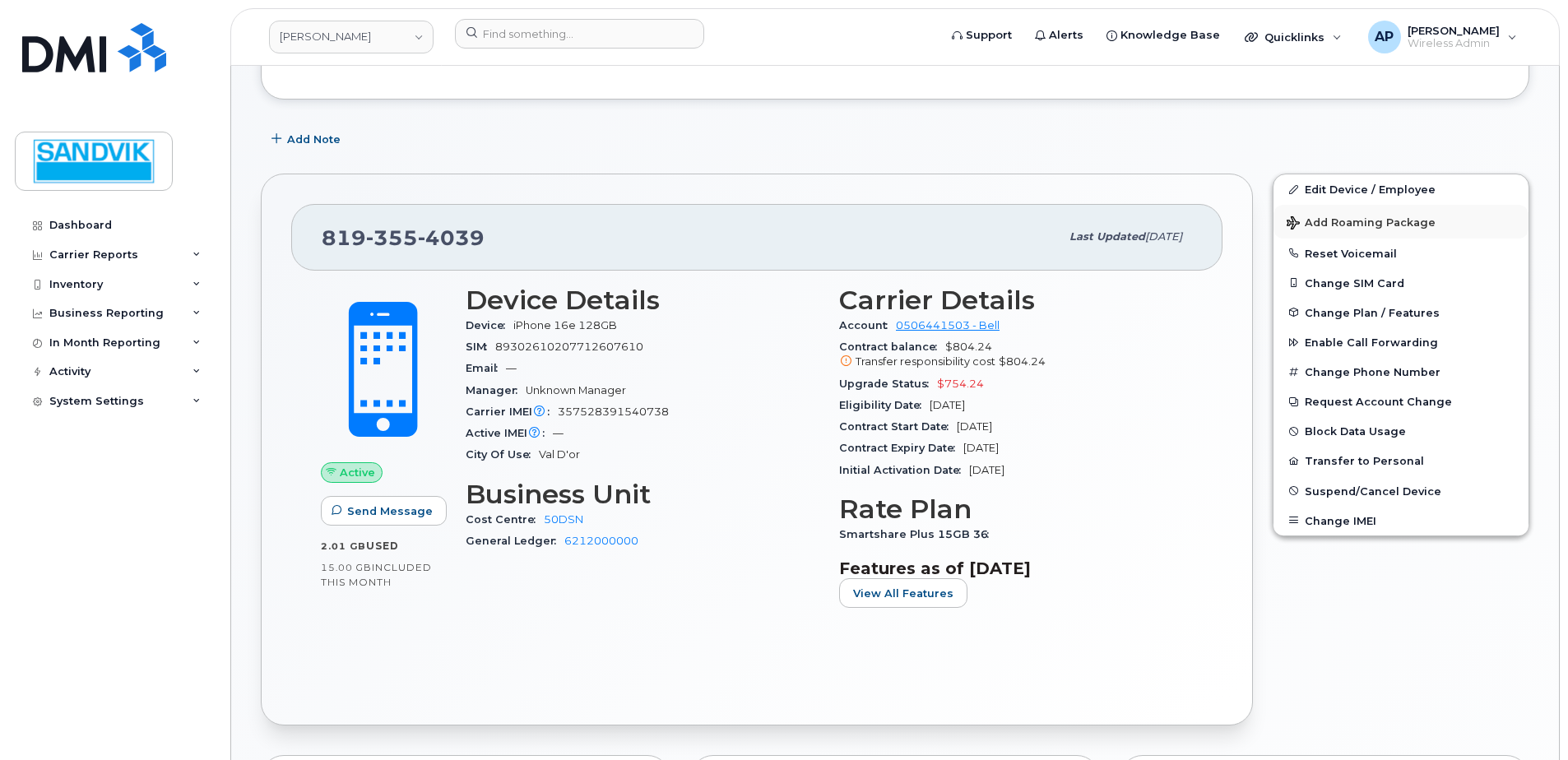
scroll to position [165, 0]
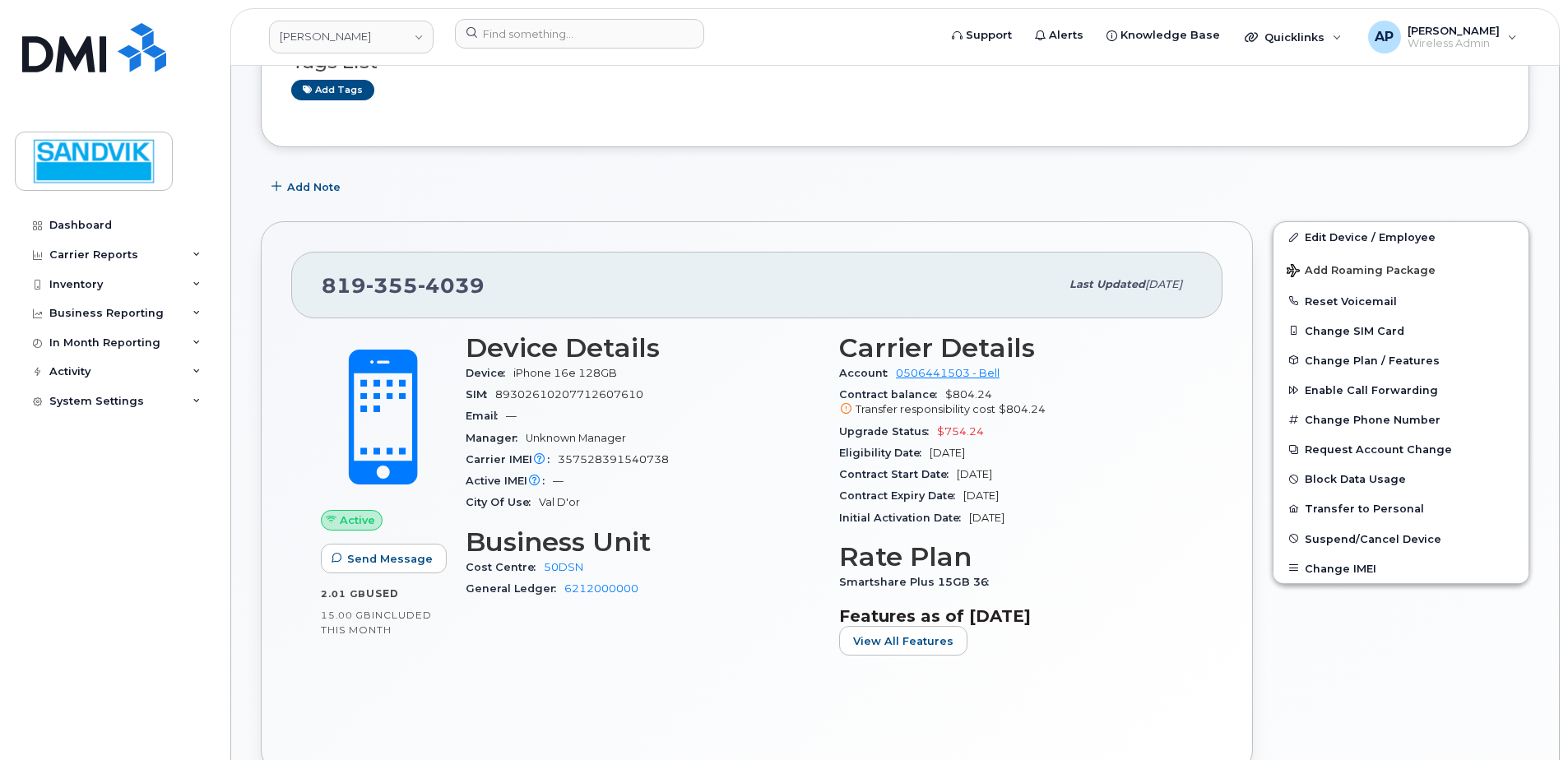
drag, startPoint x: 1421, startPoint y: 83, endPoint x: 1110, endPoint y: 170, distance: 322.9
click at [1110, 170] on div "Tags List Add tags Add Note 819 355 4039 Last updated Aug 26, 2025 Active Send …" at bounding box center [895, 747] width 1269 height 1515
click at [1332, 232] on link "Edit Device / Employee" at bounding box center [1400, 236] width 255 height 29
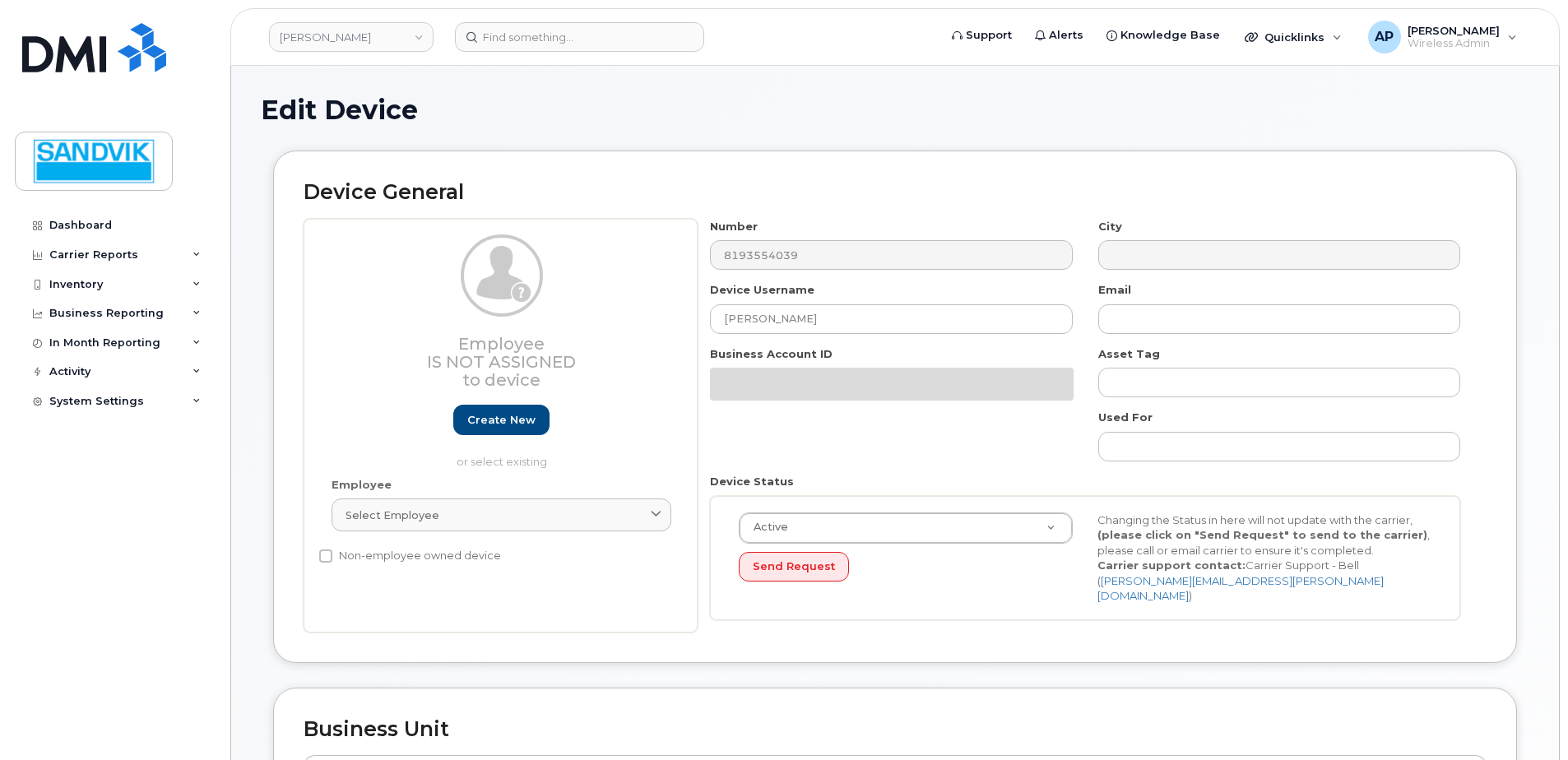
select select "582100"
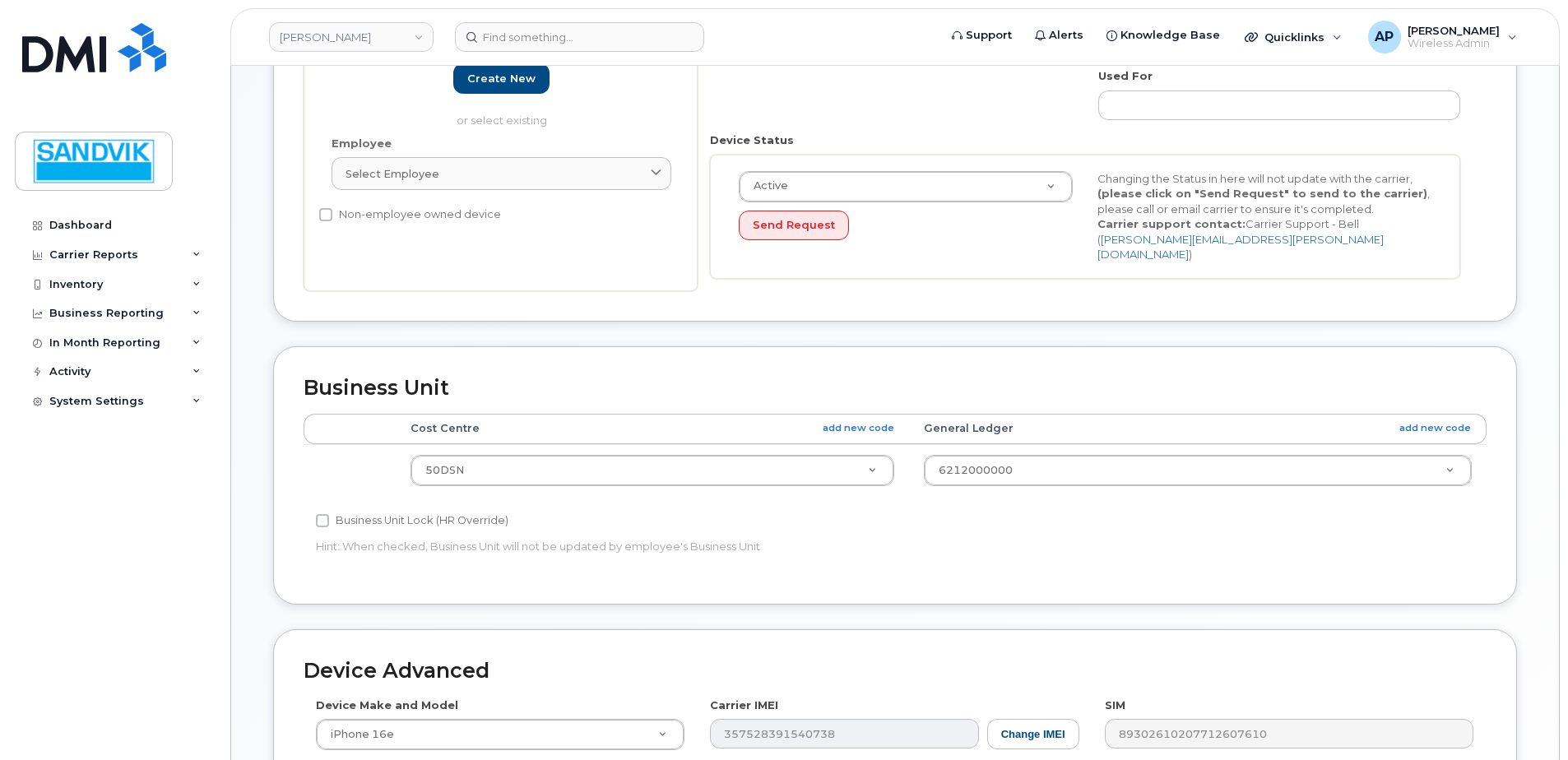
scroll to position [411, 0]
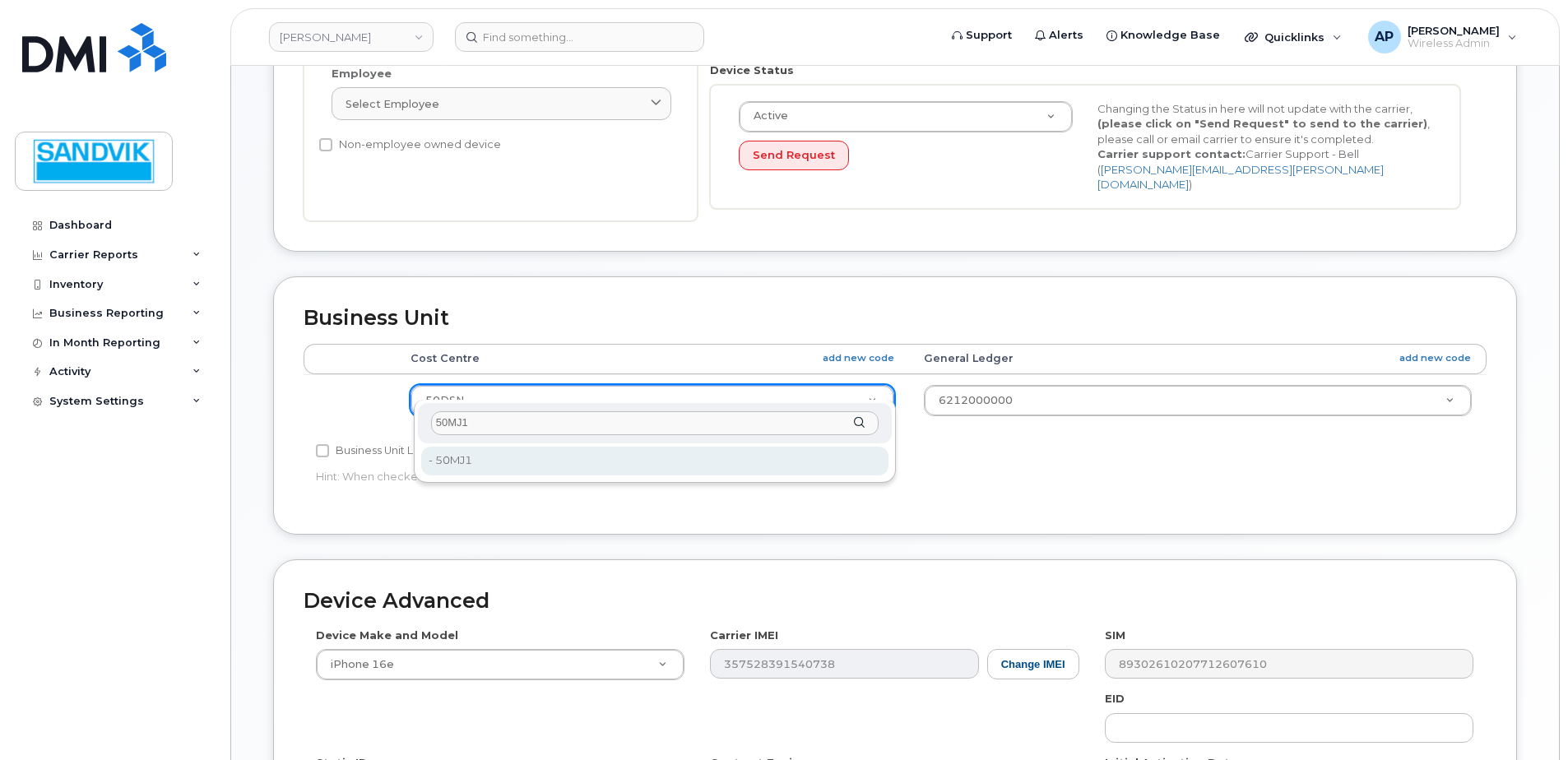
type input "50MJ1"
type input "36122140"
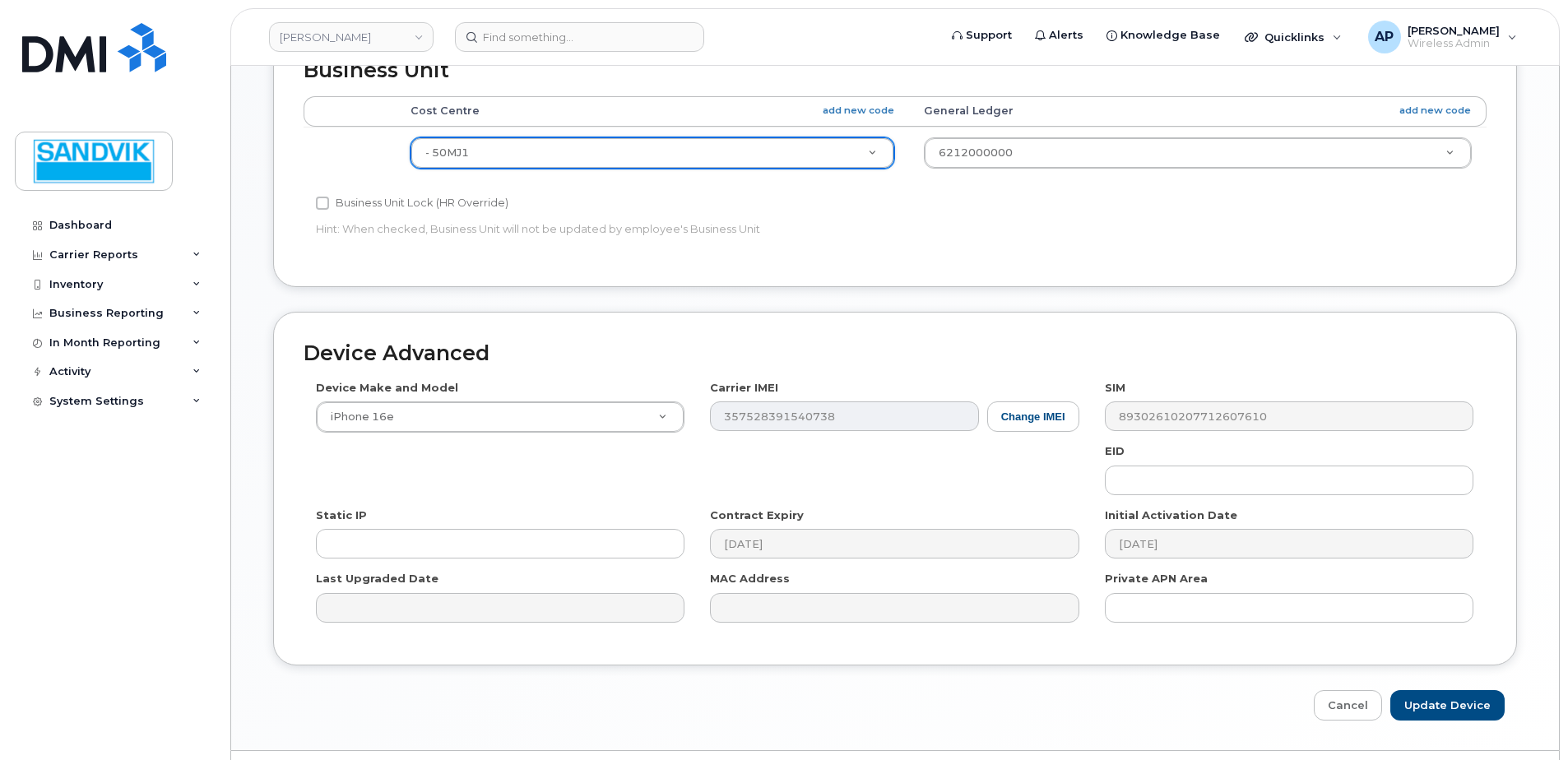
scroll to position [686, 0]
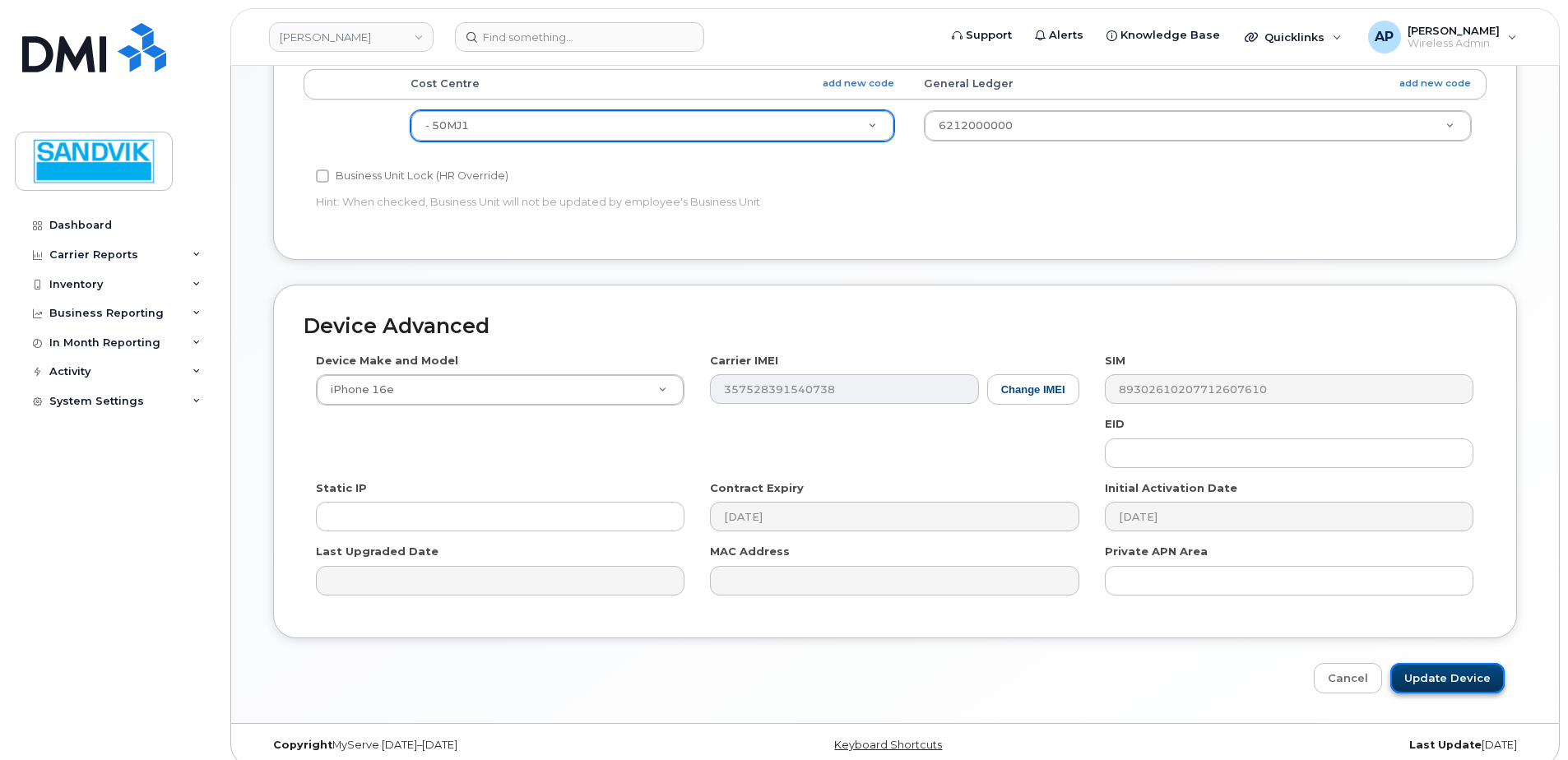
click at [1443, 663] on input "Update Device" at bounding box center [1447, 677] width 114 height 30
type input "Saving..."
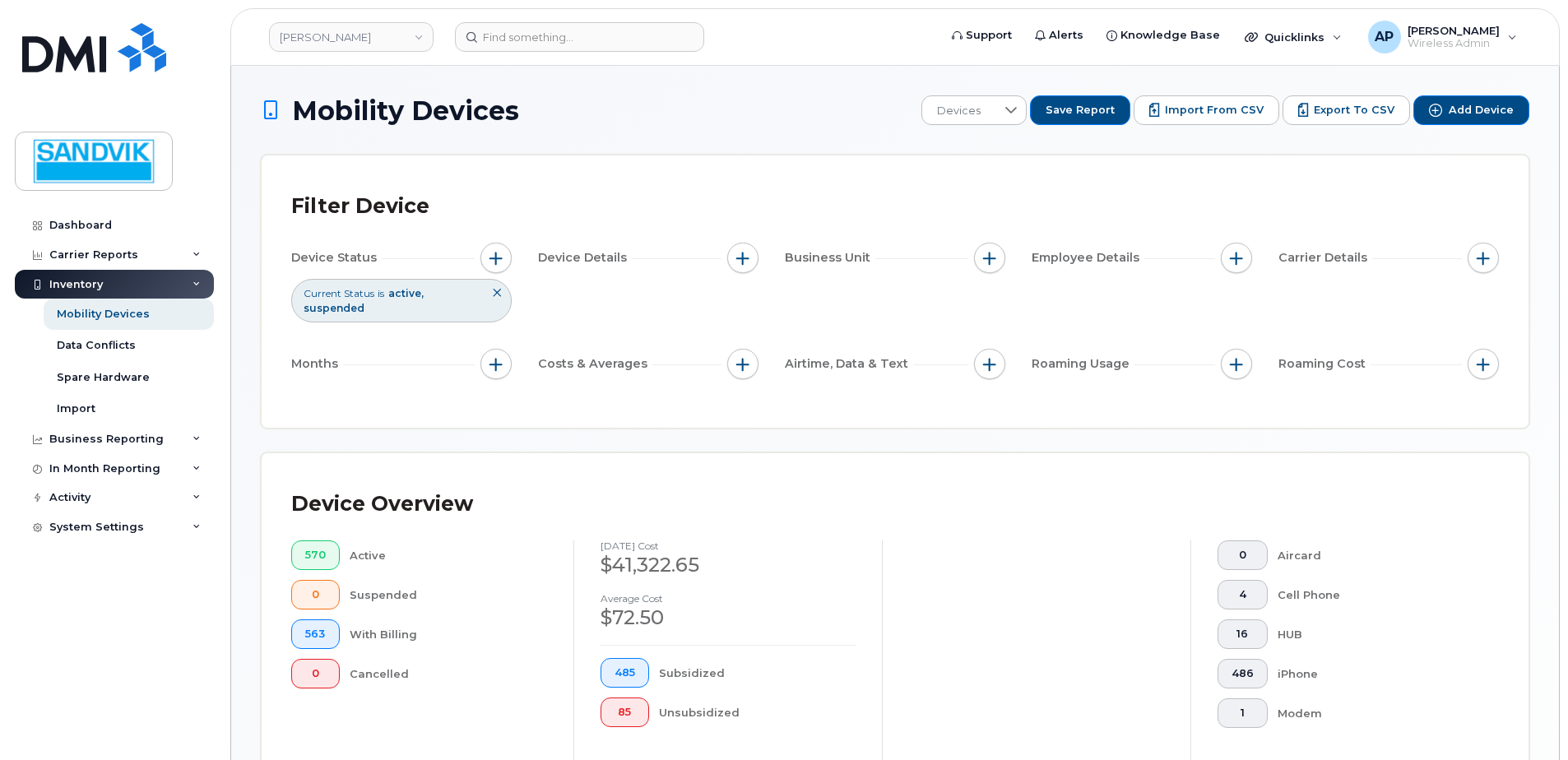
scroll to position [372, 0]
